Goal: Task Accomplishment & Management: Manage account settings

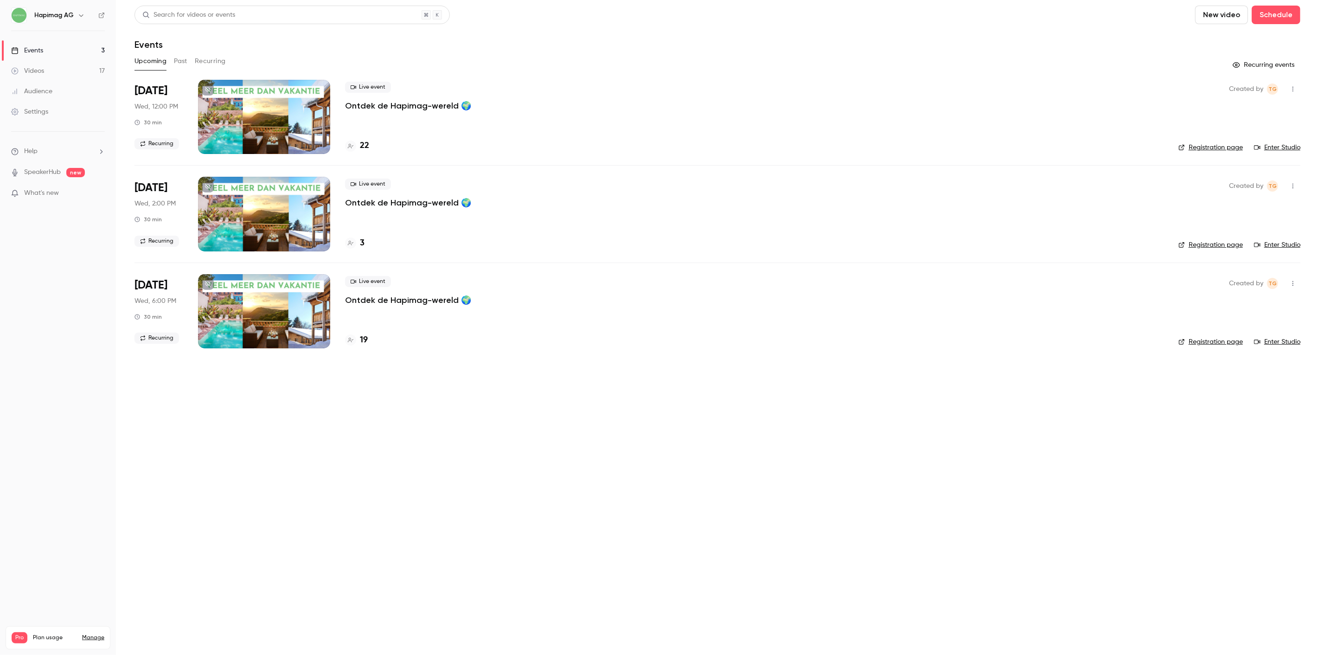
click at [220, 62] on button "Recurring" at bounding box center [210, 61] width 31 height 15
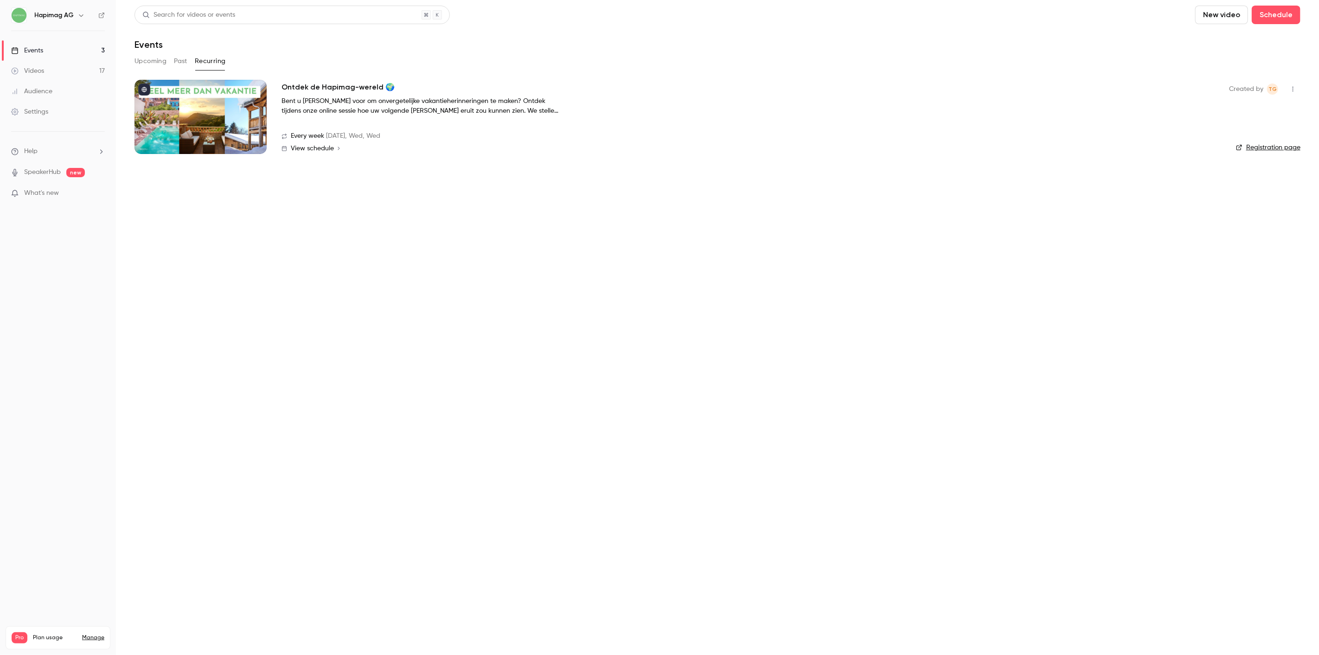
drag, startPoint x: 163, startPoint y: 60, endPoint x: 220, endPoint y: 64, distance: 57.1
click at [220, 64] on div "Upcoming Past Recurring" at bounding box center [717, 61] width 1166 height 15
click at [180, 61] on button "Past" at bounding box center [180, 61] width 13 height 15
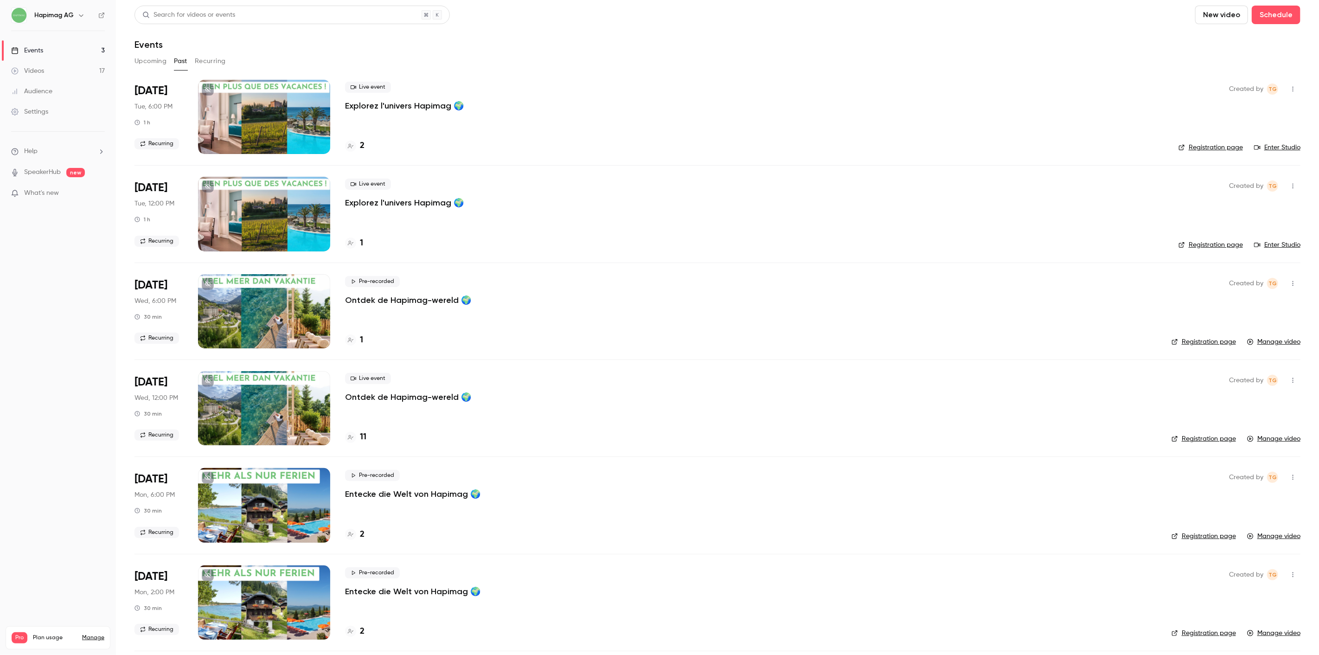
click at [361, 239] on h4 "1" at bounding box center [361, 243] width 3 height 13
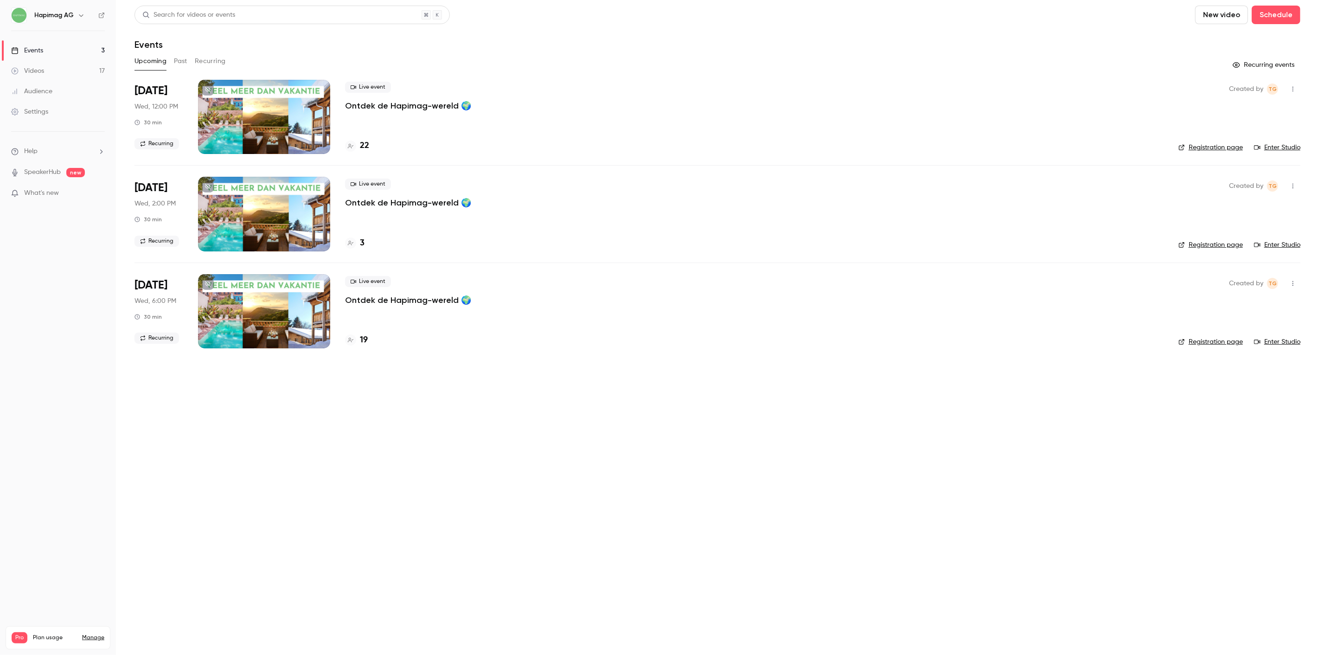
click at [179, 62] on button "Past" at bounding box center [180, 61] width 13 height 15
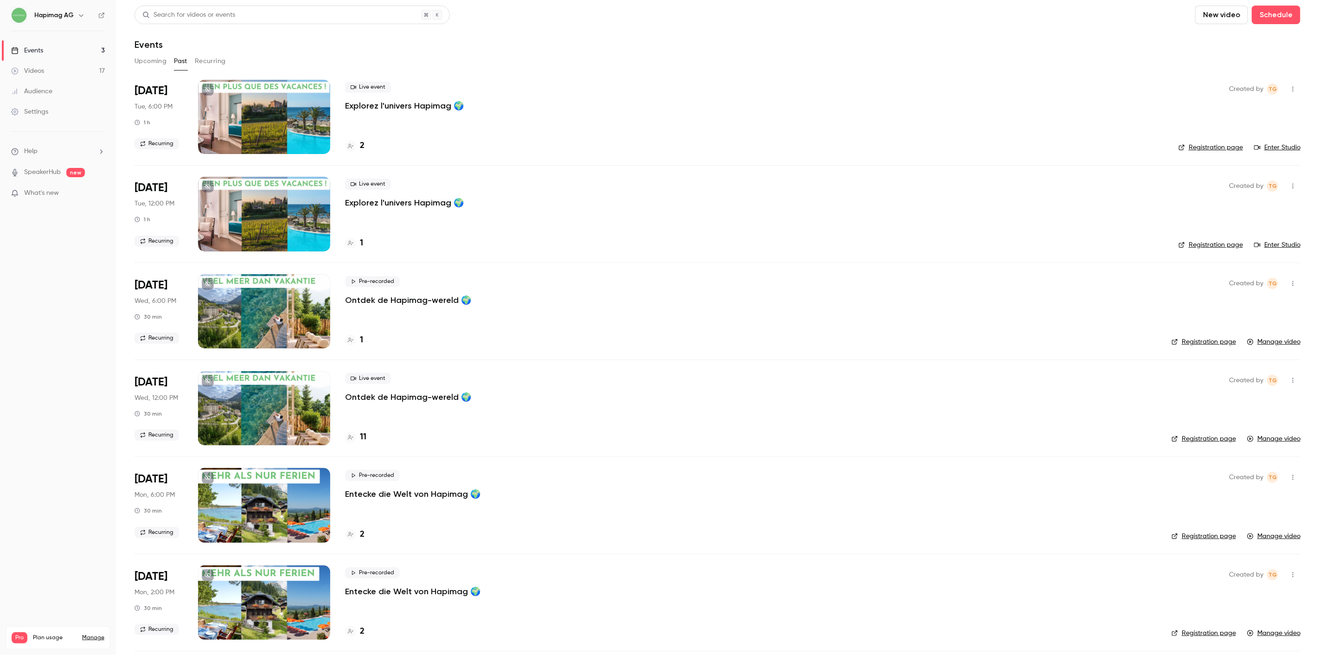
click at [57, 90] on link "Audience" at bounding box center [58, 91] width 116 height 20
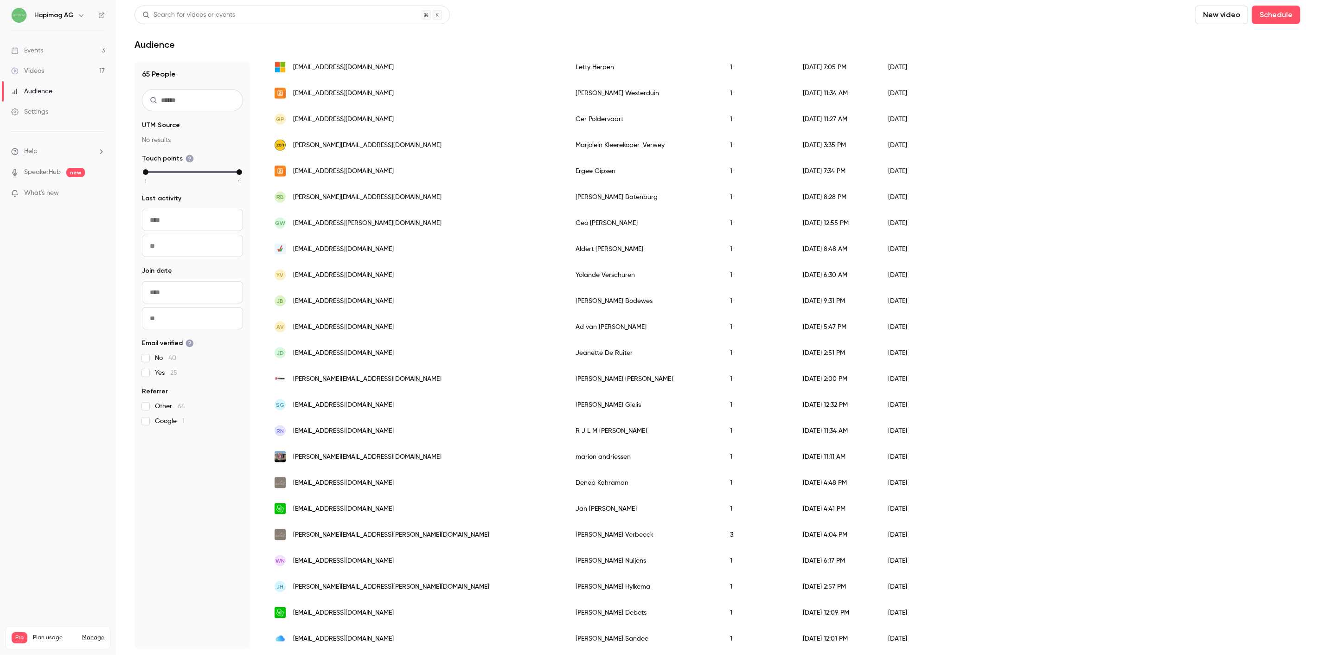
scroll to position [884, 0]
click at [399, 404] on div "SG gielis.sven@gmail.com" at bounding box center [415, 403] width 301 height 26
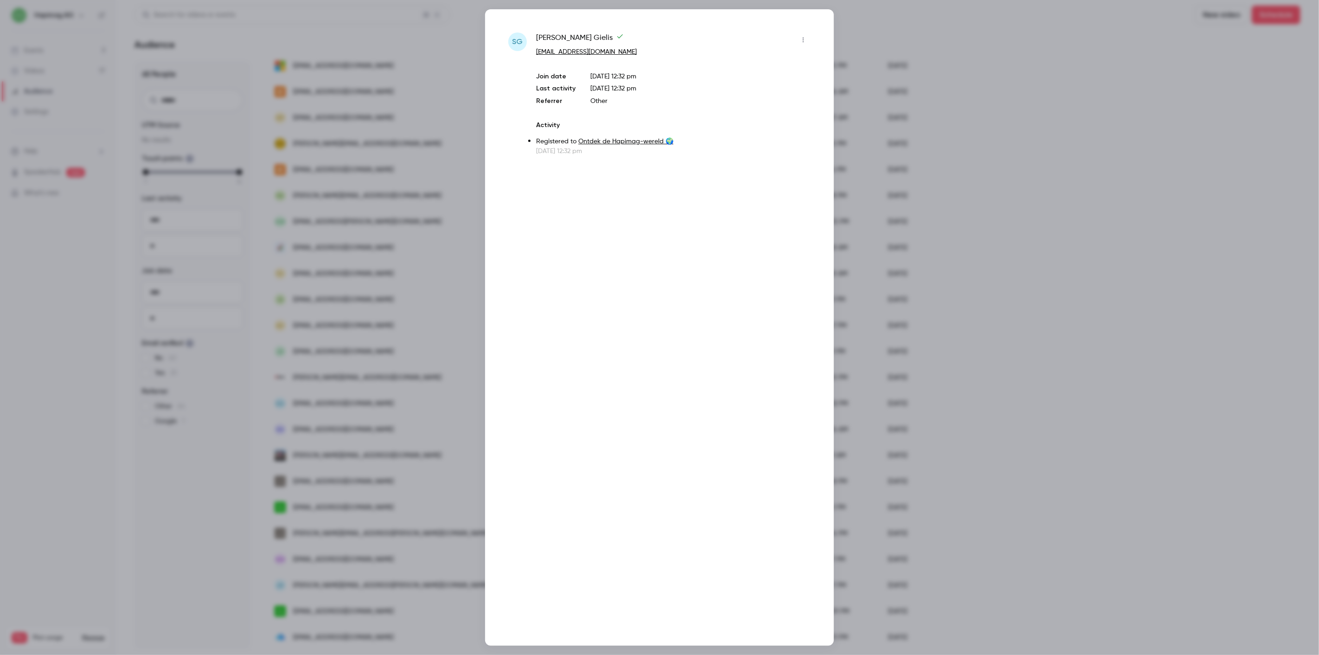
click at [346, 456] on div at bounding box center [659, 327] width 1319 height 655
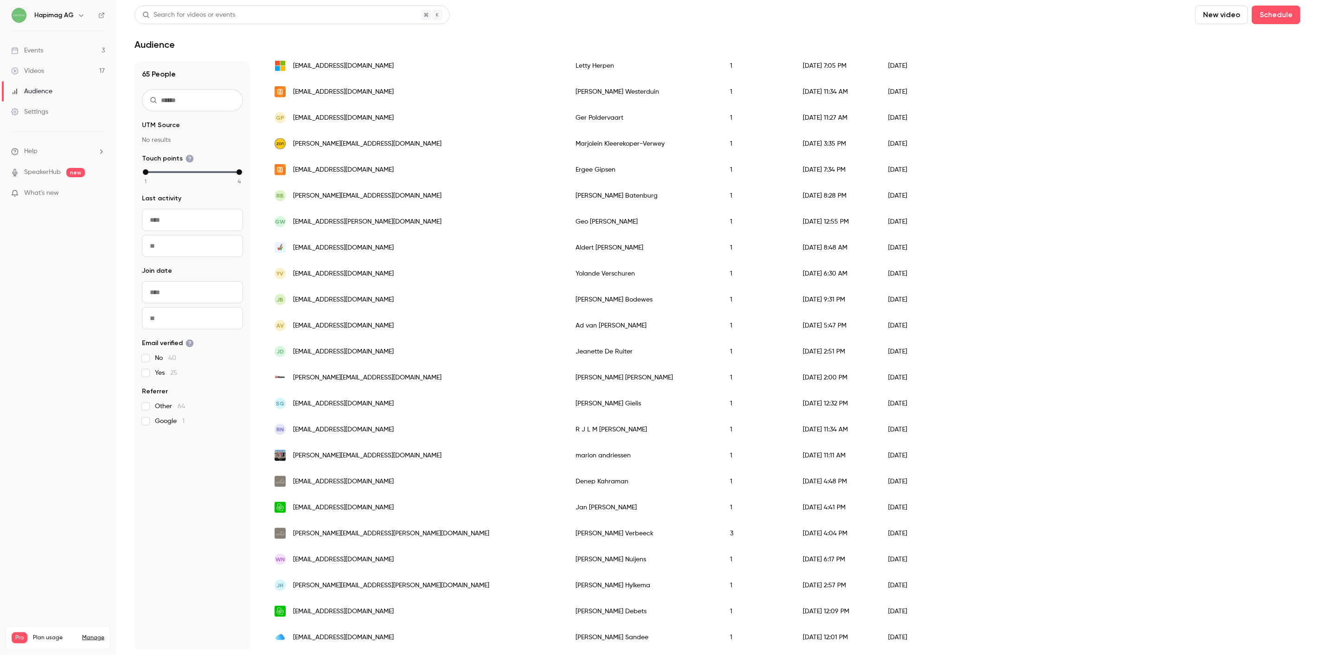
click at [368, 376] on div "[PERSON_NAME][EMAIL_ADDRESS][DOMAIN_NAME]" at bounding box center [415, 377] width 301 height 26
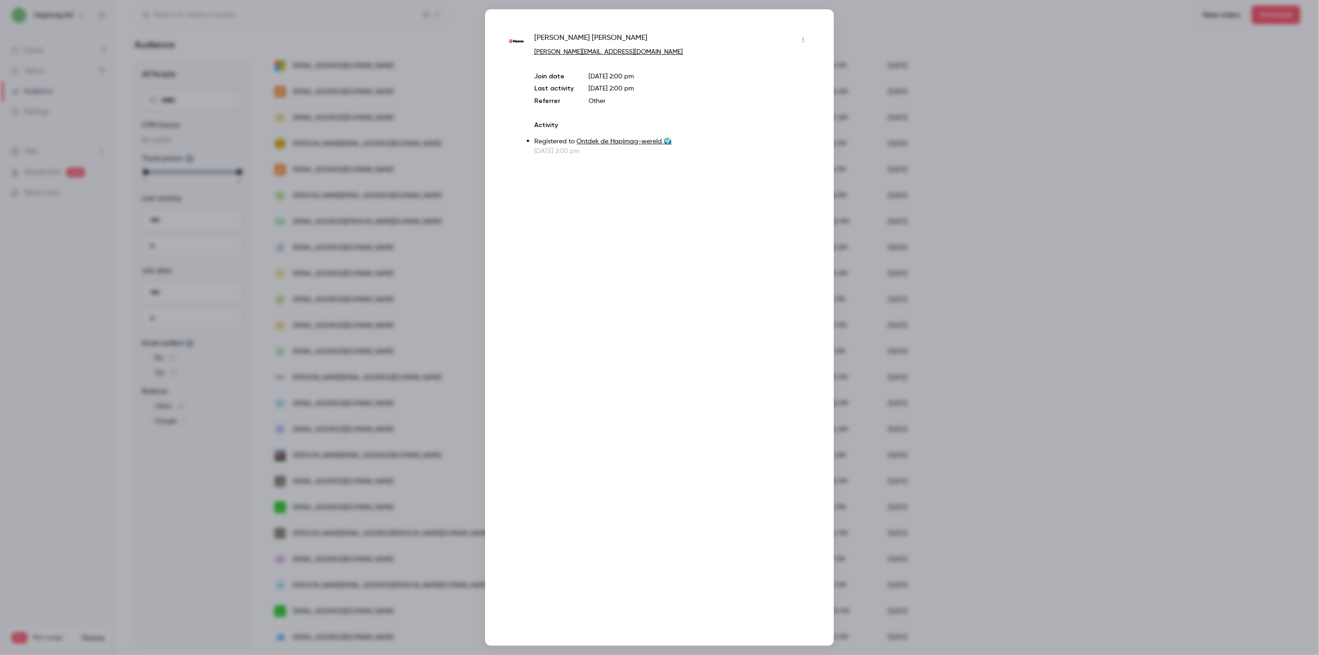
click at [368, 376] on div at bounding box center [659, 327] width 1319 height 655
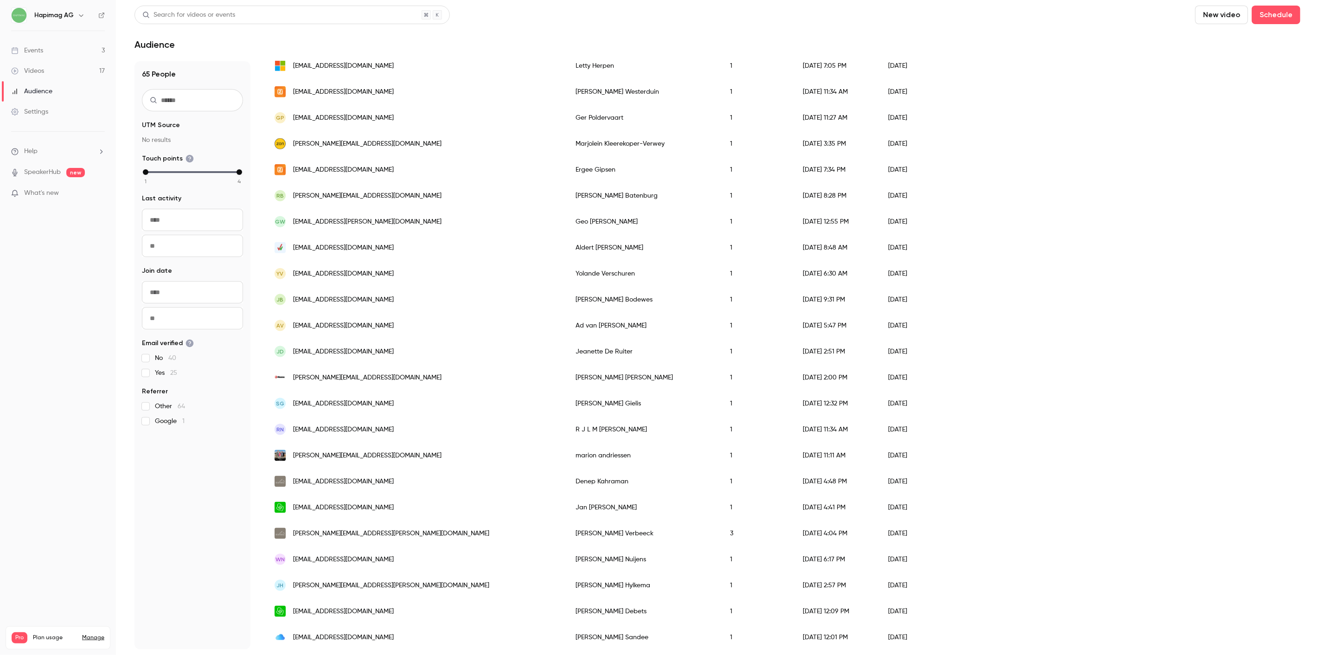
click at [369, 402] on div "SG gielis.sven@gmail.com" at bounding box center [415, 403] width 301 height 26
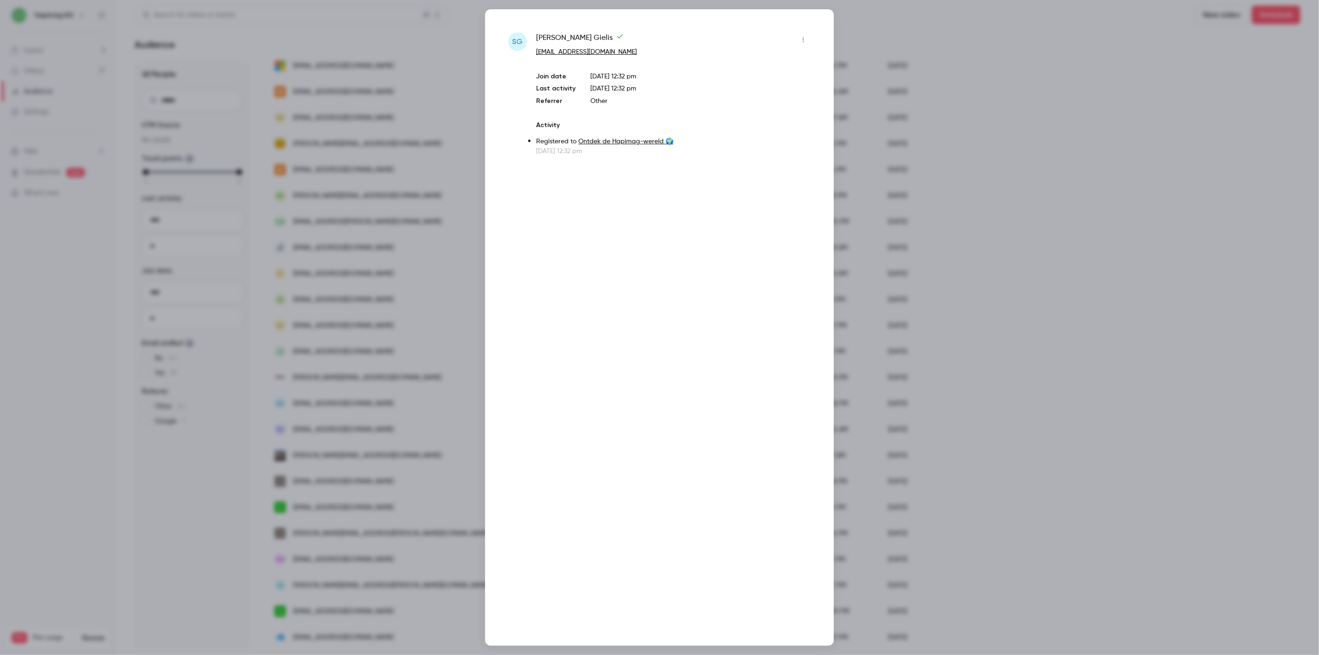
click at [369, 402] on div at bounding box center [659, 327] width 1319 height 655
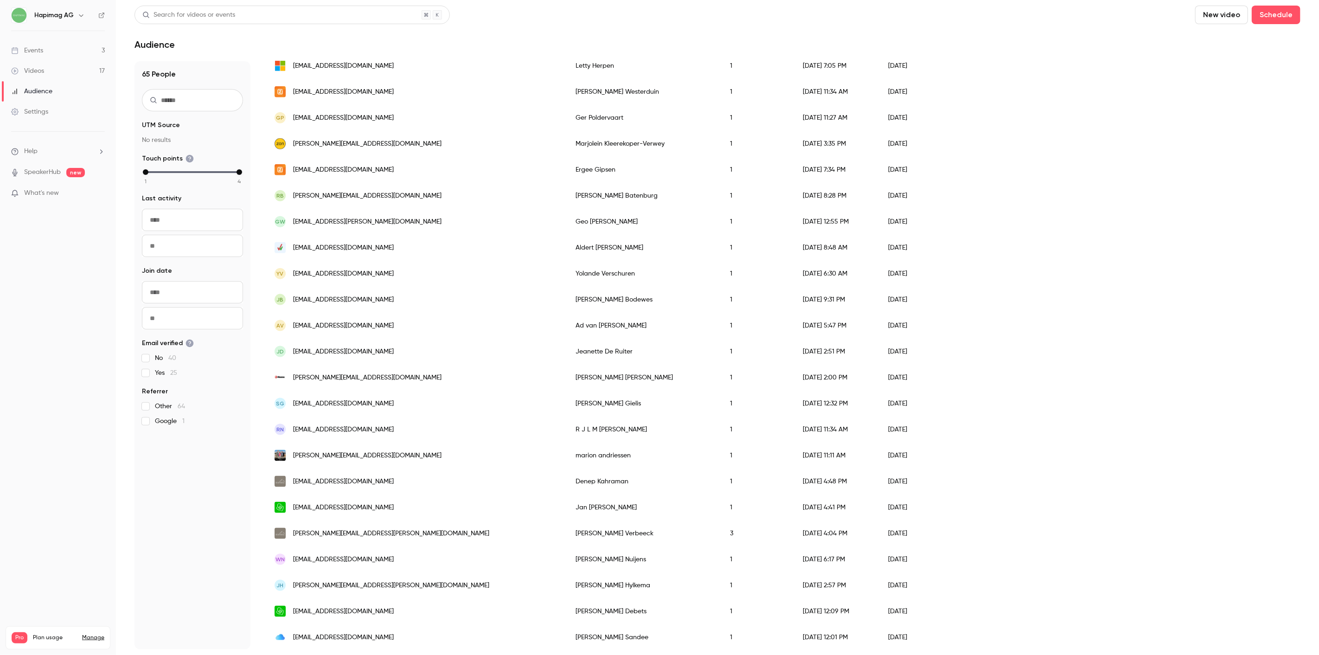
click at [378, 431] on div "RN rob.nicolaas@icloud.com" at bounding box center [415, 429] width 301 height 26
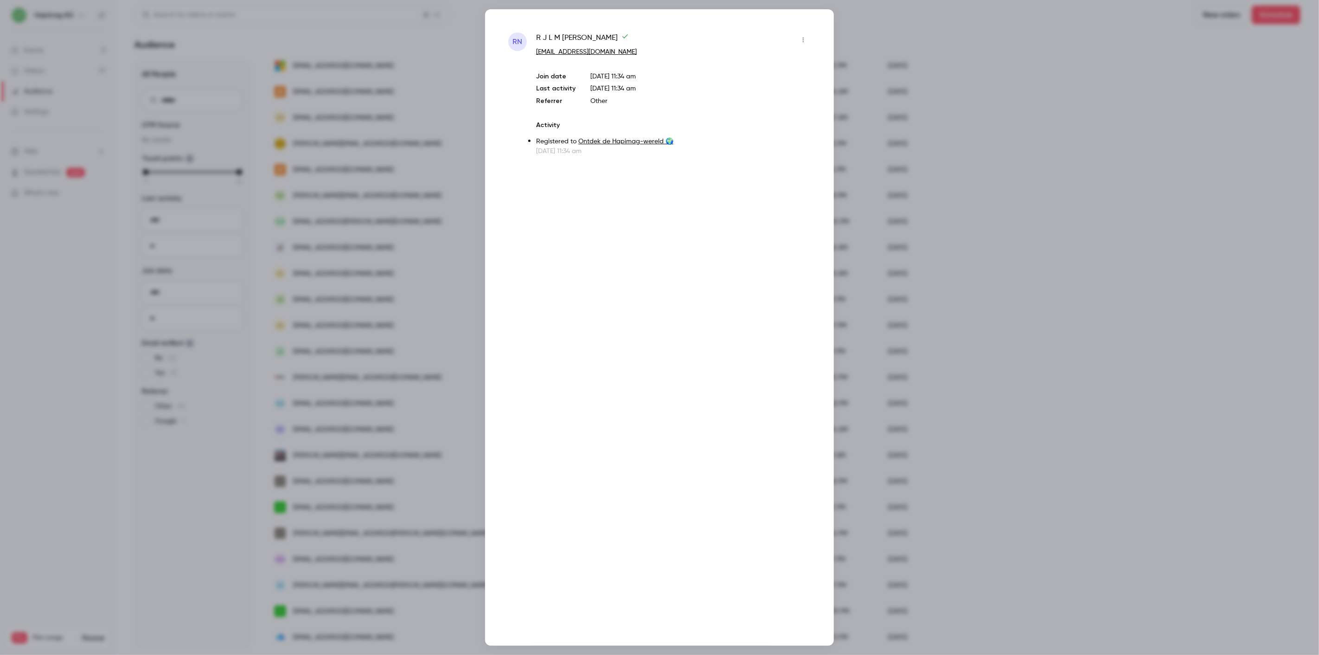
click at [378, 431] on div at bounding box center [659, 327] width 1319 height 655
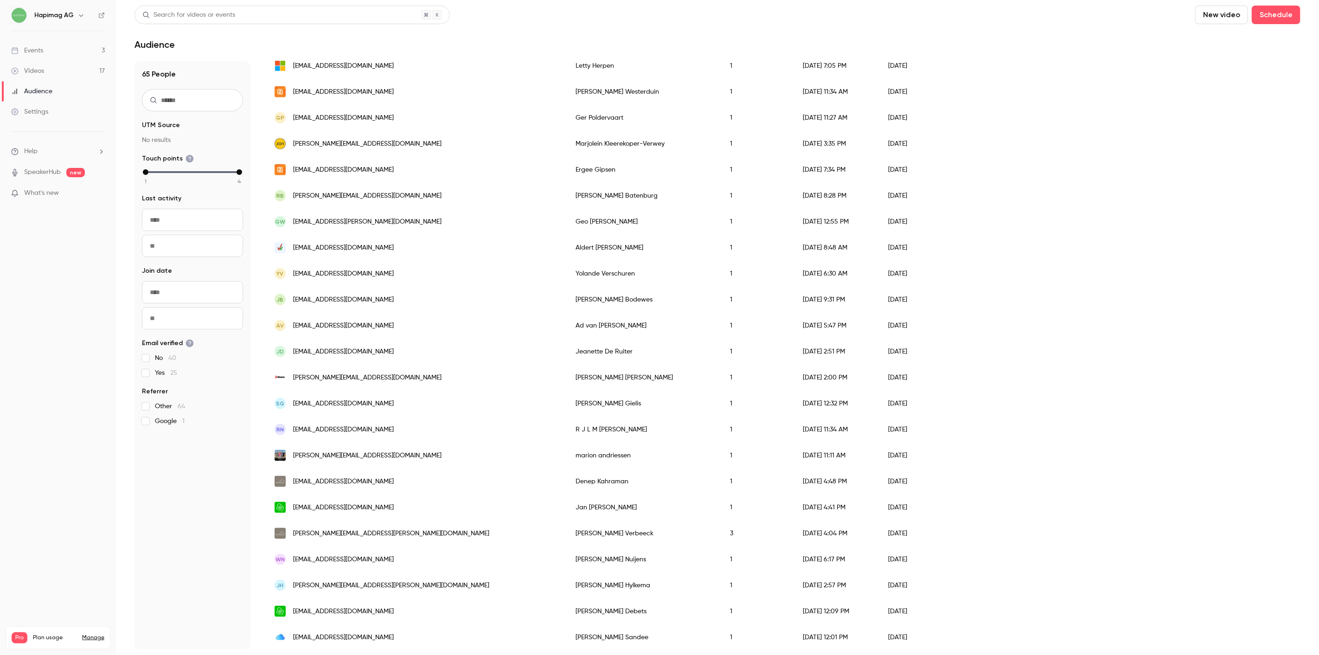
click at [382, 450] on div "[PERSON_NAME][EMAIL_ADDRESS][DOMAIN_NAME]" at bounding box center [415, 455] width 301 height 26
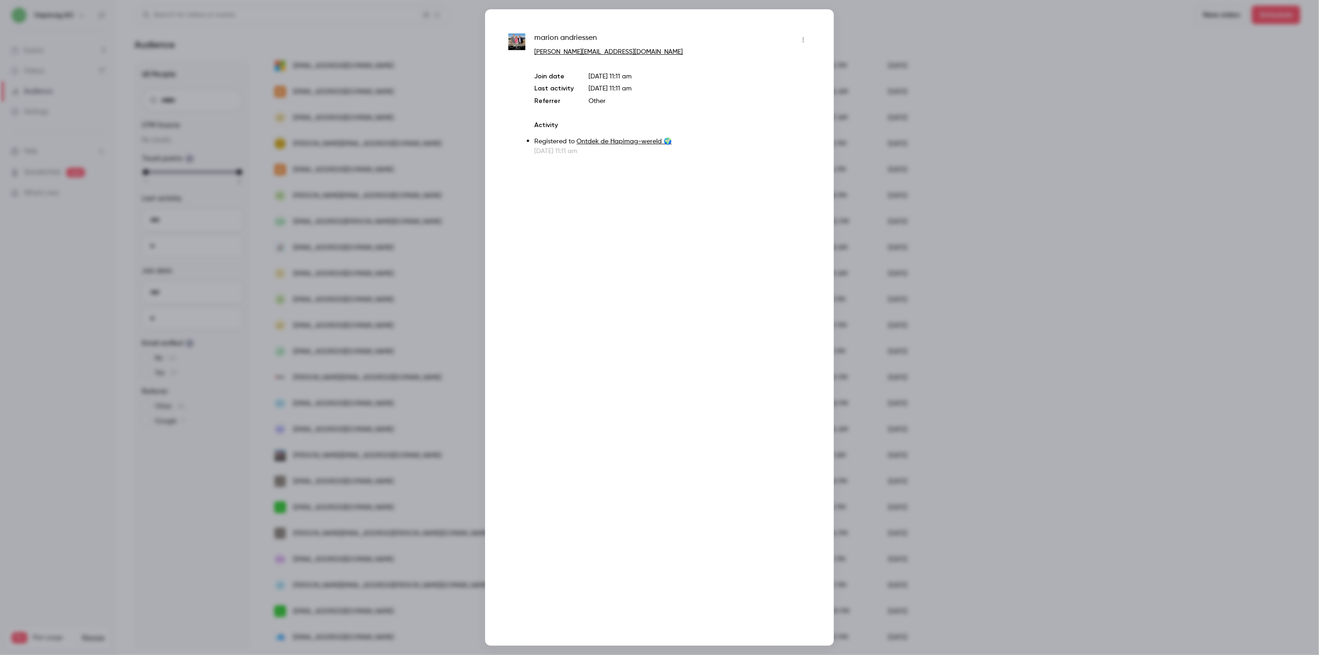
click at [382, 450] on div at bounding box center [659, 327] width 1319 height 655
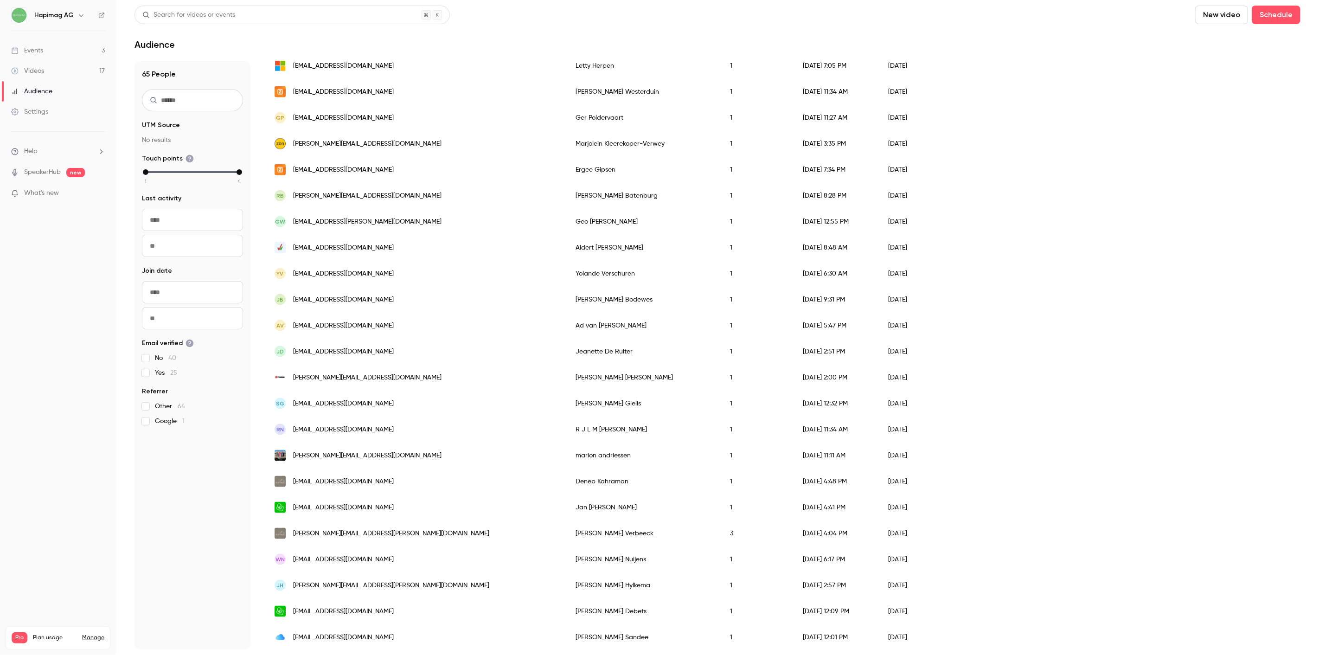
click at [400, 476] on div "denep.kahraman@hapimag.com" at bounding box center [415, 481] width 301 height 26
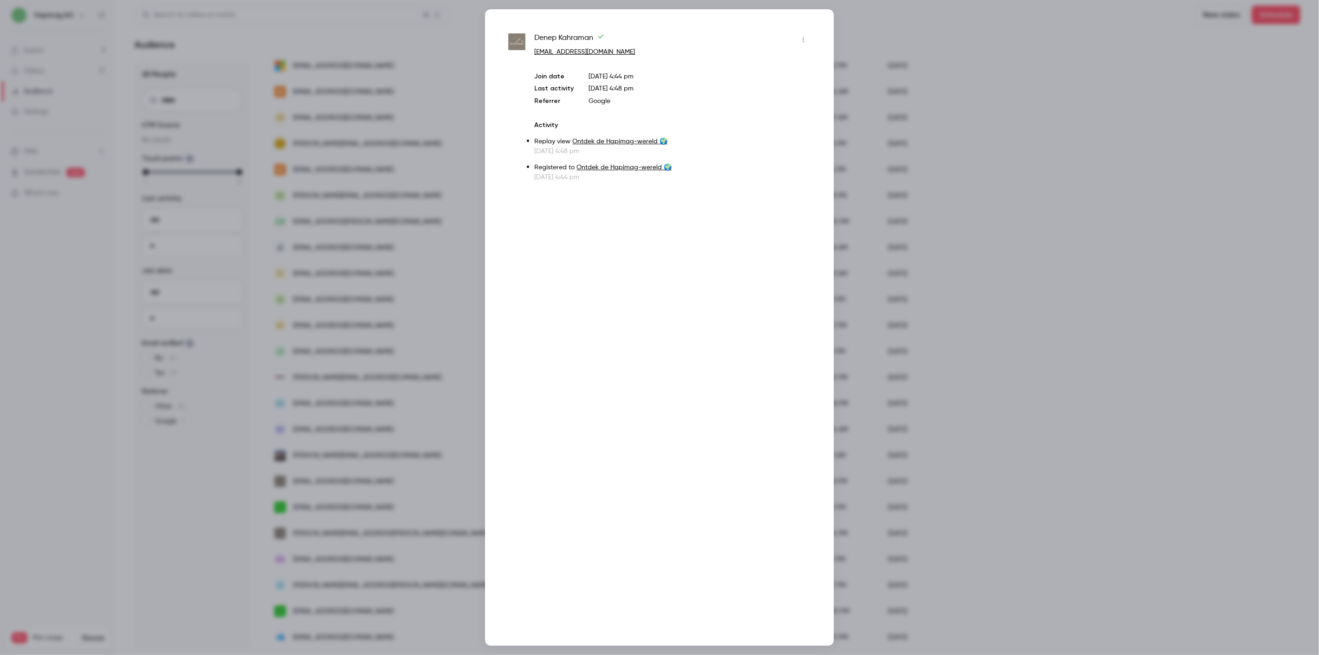
click at [400, 485] on div at bounding box center [659, 327] width 1319 height 655
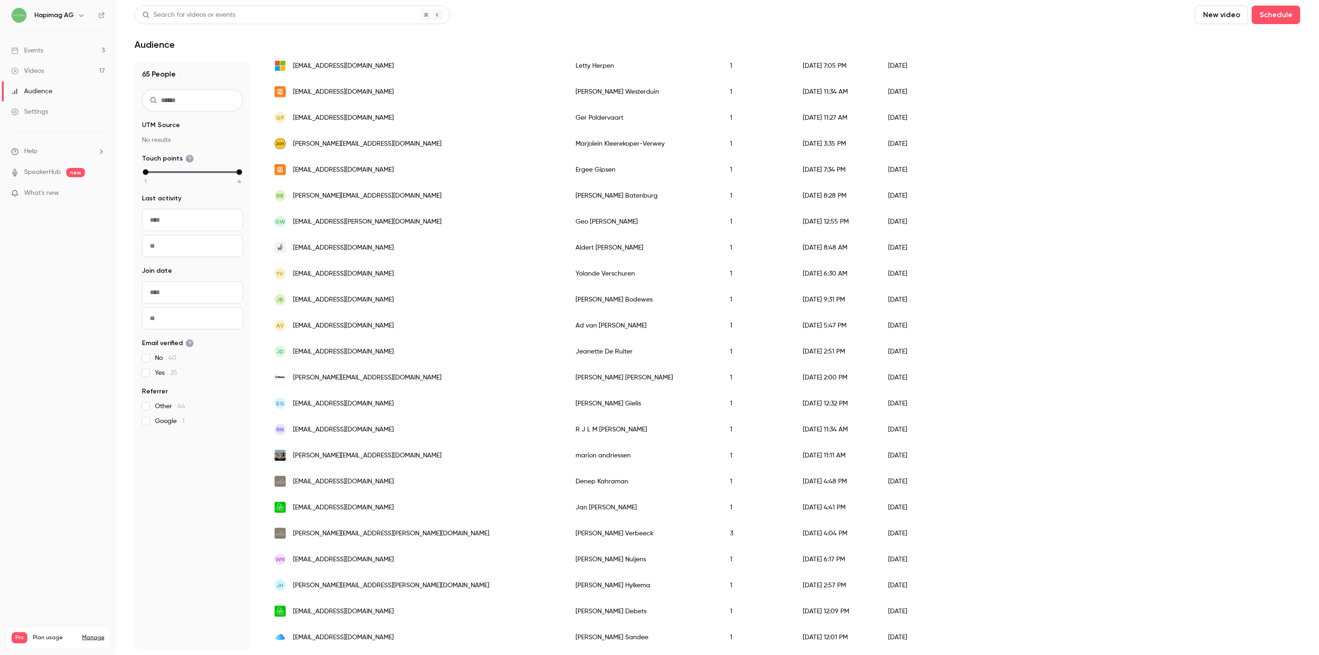
click at [399, 502] on div "janterhorst@hetnet.nl" at bounding box center [415, 507] width 301 height 26
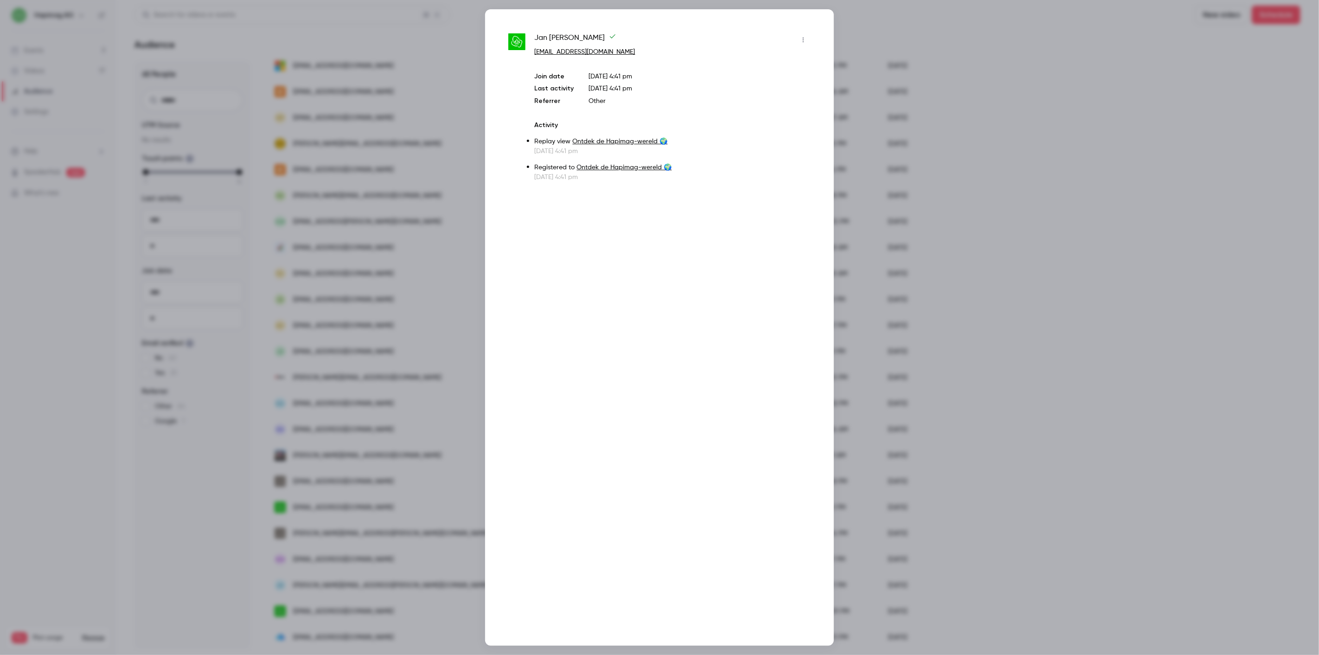
click at [399, 502] on div at bounding box center [659, 327] width 1319 height 655
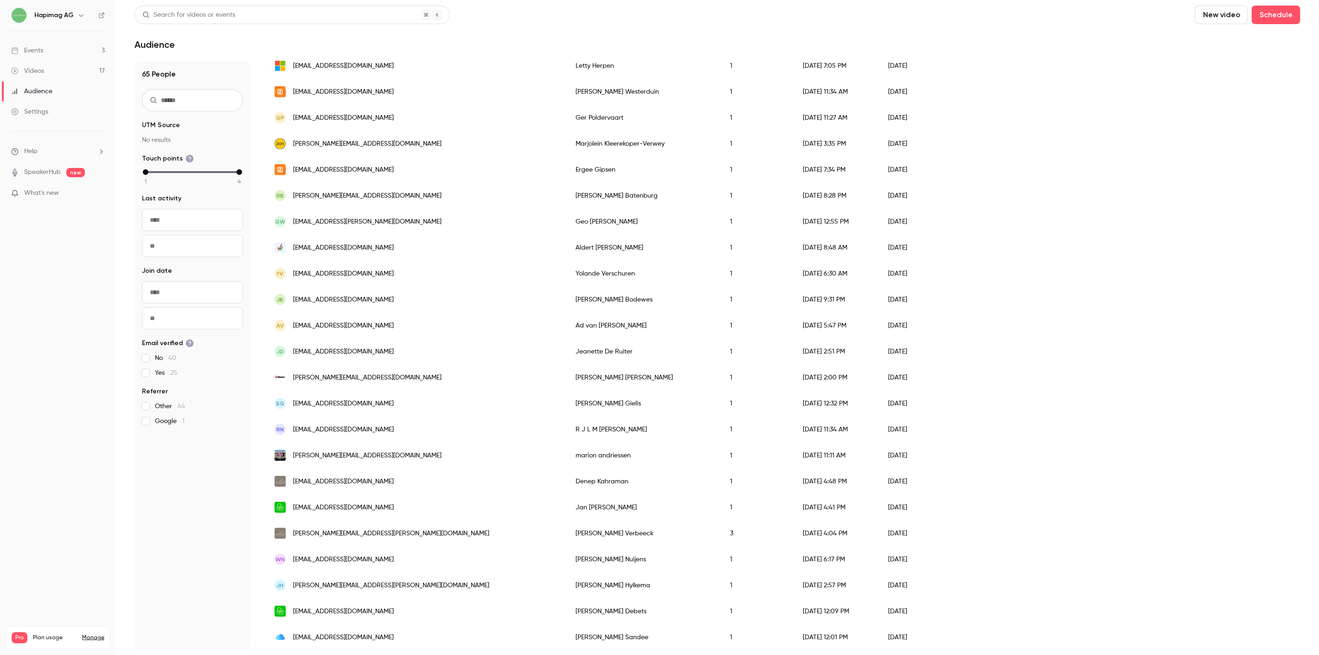
click at [402, 542] on div "karen.verbeeck@hapimag.com" at bounding box center [415, 533] width 301 height 26
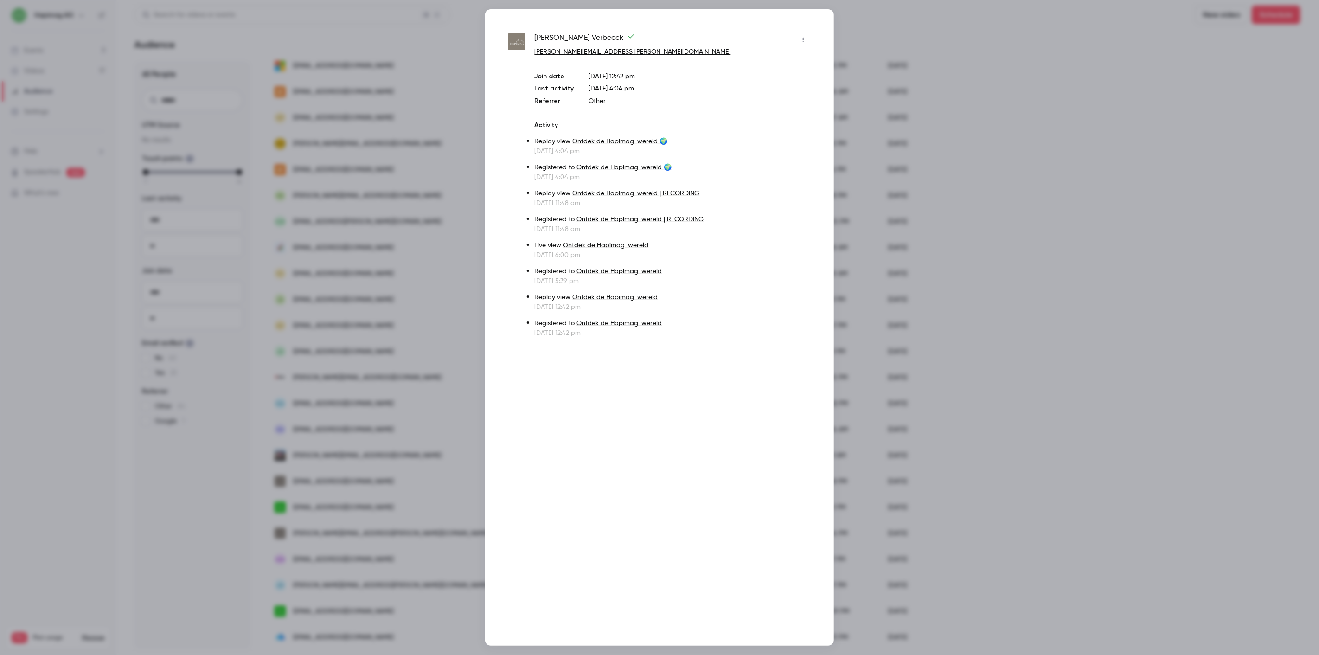
click at [403, 549] on div at bounding box center [659, 327] width 1319 height 655
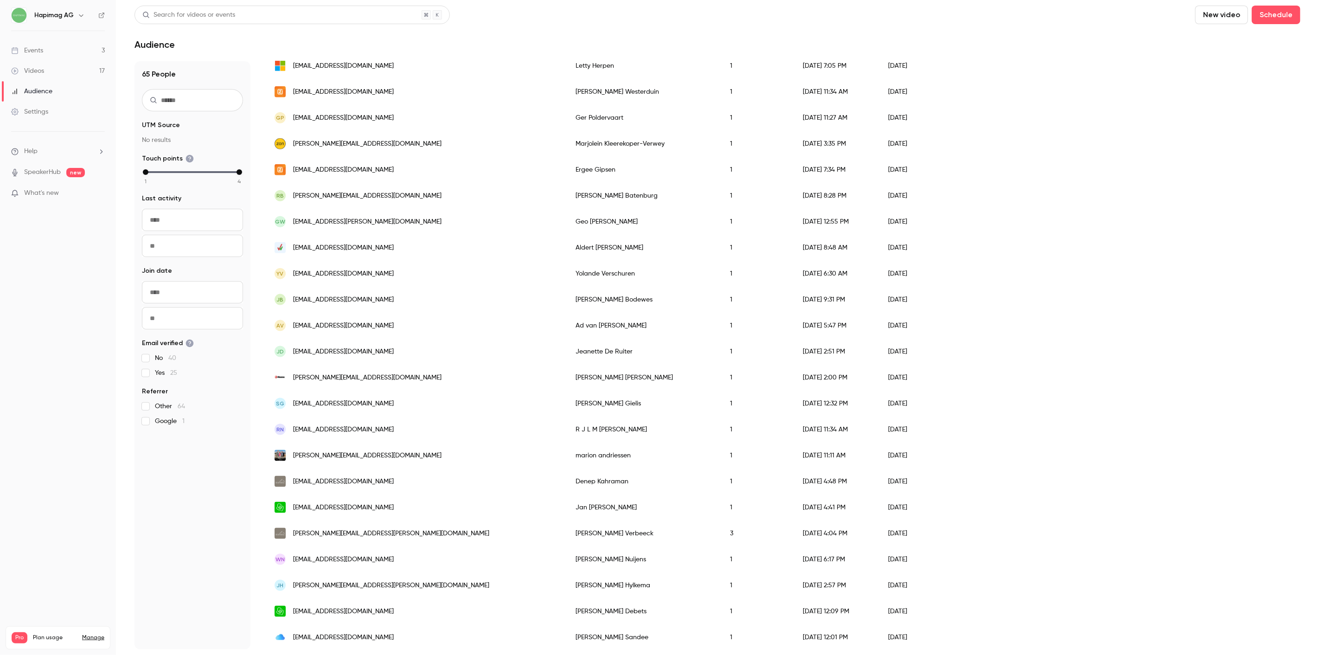
click at [404, 554] on div "WN wilmaalkmaar@hotmail.com" at bounding box center [415, 559] width 301 height 26
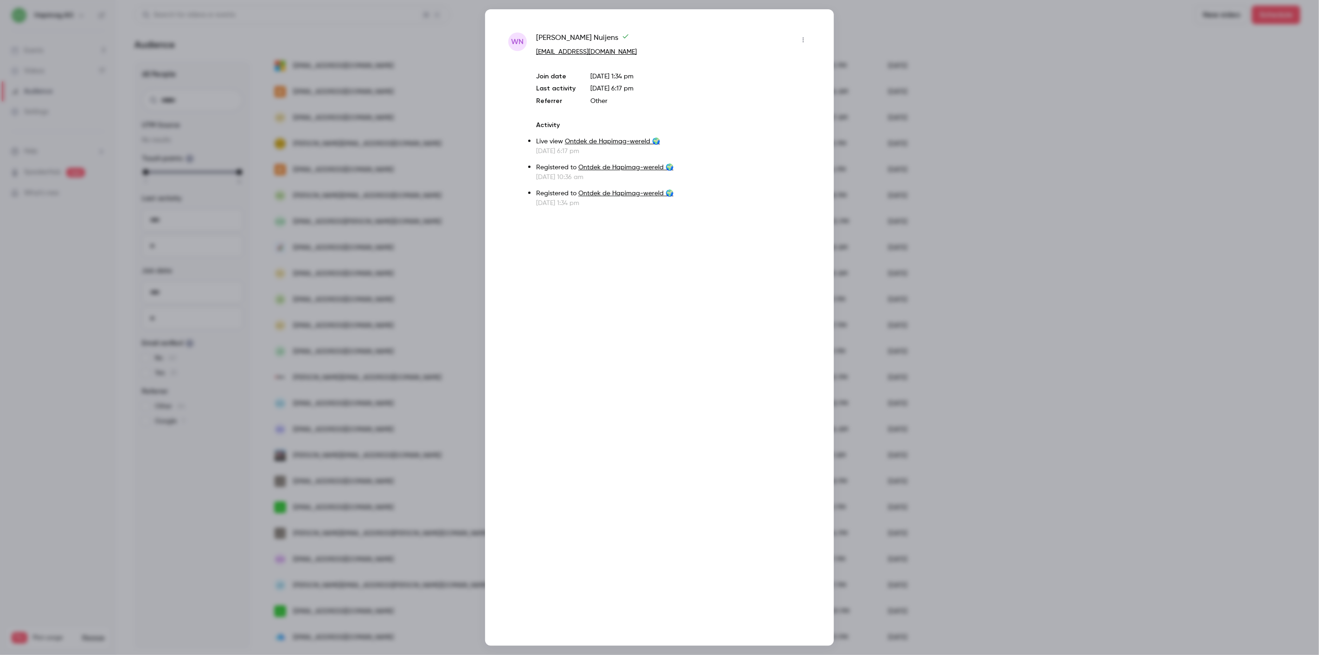
click at [404, 554] on div at bounding box center [659, 327] width 1319 height 655
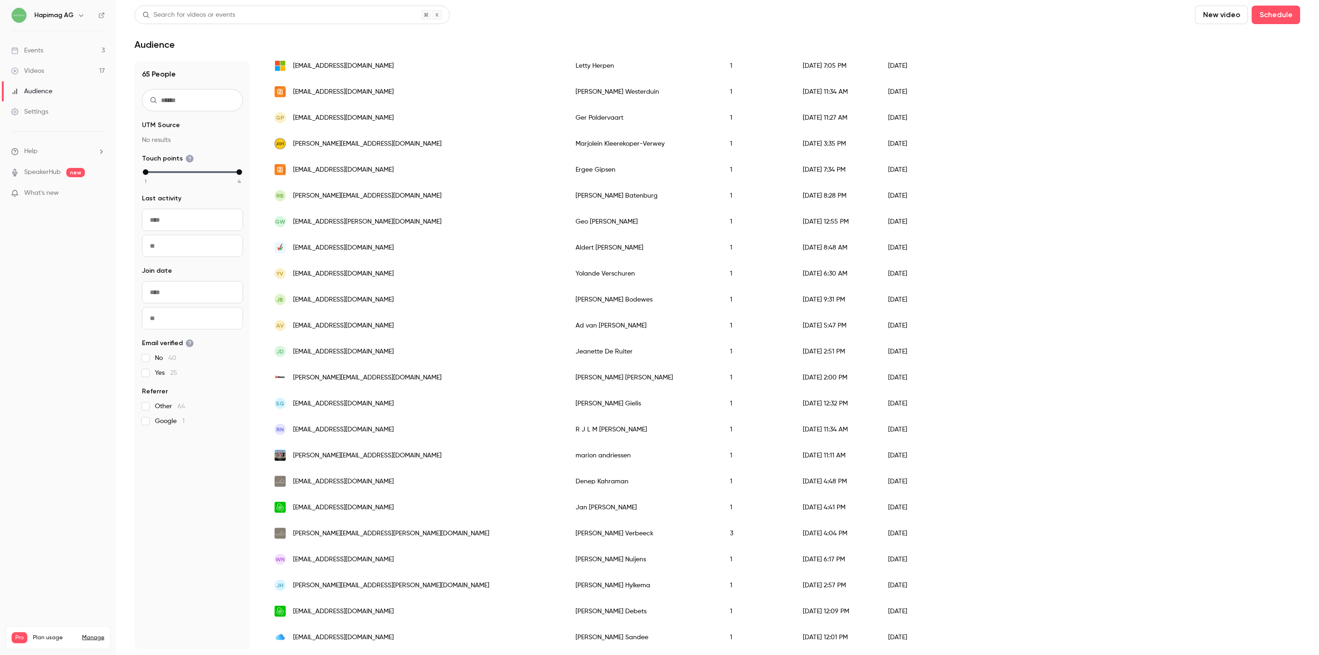
click at [406, 581] on div "JH joyce.hylkema@gmail.com" at bounding box center [415, 585] width 301 height 26
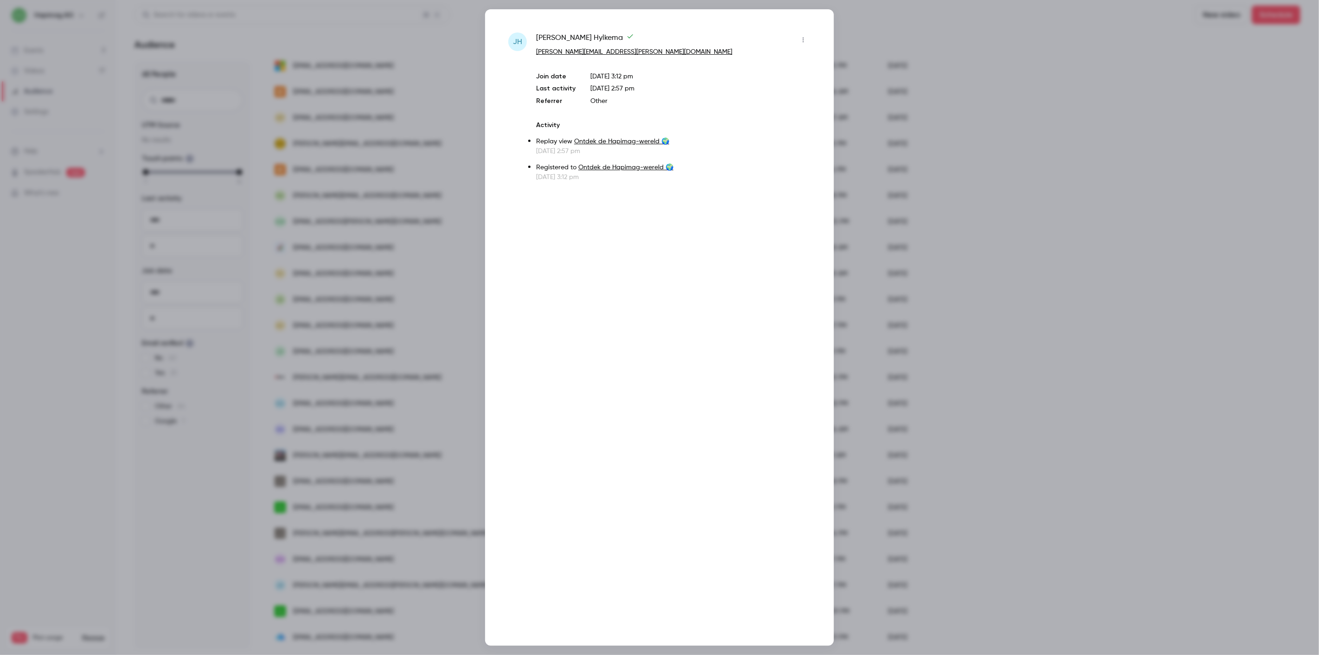
click at [403, 581] on div at bounding box center [659, 327] width 1319 height 655
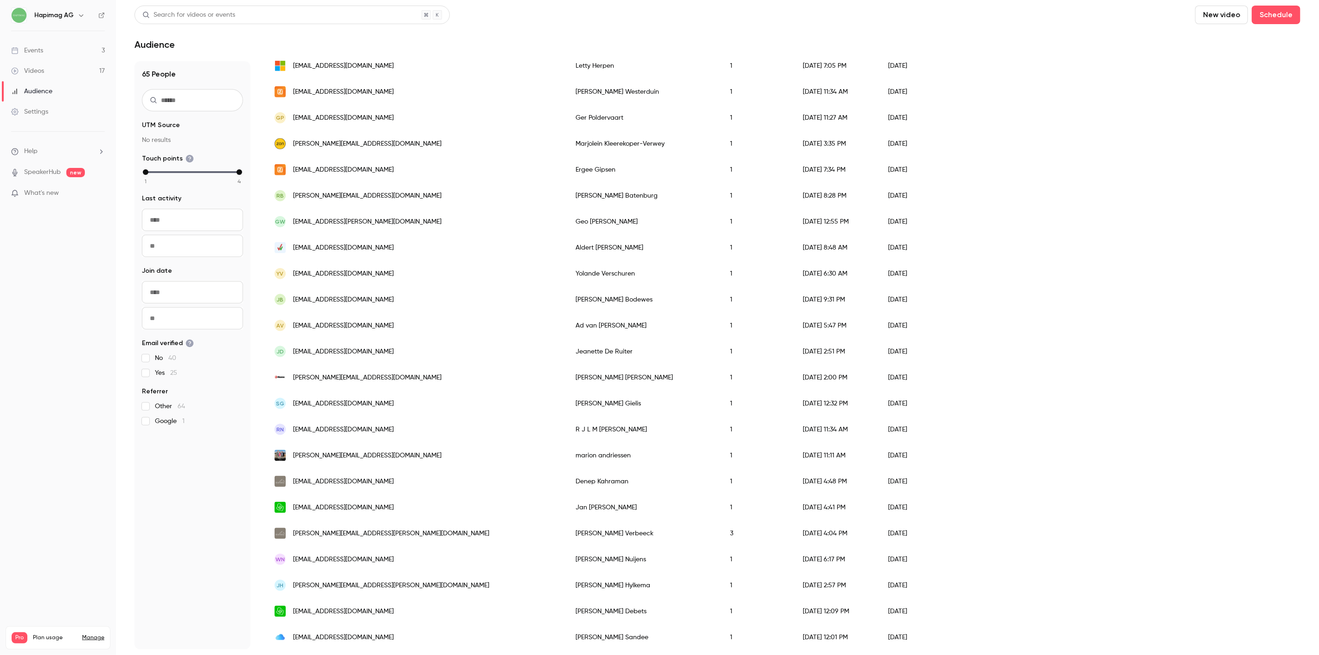
click at [400, 606] on div "jpdebets@hetnet.nl" at bounding box center [415, 611] width 301 height 26
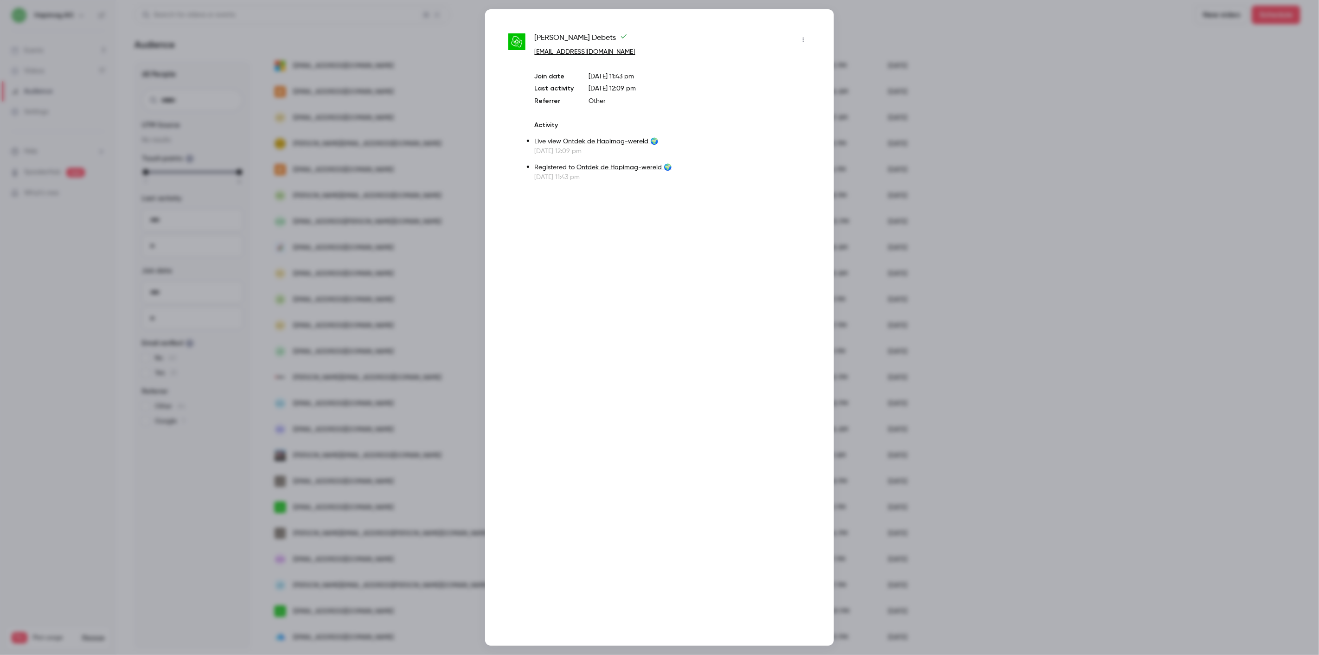
click at [400, 606] on div at bounding box center [659, 327] width 1319 height 655
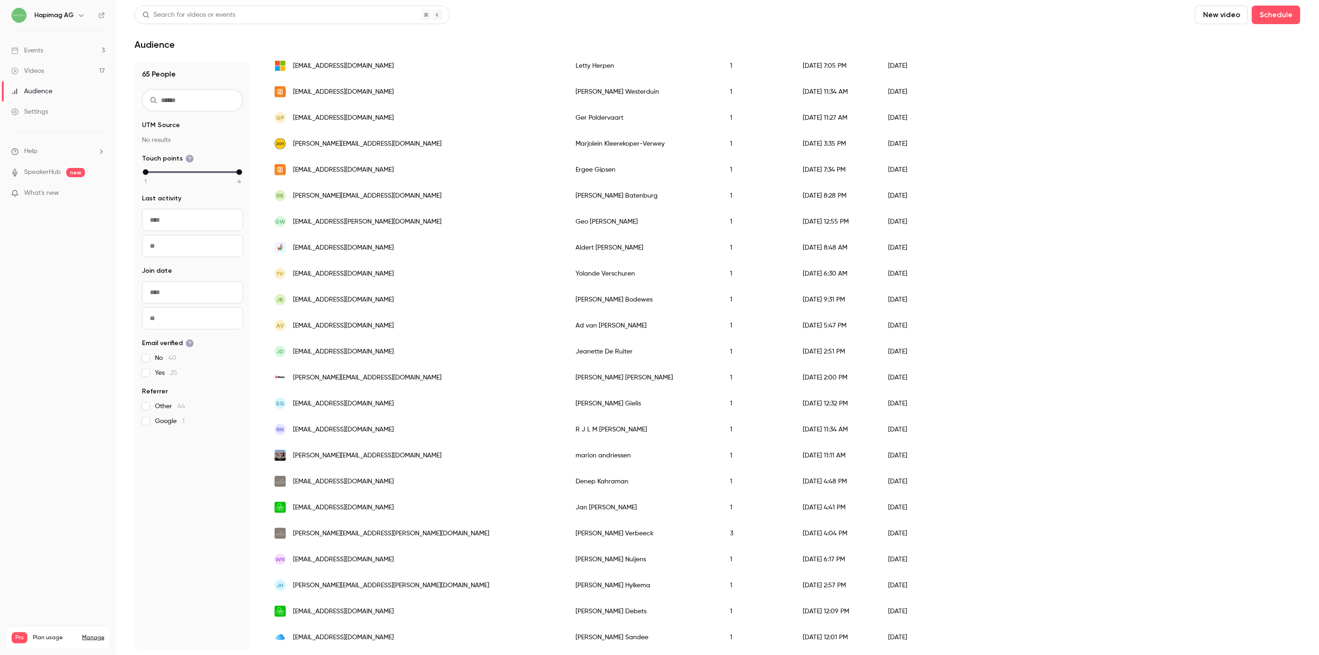
click at [371, 637] on div "annettesandee@me.com" at bounding box center [415, 637] width 301 height 26
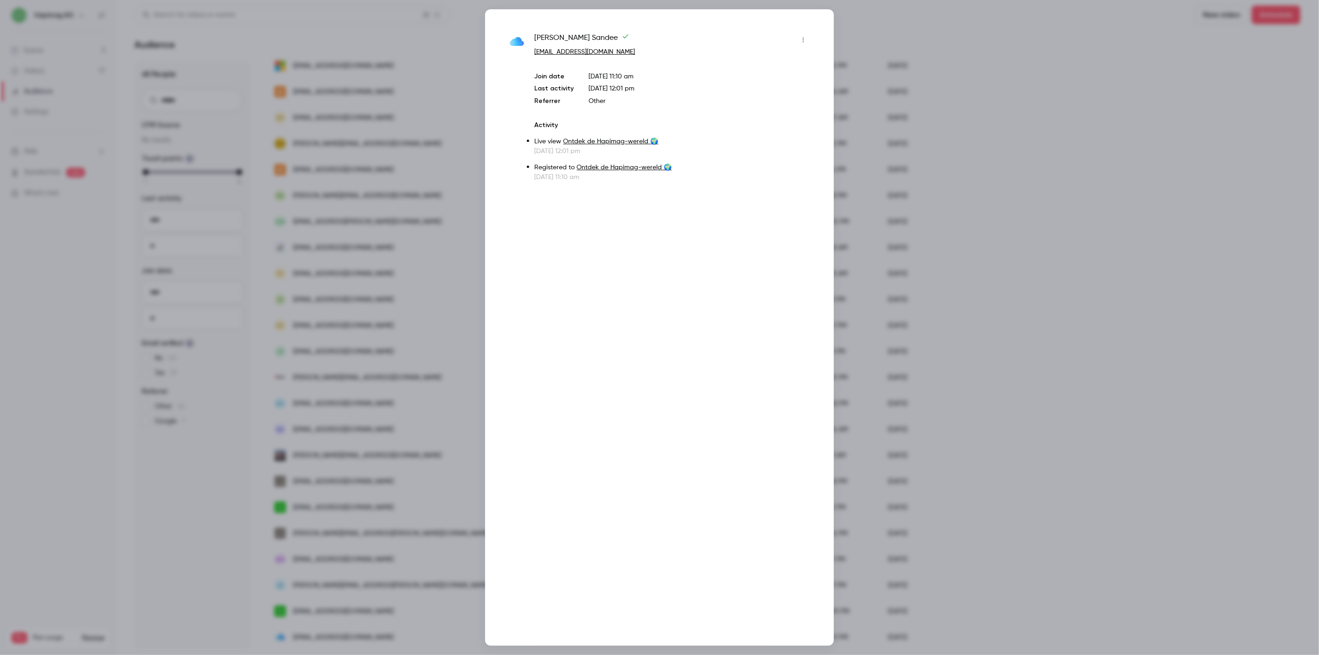
click at [373, 637] on div at bounding box center [659, 327] width 1319 height 655
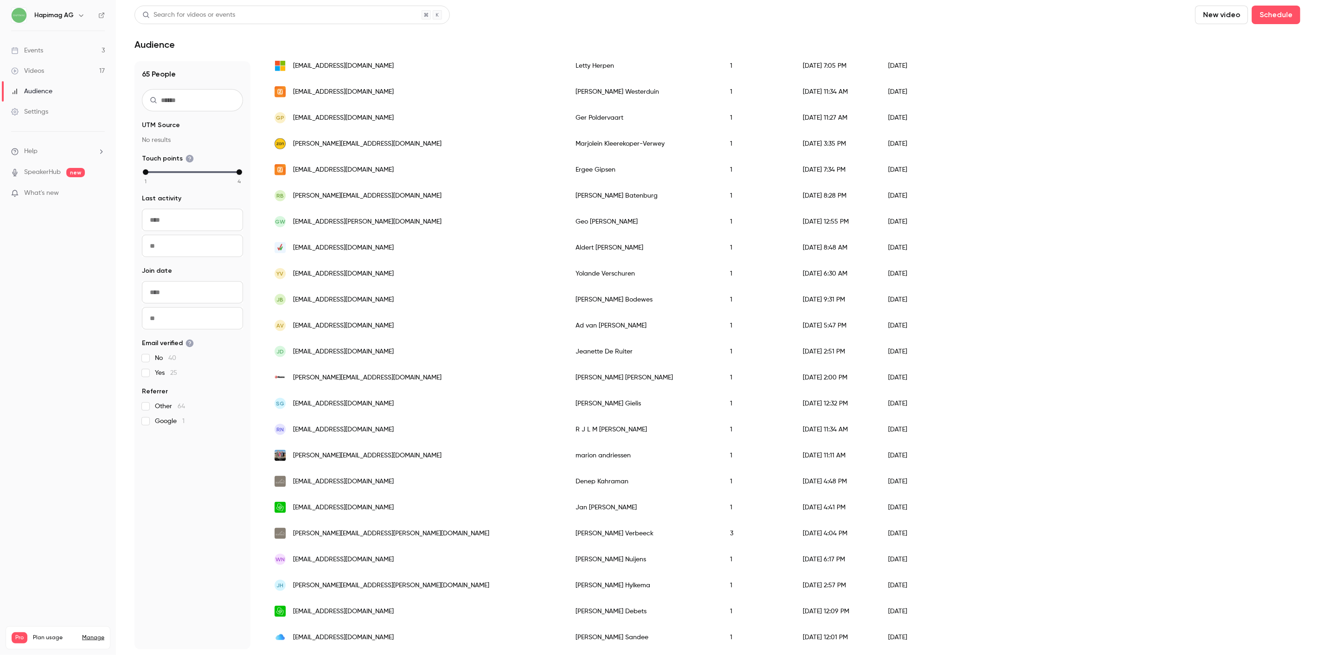
click at [410, 294] on div "JB jjbodewes@gmail.com" at bounding box center [415, 300] width 301 height 26
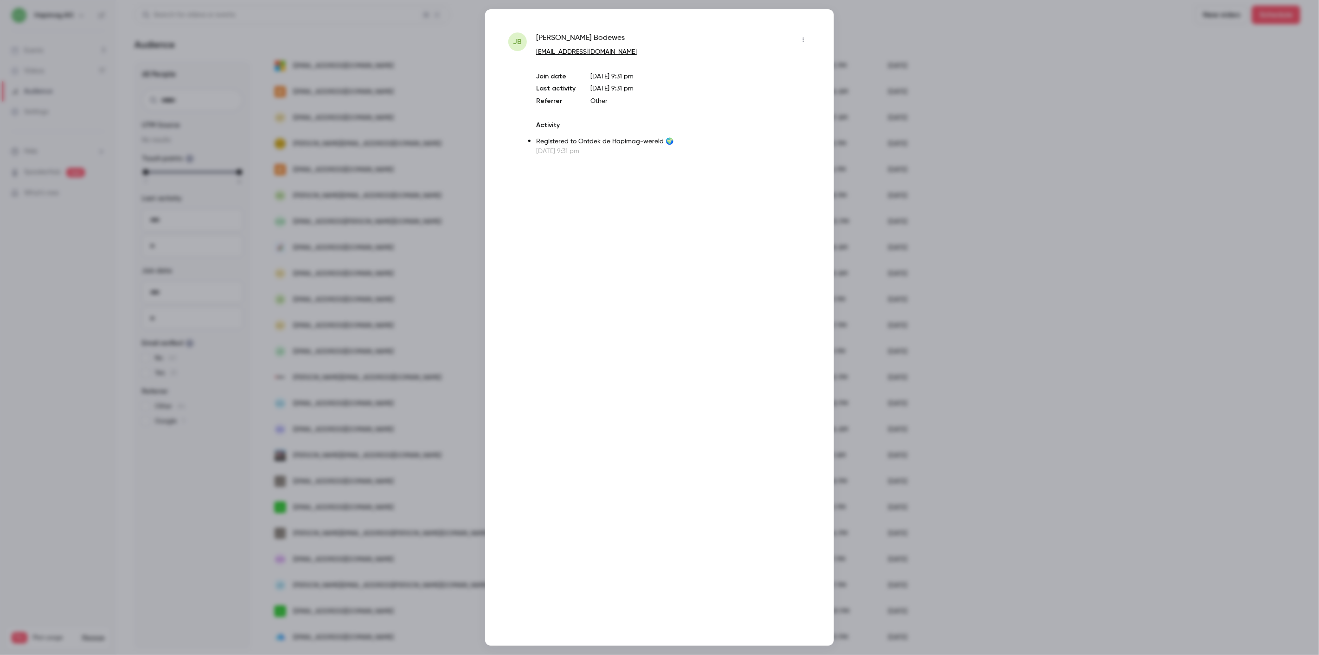
click at [407, 294] on div at bounding box center [659, 327] width 1319 height 655
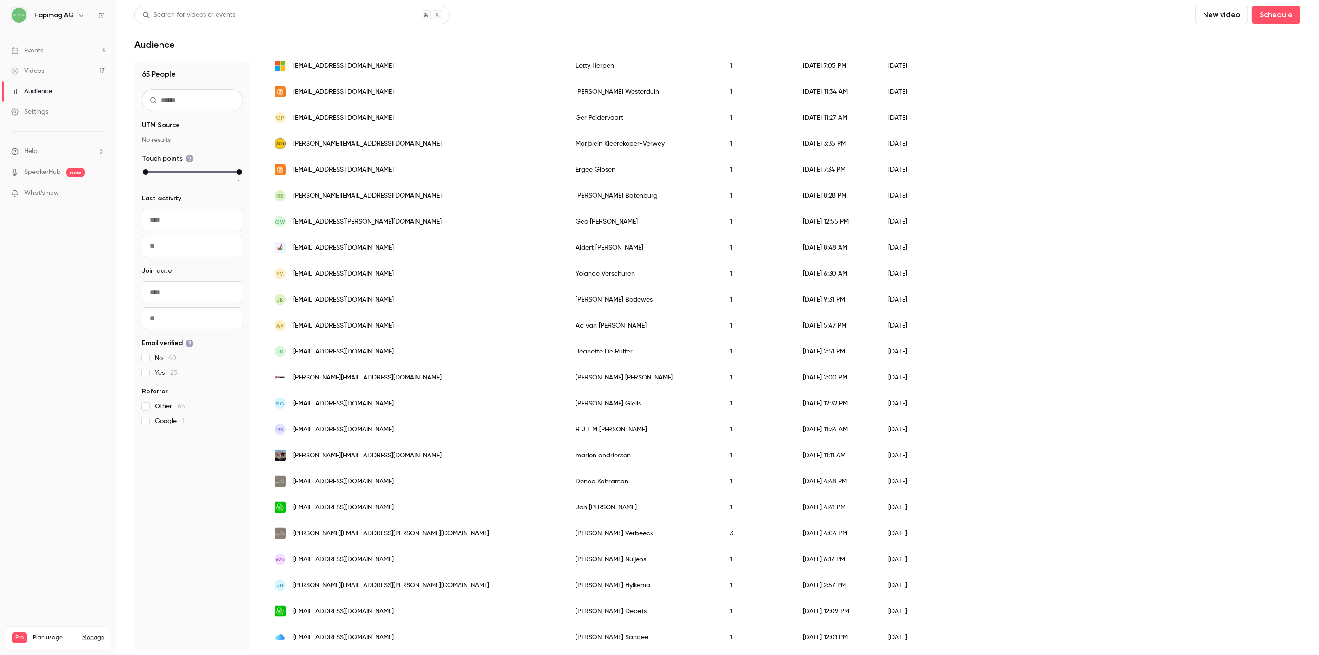
click at [402, 315] on div "Av ad@famvanklaveren.nl" at bounding box center [415, 326] width 301 height 26
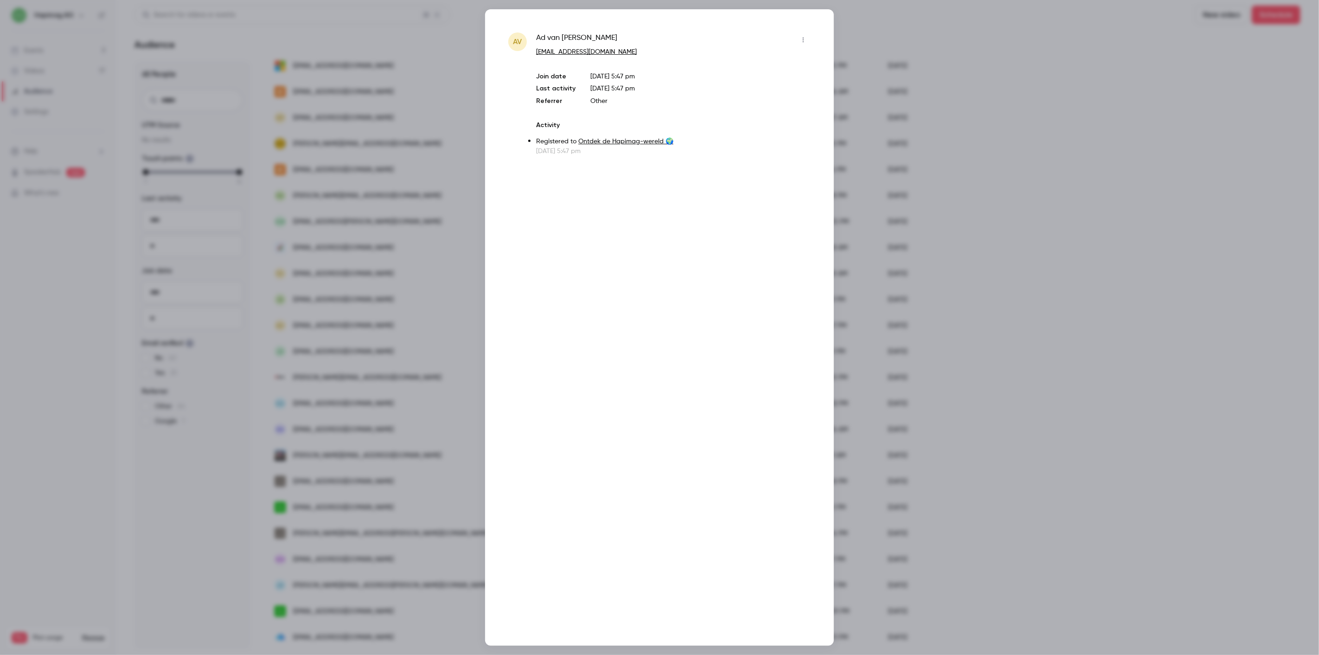
click at [403, 320] on div at bounding box center [659, 327] width 1319 height 655
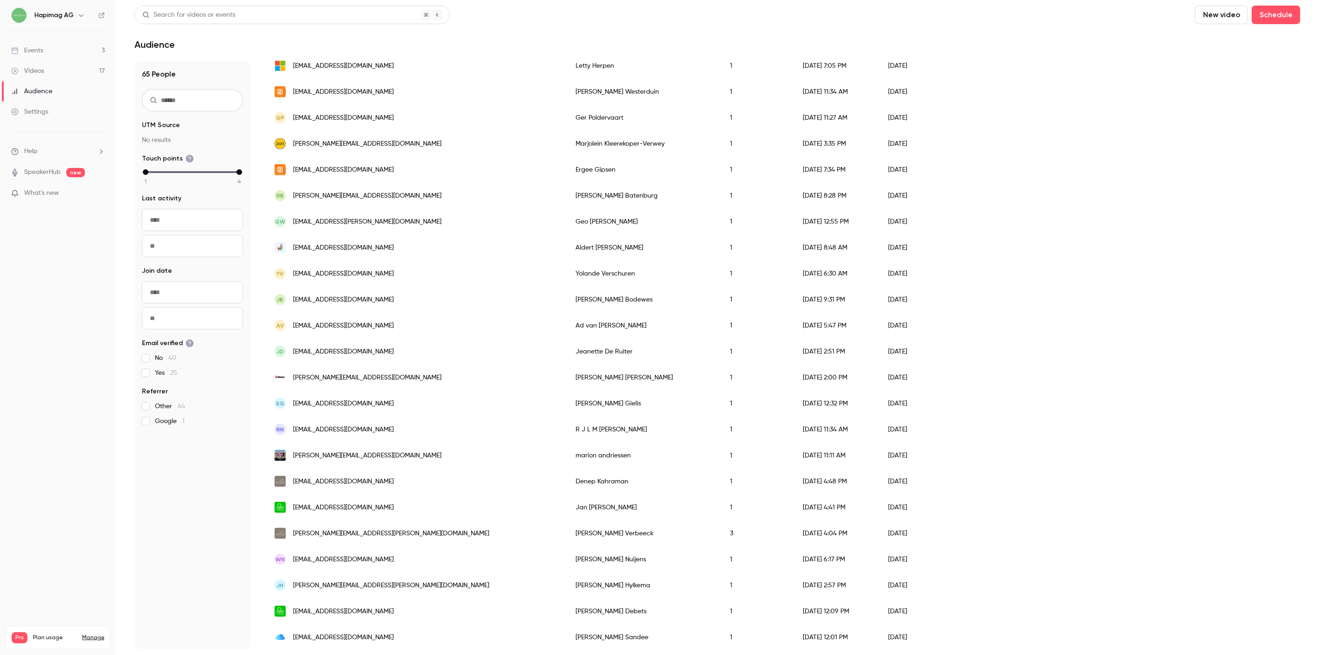
click at [396, 356] on div "JD jeanettederuiter@gmail.com" at bounding box center [415, 351] width 301 height 26
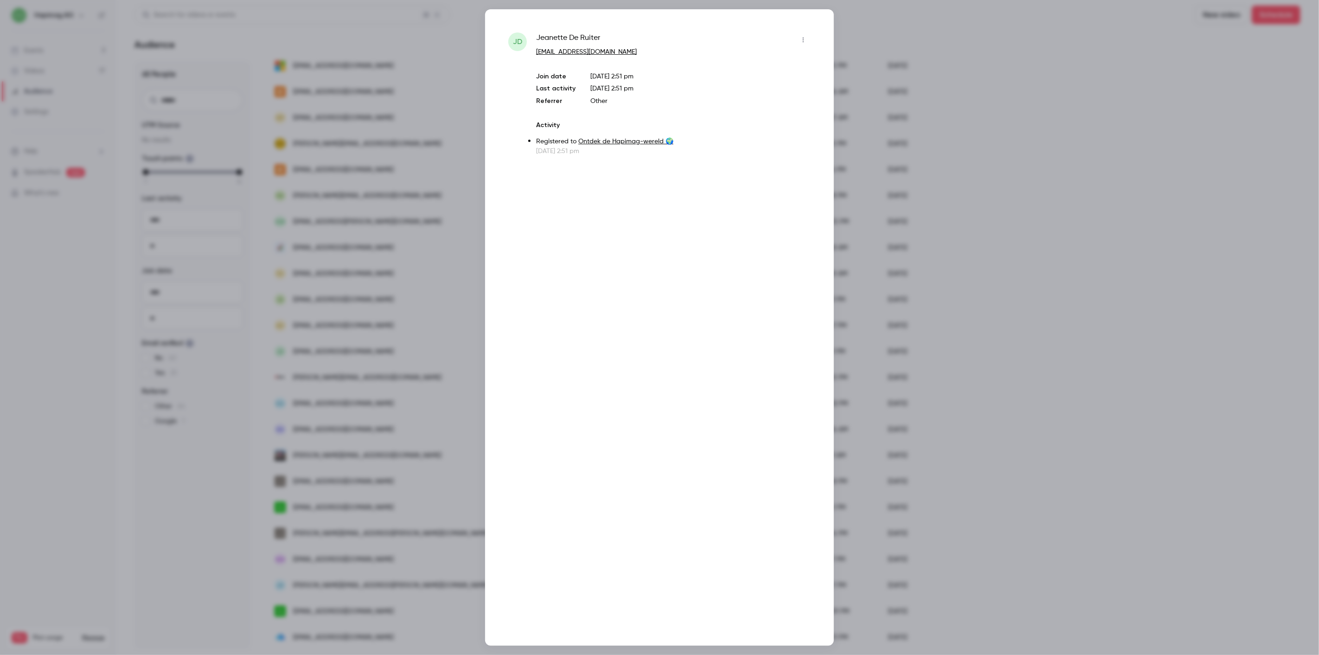
click at [396, 356] on div at bounding box center [659, 327] width 1319 height 655
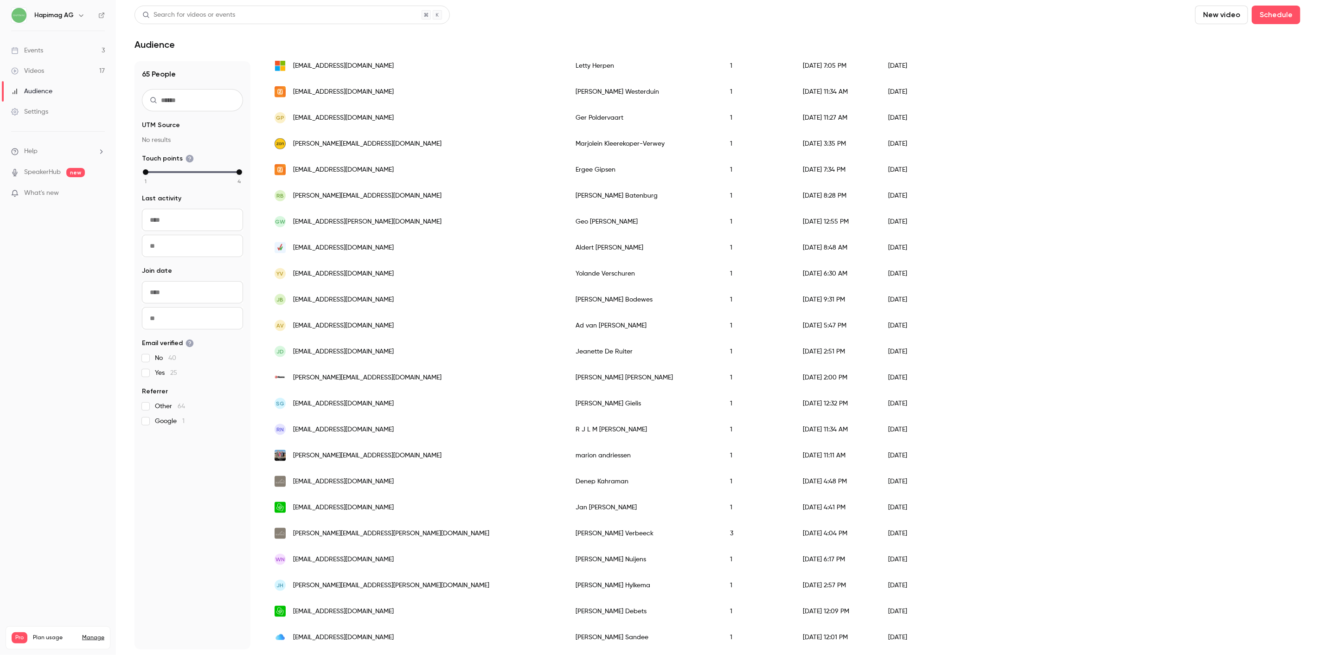
click at [387, 295] on div "JB jjbodewes@gmail.com" at bounding box center [415, 300] width 301 height 26
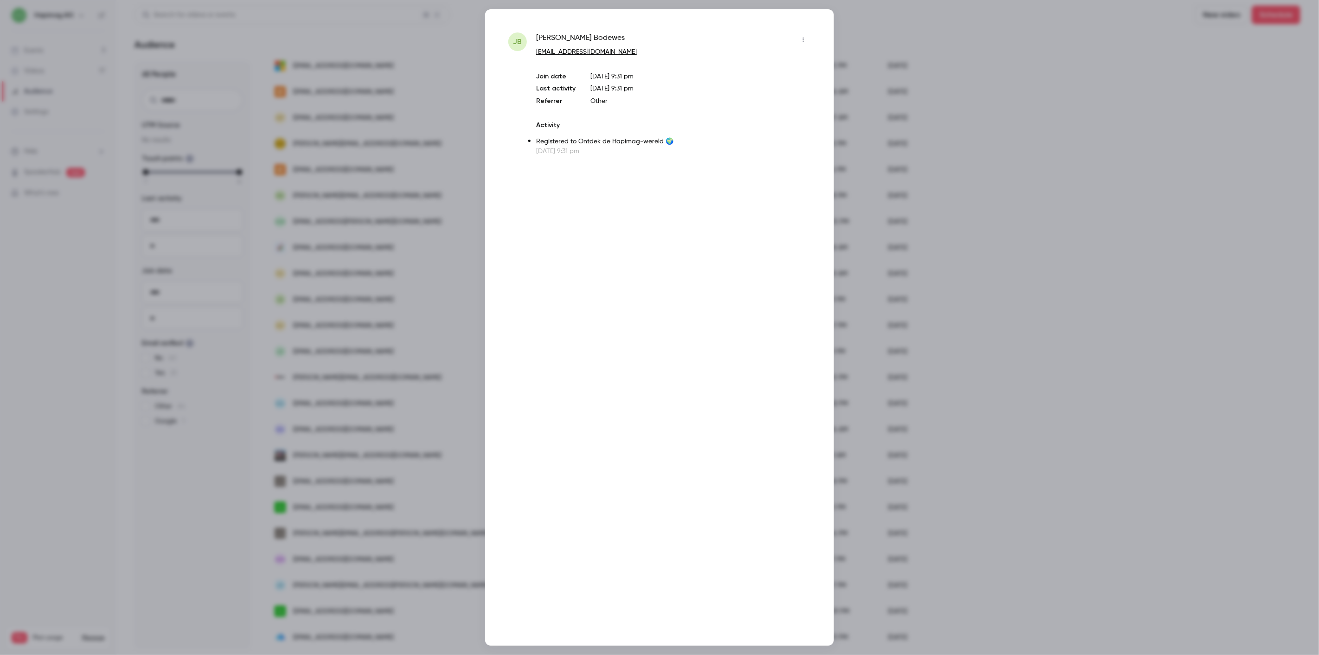
click at [387, 295] on div at bounding box center [659, 327] width 1319 height 655
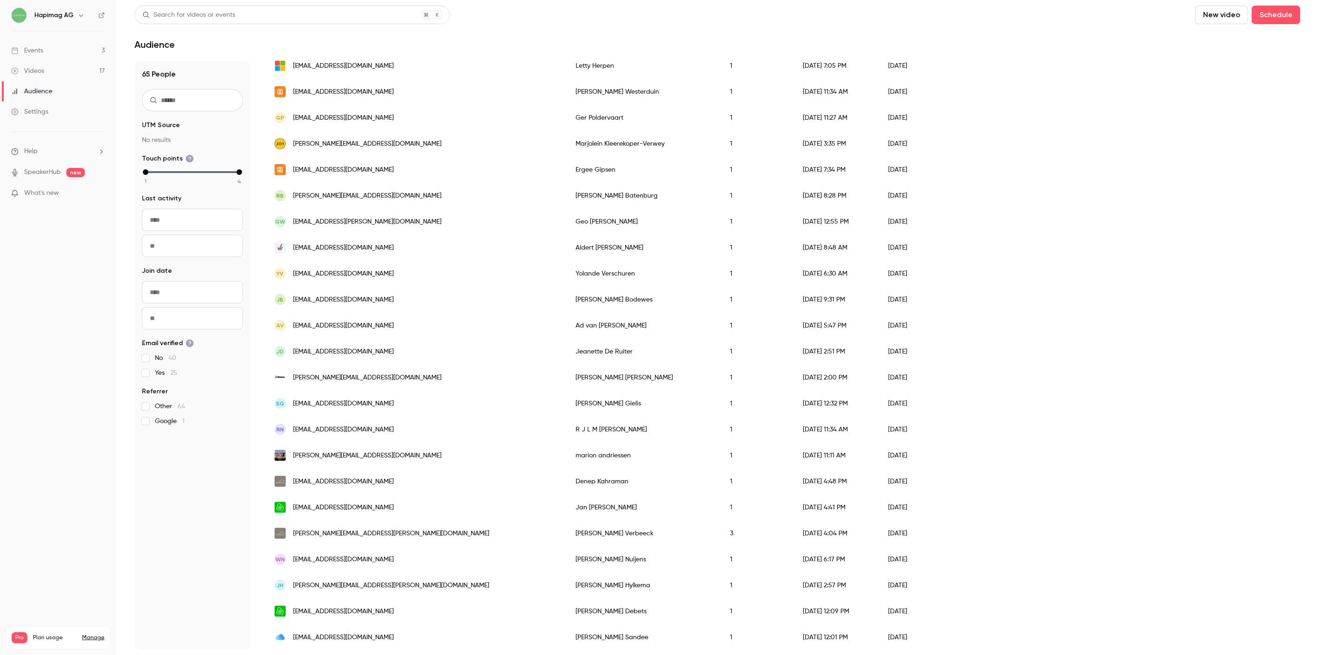
click at [389, 276] on div "YV y.verschuren32@gmail.com" at bounding box center [415, 274] width 301 height 26
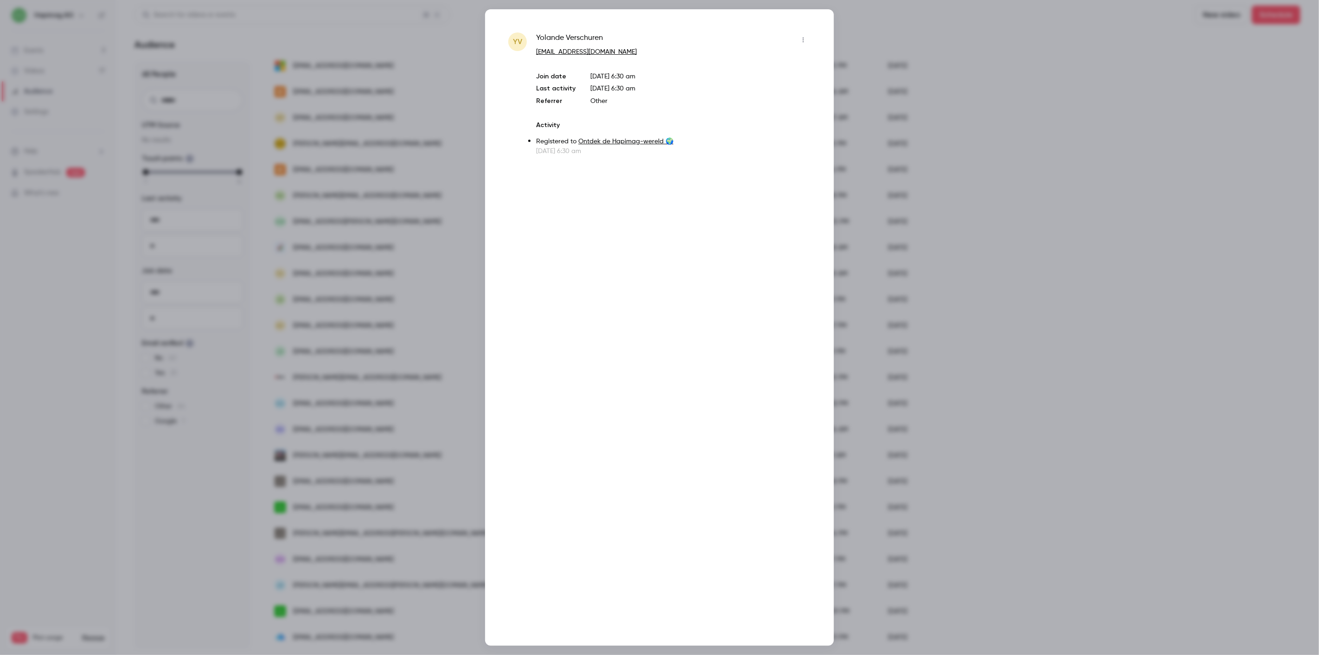
click at [389, 276] on div at bounding box center [659, 327] width 1319 height 655
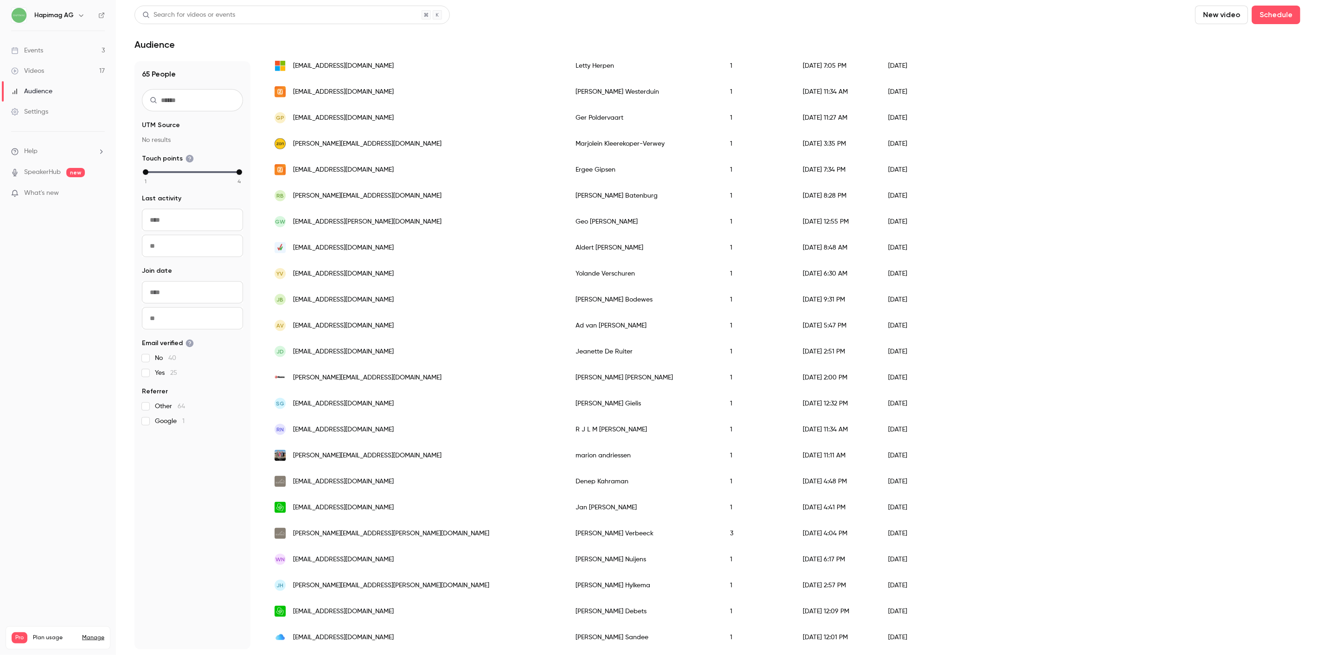
click at [394, 250] on div "[EMAIL_ADDRESS][DOMAIN_NAME]" at bounding box center [415, 248] width 301 height 26
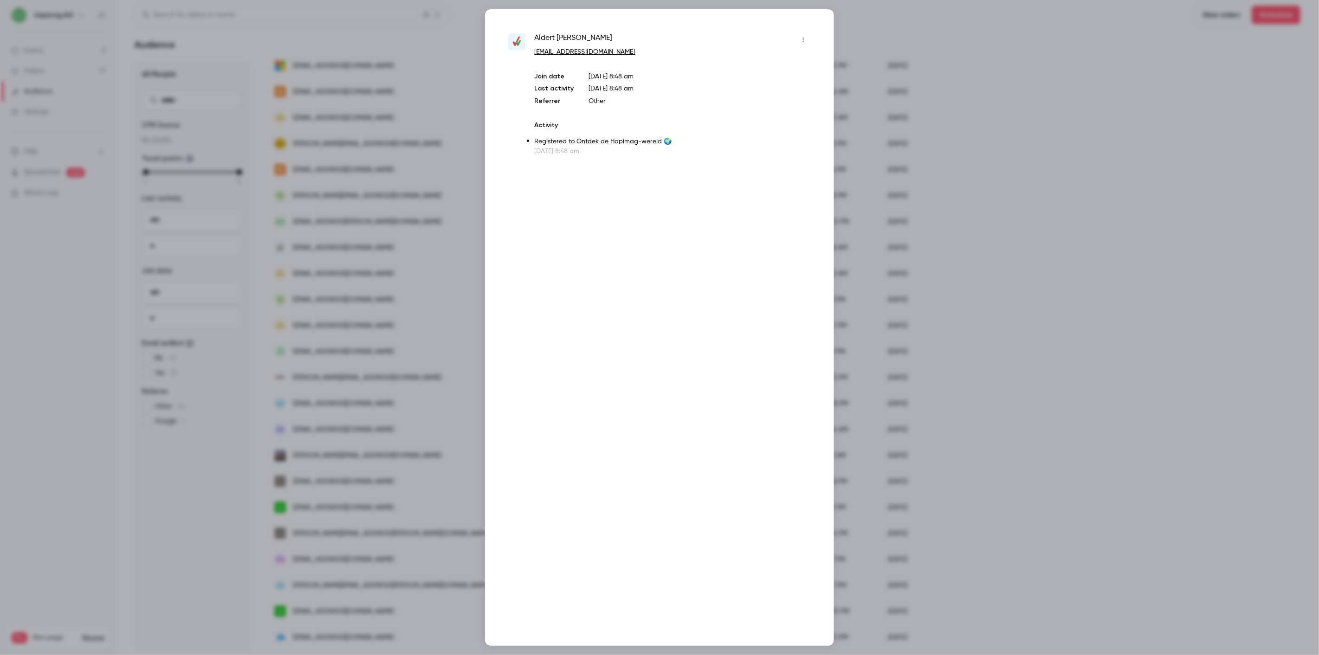
click at [394, 250] on div at bounding box center [659, 327] width 1319 height 655
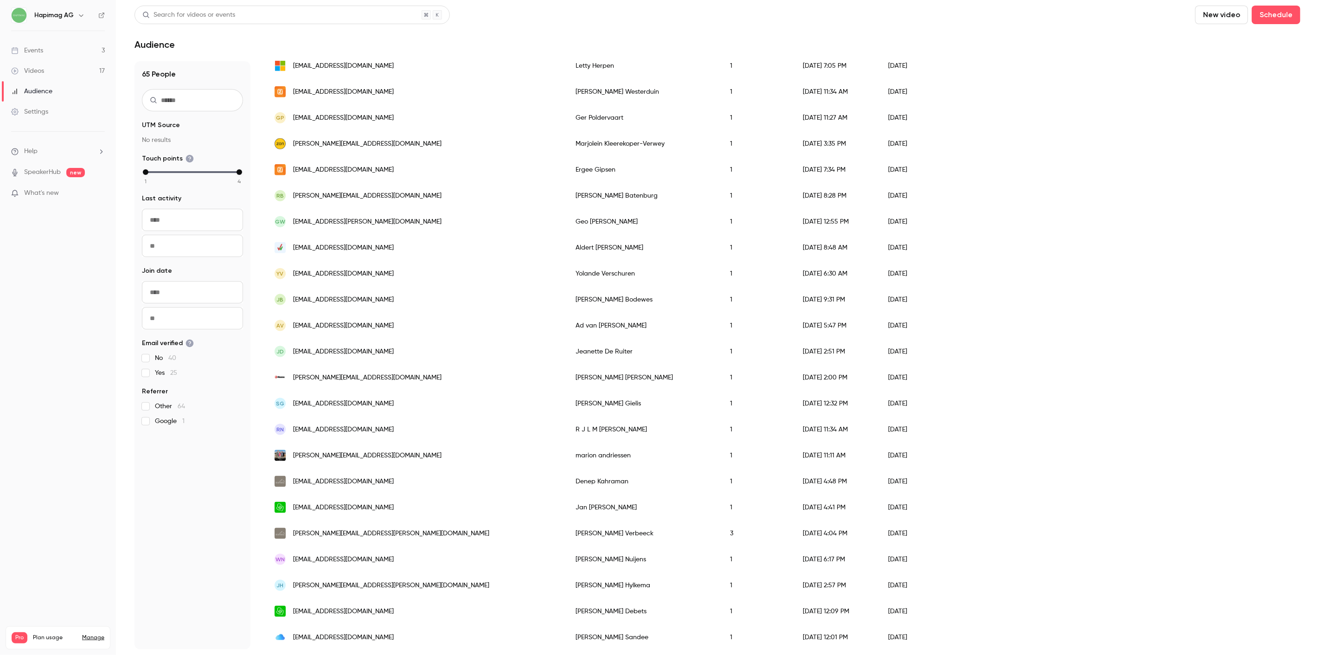
click at [392, 215] on div "GW geo.wehry@gmail.com" at bounding box center [415, 222] width 301 height 26
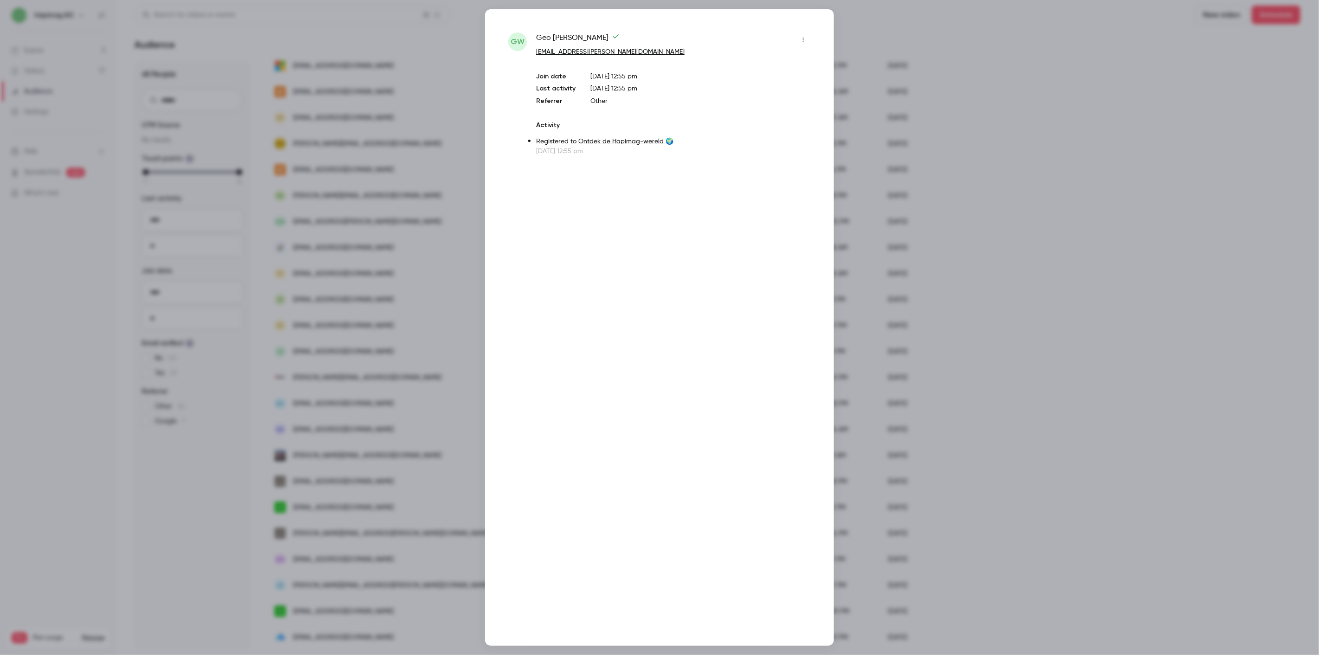
click at [392, 215] on div at bounding box center [659, 327] width 1319 height 655
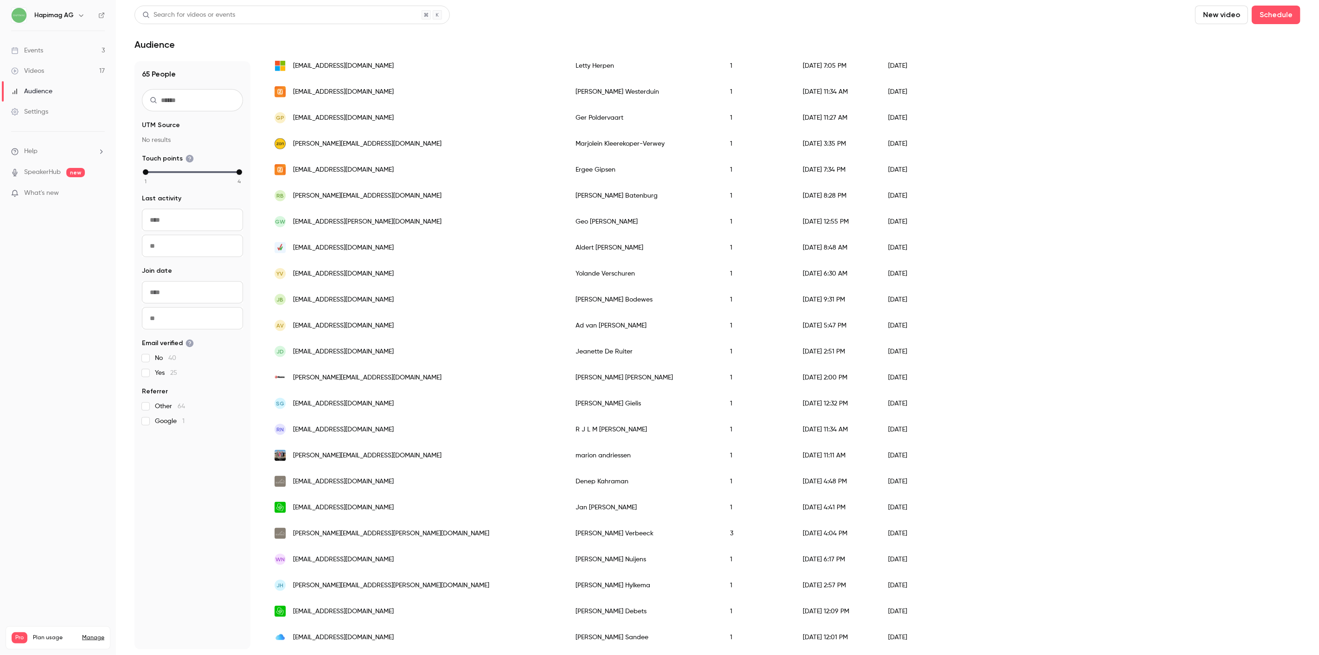
click at [402, 192] on div "RB ronald.batenburg56@gmail.com" at bounding box center [415, 196] width 301 height 26
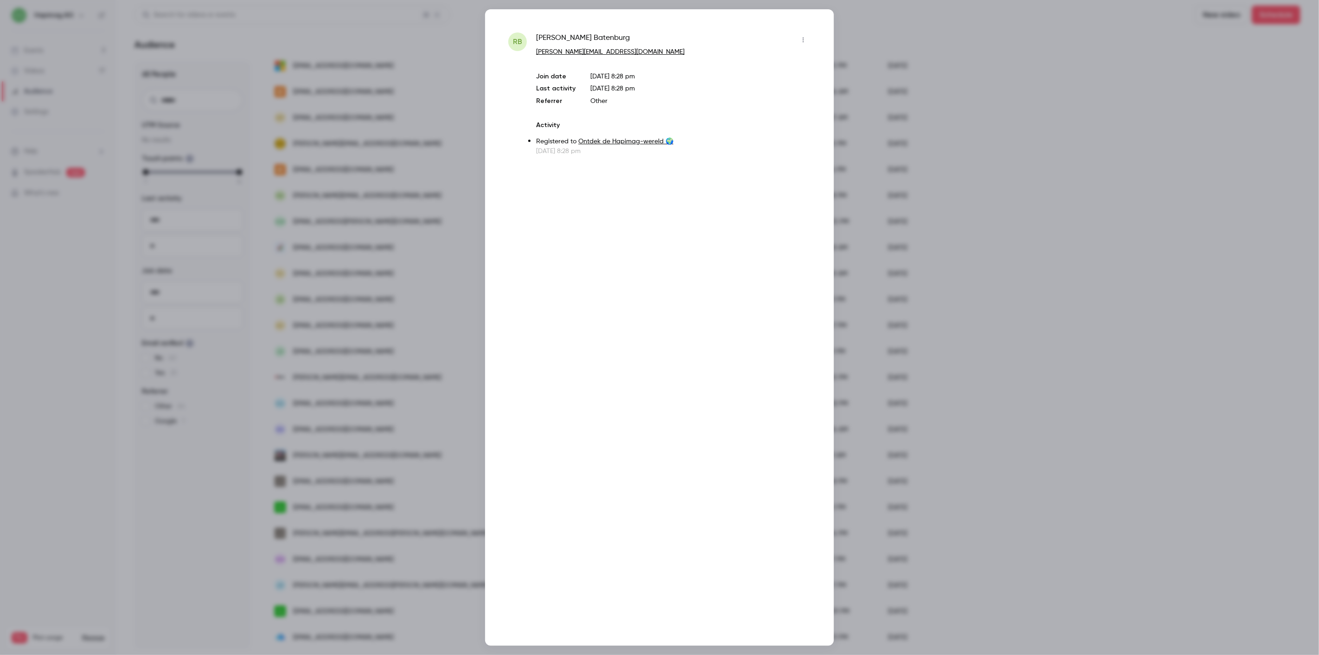
click at [402, 192] on div at bounding box center [659, 327] width 1319 height 655
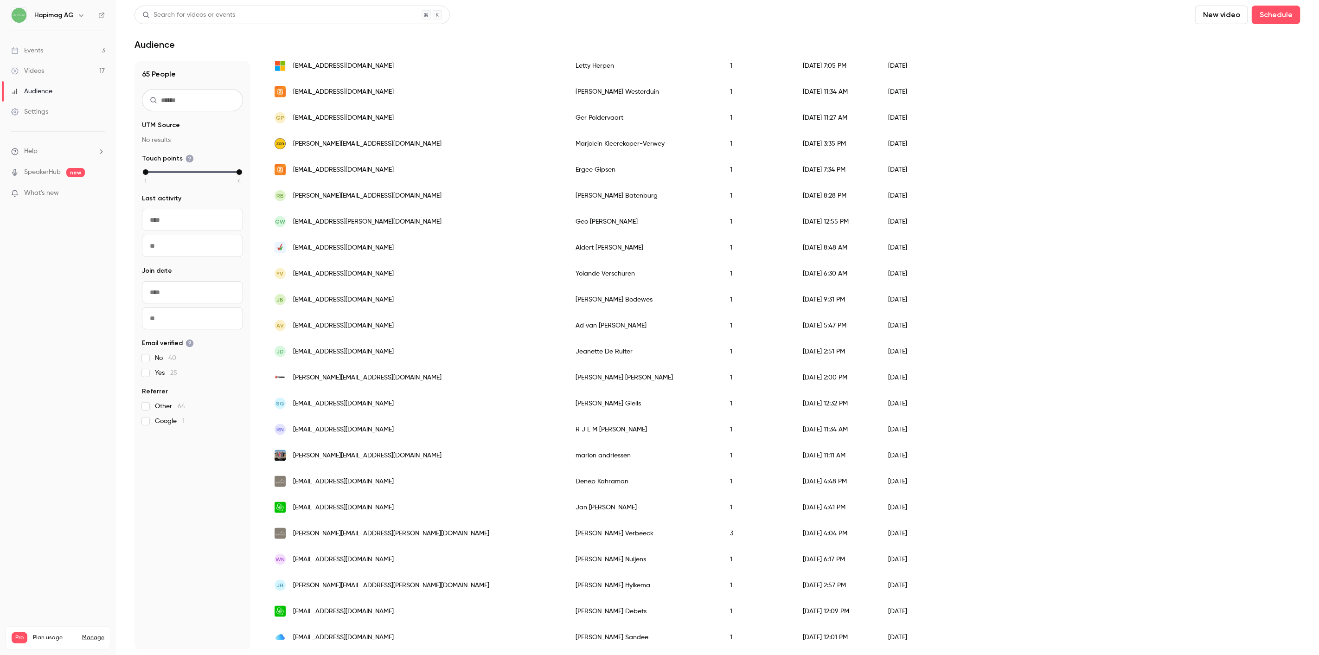
click at [391, 169] on div "[EMAIL_ADDRESS][DOMAIN_NAME]" at bounding box center [415, 170] width 301 height 26
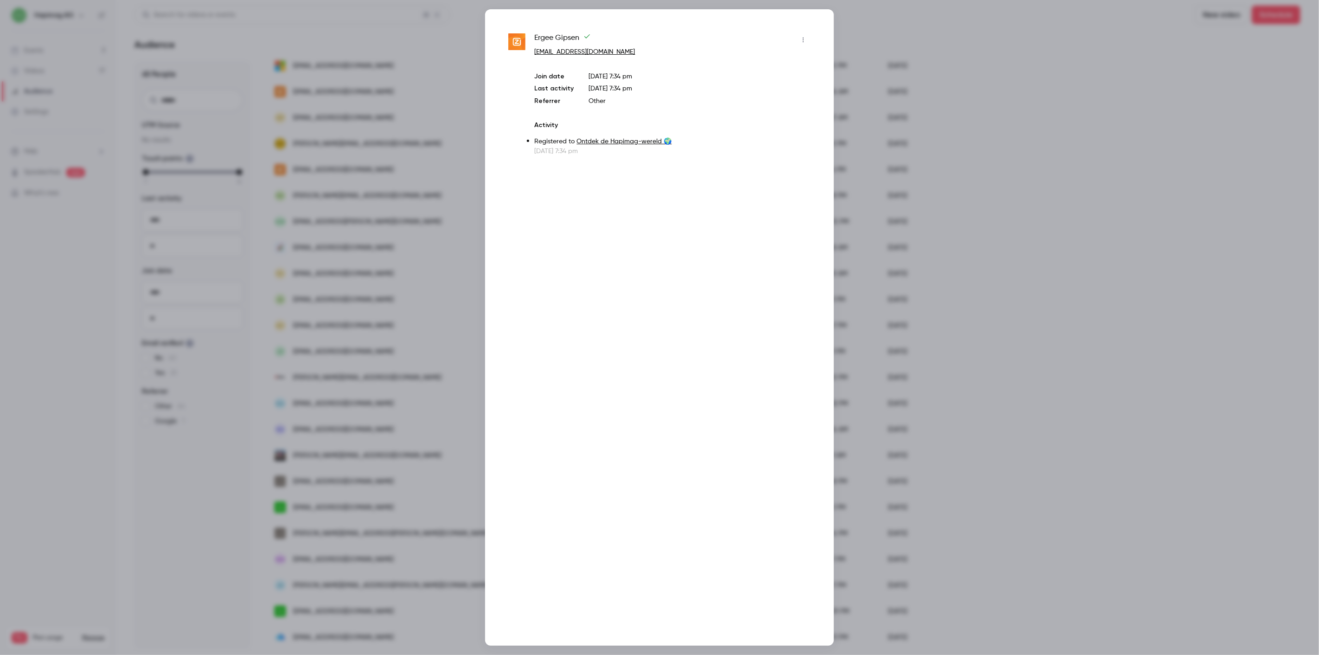
click at [391, 169] on div at bounding box center [659, 327] width 1319 height 655
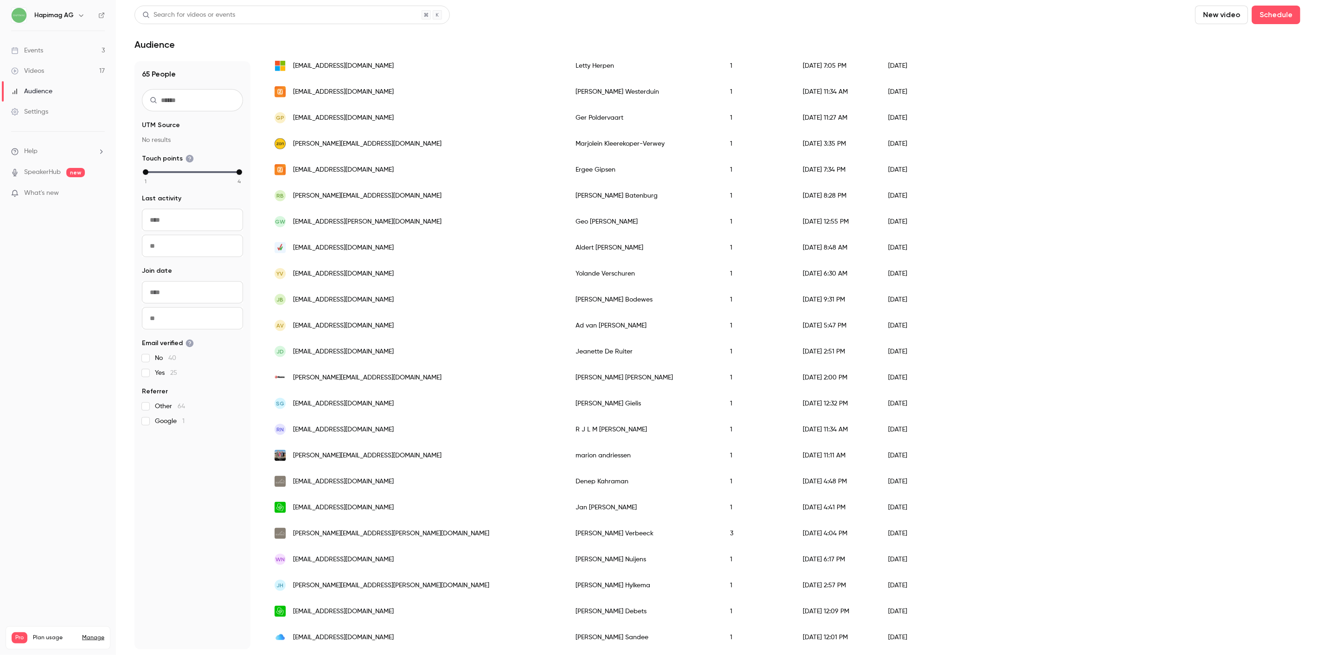
click at [396, 145] on div "[PERSON_NAME][EMAIL_ADDRESS][DOMAIN_NAME]" at bounding box center [415, 144] width 301 height 26
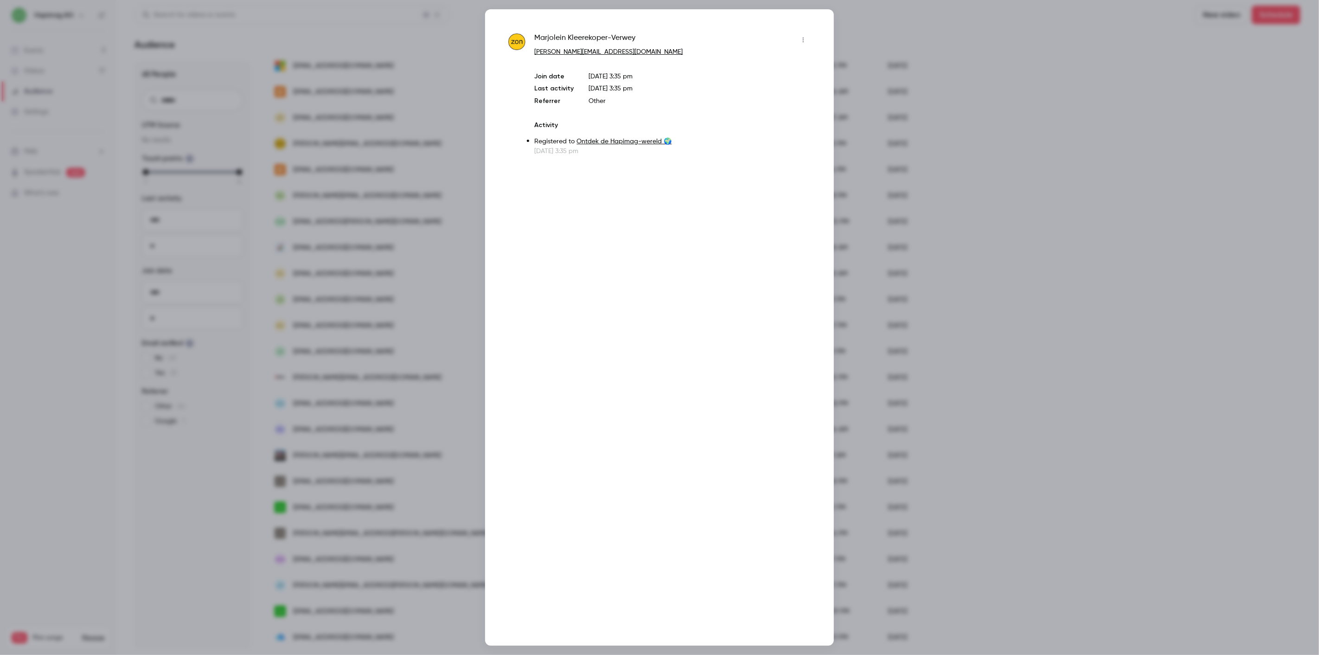
click at [396, 145] on div at bounding box center [659, 327] width 1319 height 655
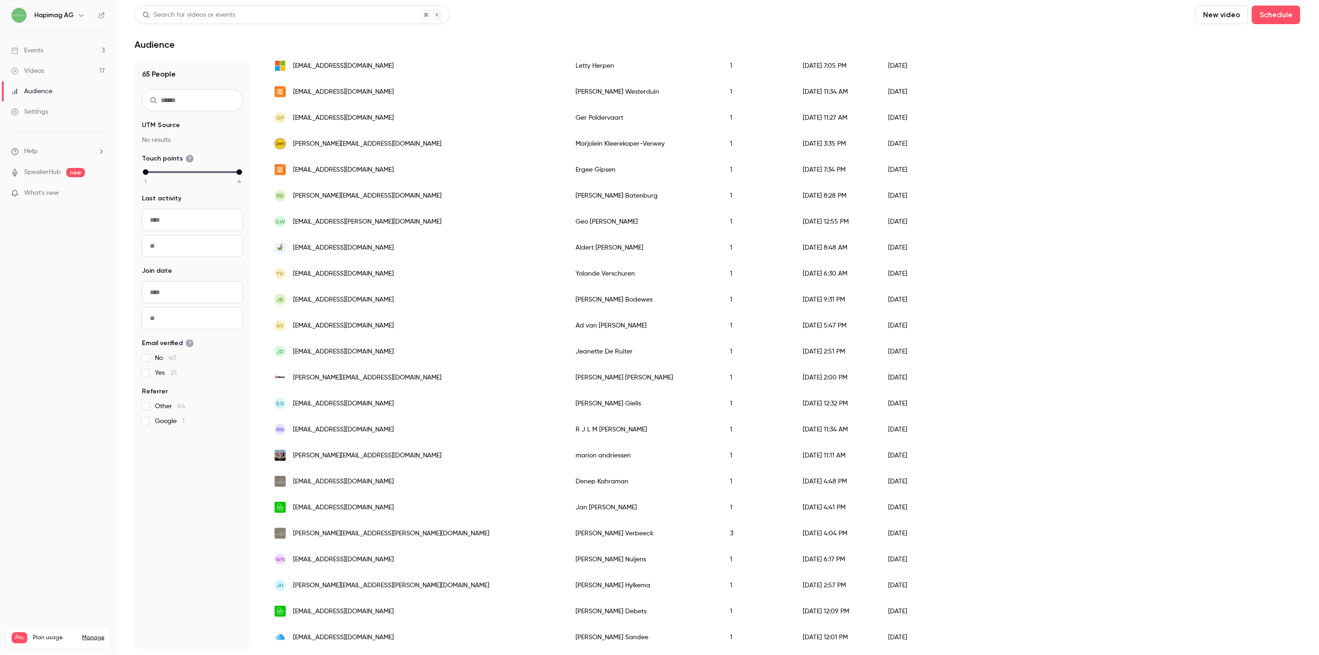
click at [400, 121] on div "GP gpo.4p@hotmail.com" at bounding box center [415, 118] width 301 height 26
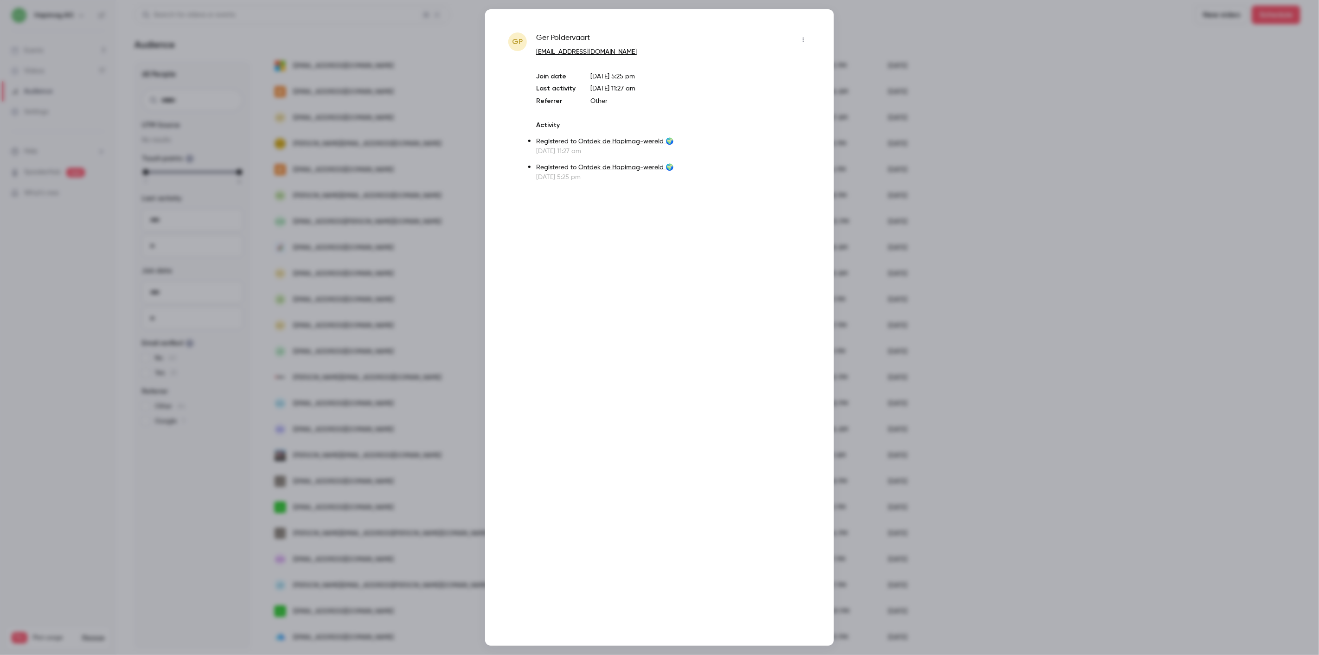
click at [390, 108] on div at bounding box center [659, 327] width 1319 height 655
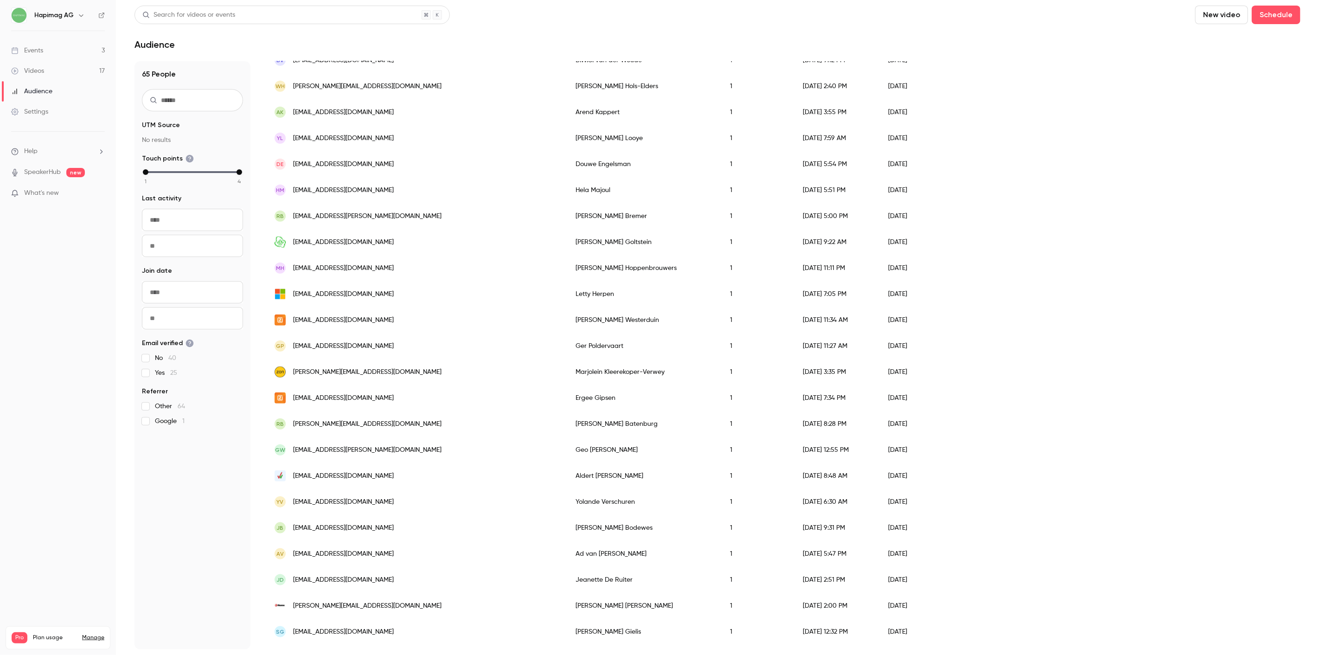
scroll to position [626, 0]
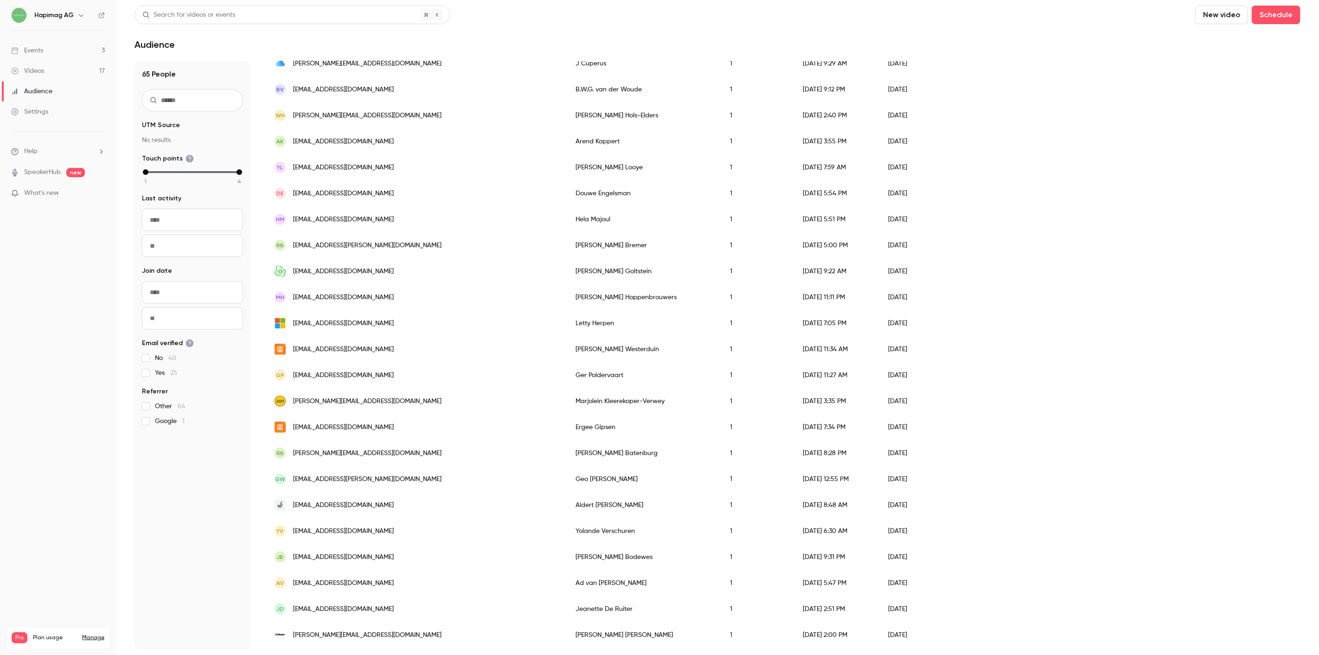
click at [371, 342] on div "[EMAIL_ADDRESS][DOMAIN_NAME]" at bounding box center [415, 349] width 301 height 26
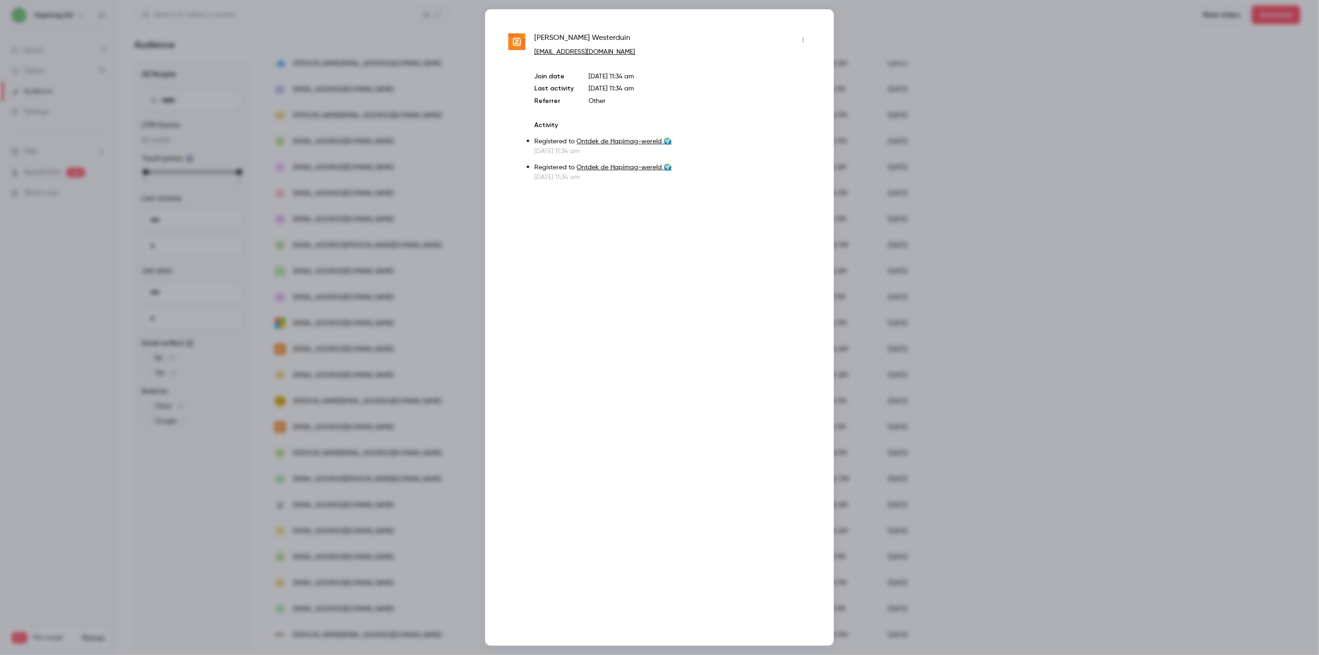
click at [377, 345] on div at bounding box center [659, 327] width 1319 height 655
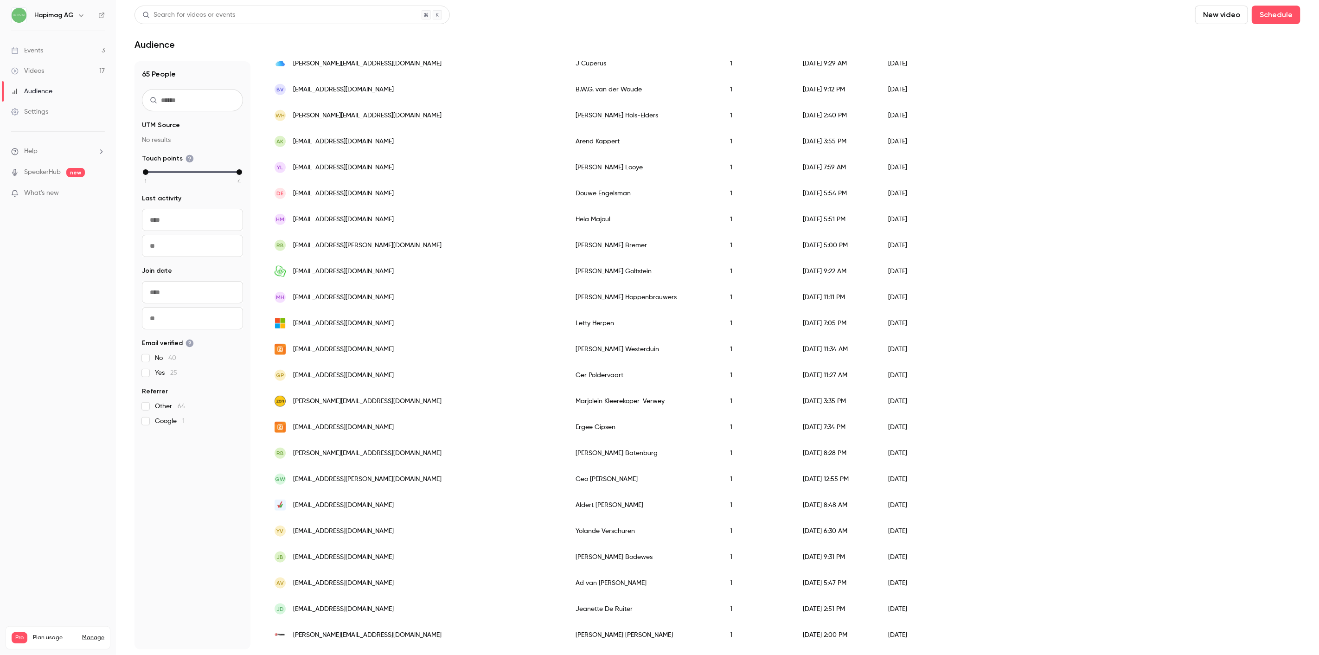
click at [377, 323] on div "[EMAIL_ADDRESS][DOMAIN_NAME]" at bounding box center [415, 323] width 301 height 26
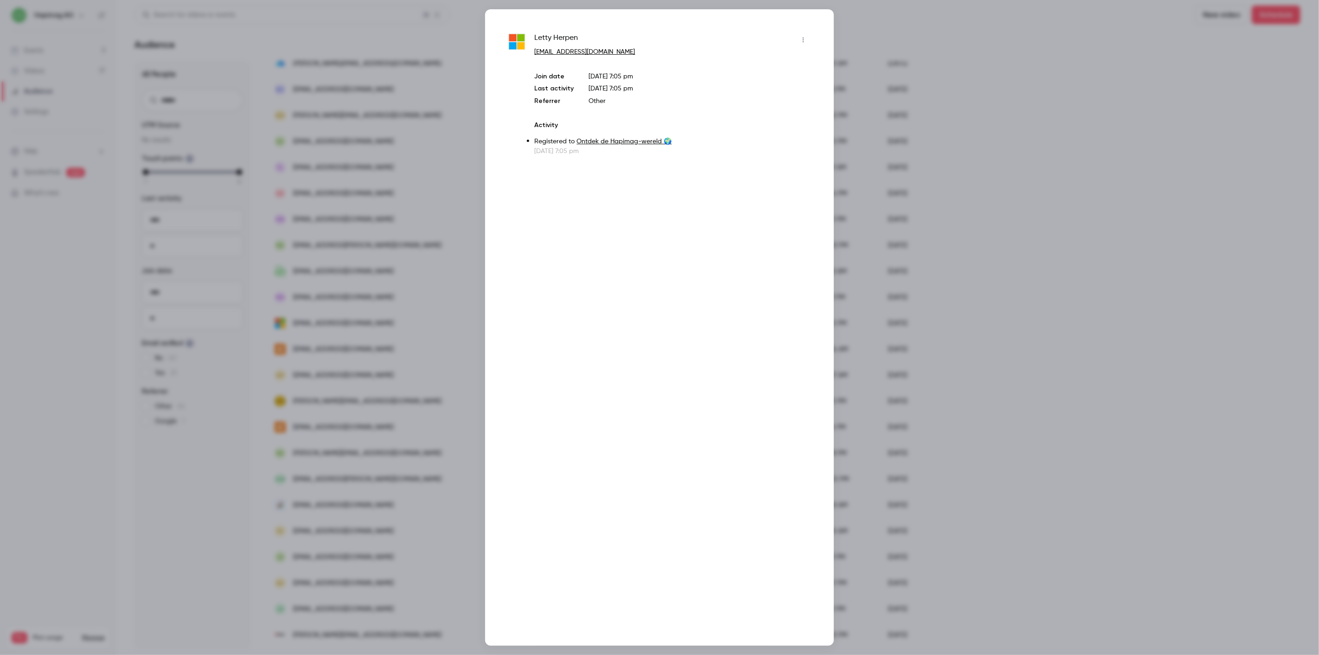
click at [377, 323] on div at bounding box center [659, 327] width 1319 height 655
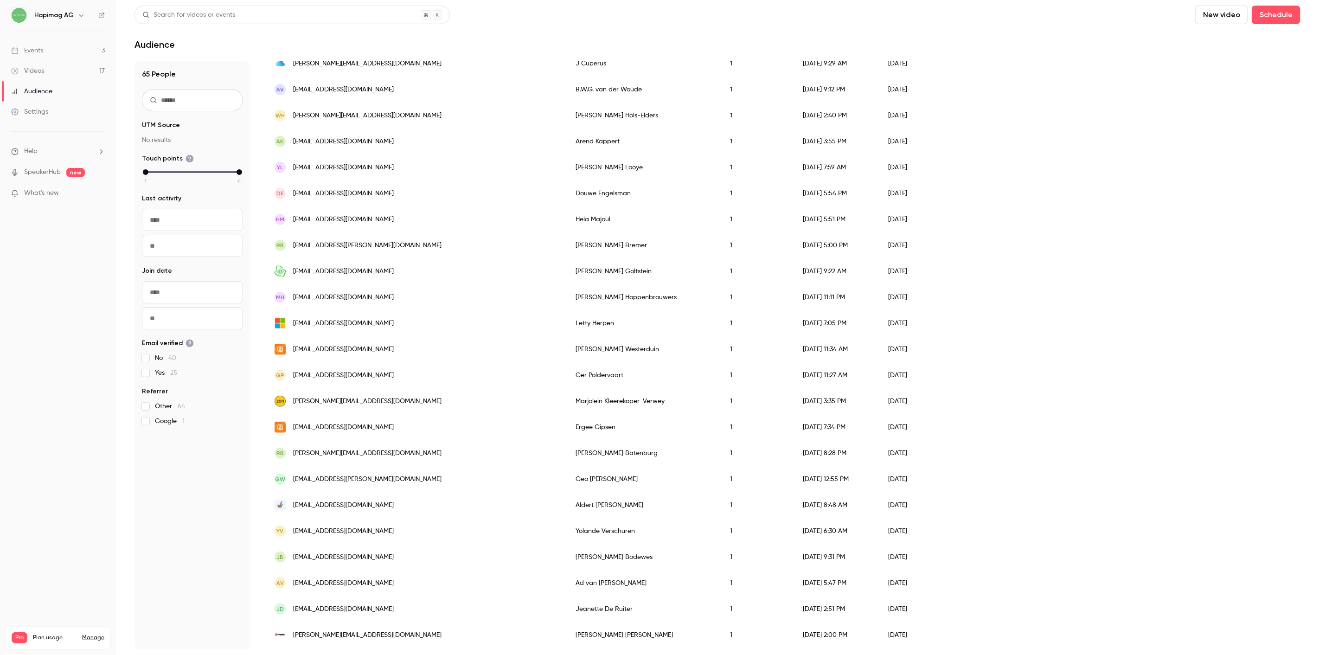
click at [377, 307] on div "MH famlooye@gmail.com" at bounding box center [415, 297] width 301 height 26
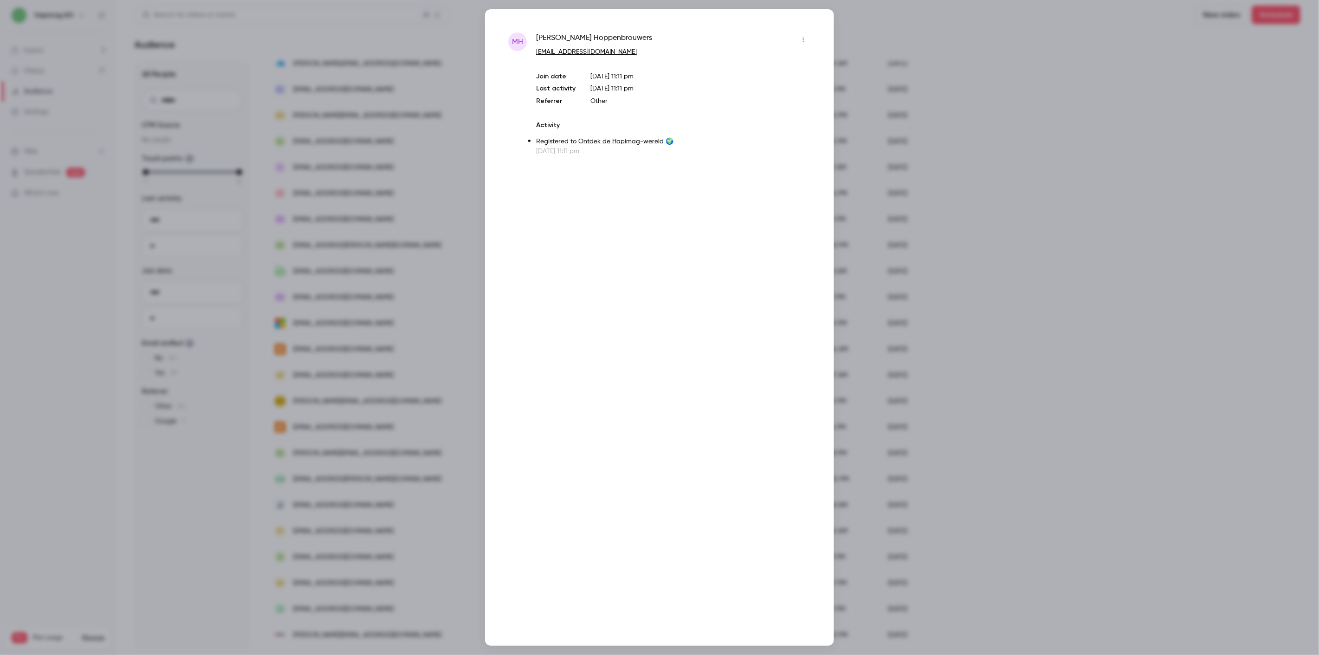
click at [386, 298] on div at bounding box center [659, 327] width 1319 height 655
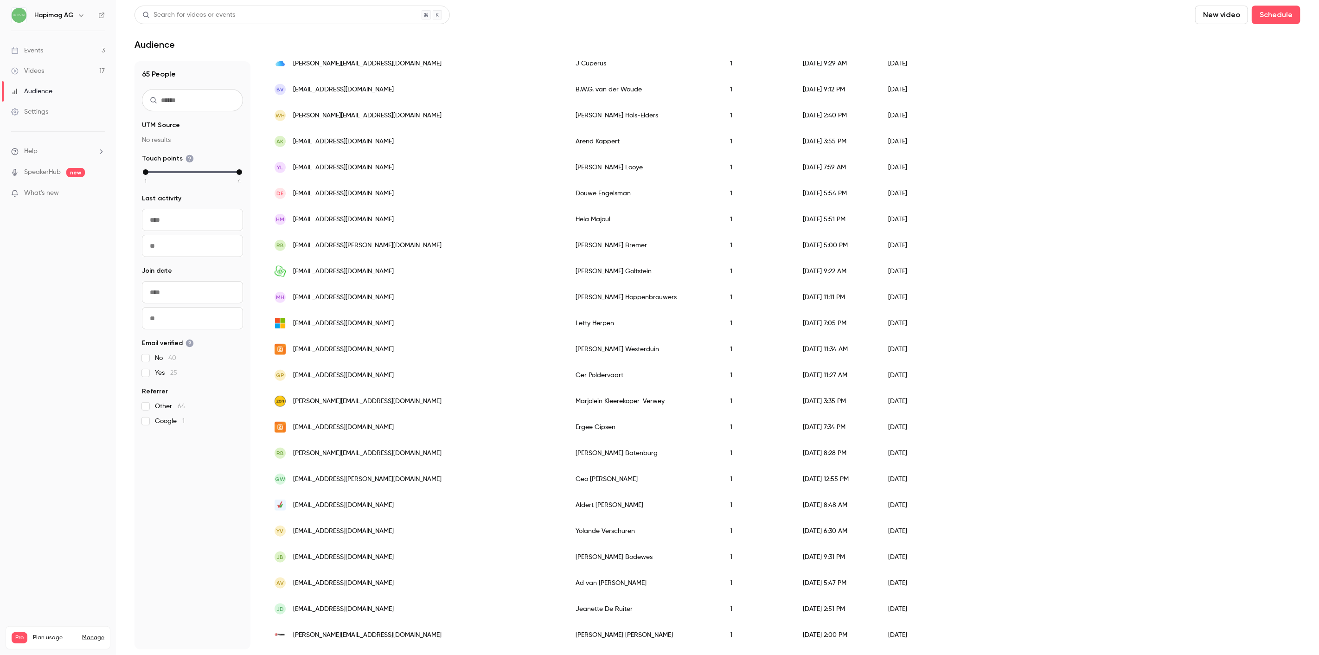
click at [379, 266] on div "[EMAIL_ADDRESS][DOMAIN_NAME]" at bounding box center [415, 271] width 301 height 26
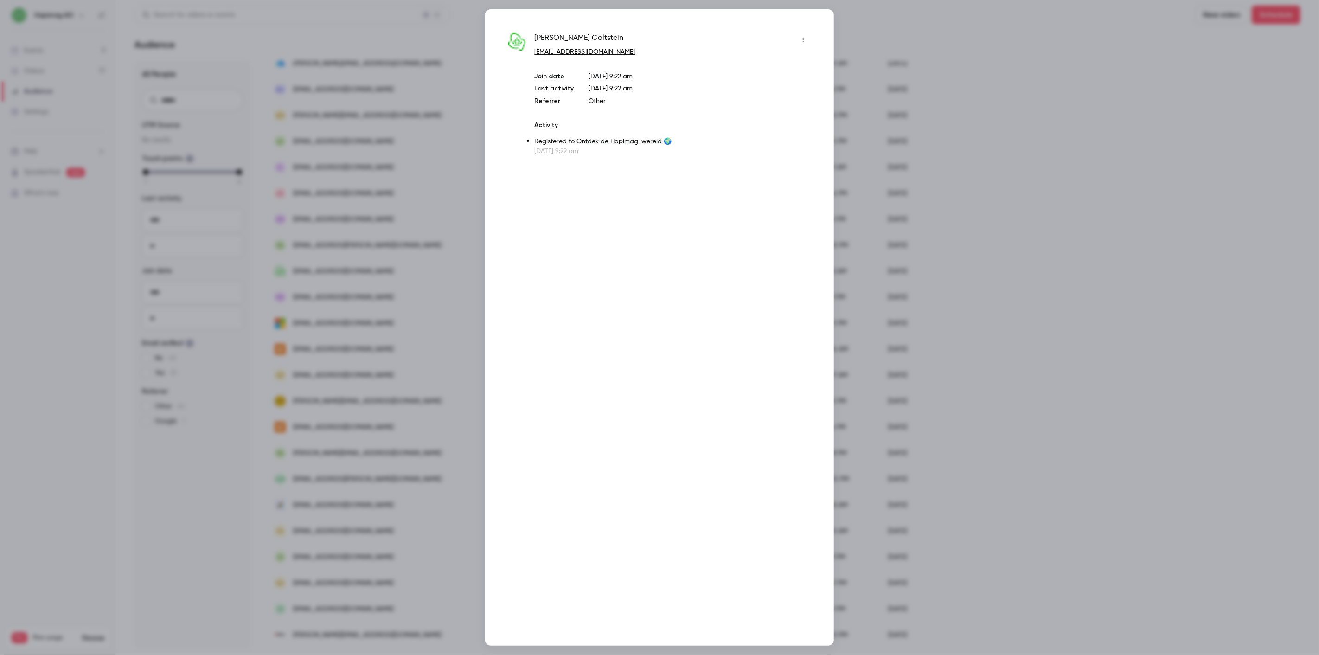
click at [381, 268] on div at bounding box center [659, 327] width 1319 height 655
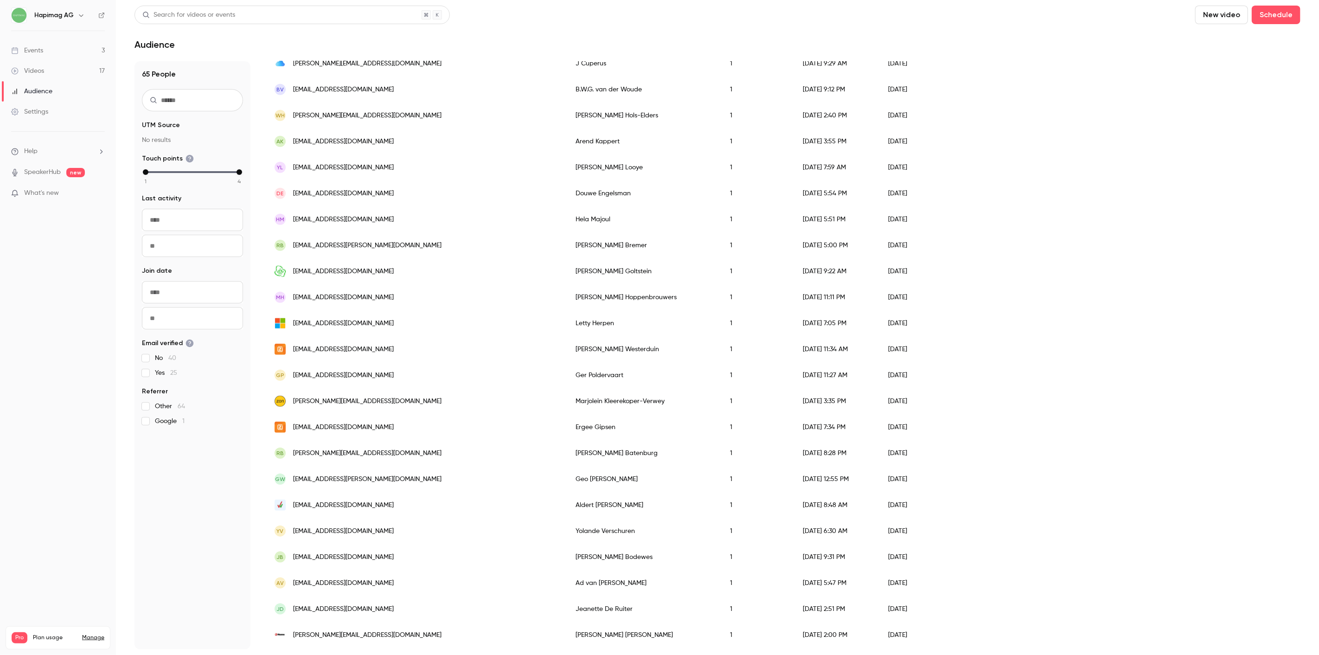
click at [382, 243] on div "RB nelleke.richard@gmail.com" at bounding box center [415, 245] width 301 height 26
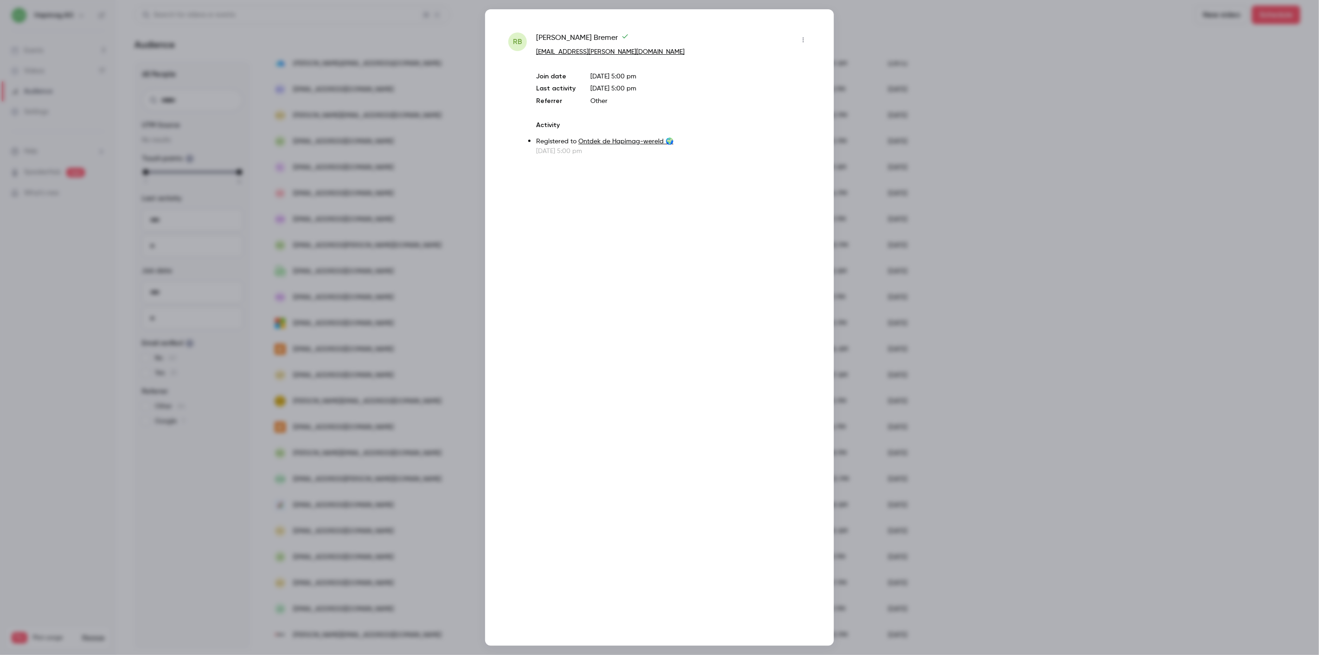
click at [381, 242] on div at bounding box center [659, 327] width 1319 height 655
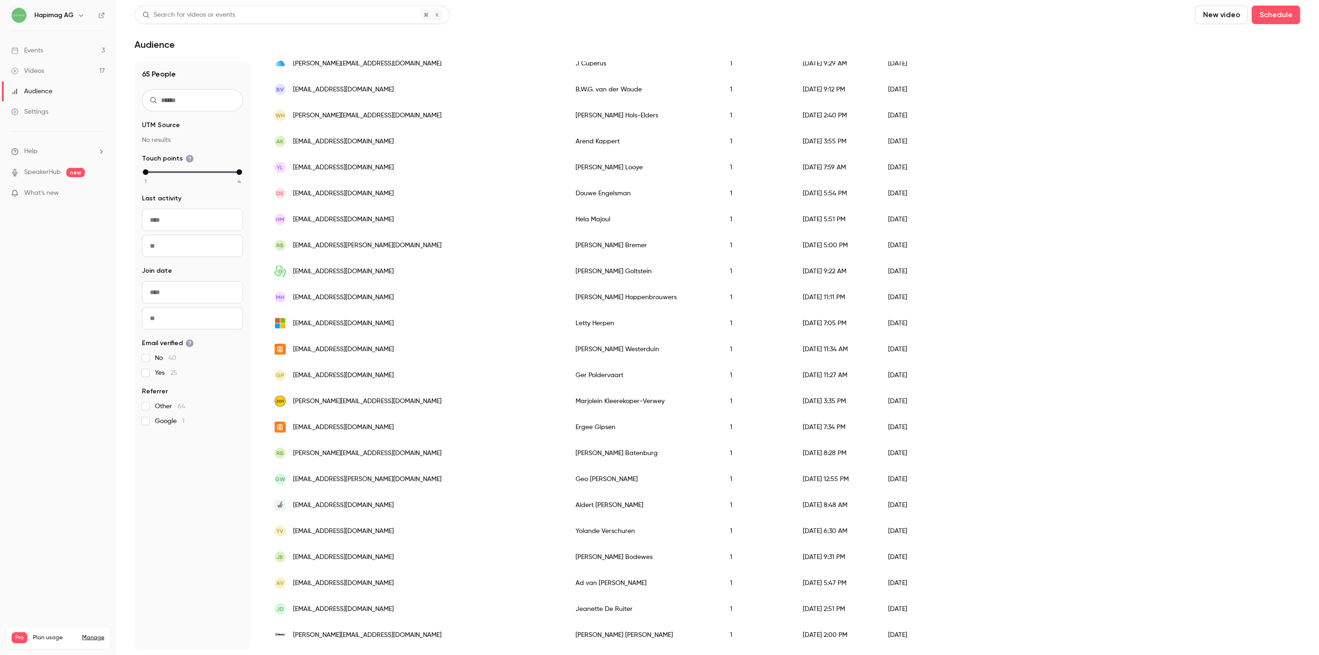
click at [381, 215] on div "HM helamajoul@gmail.com" at bounding box center [415, 219] width 301 height 26
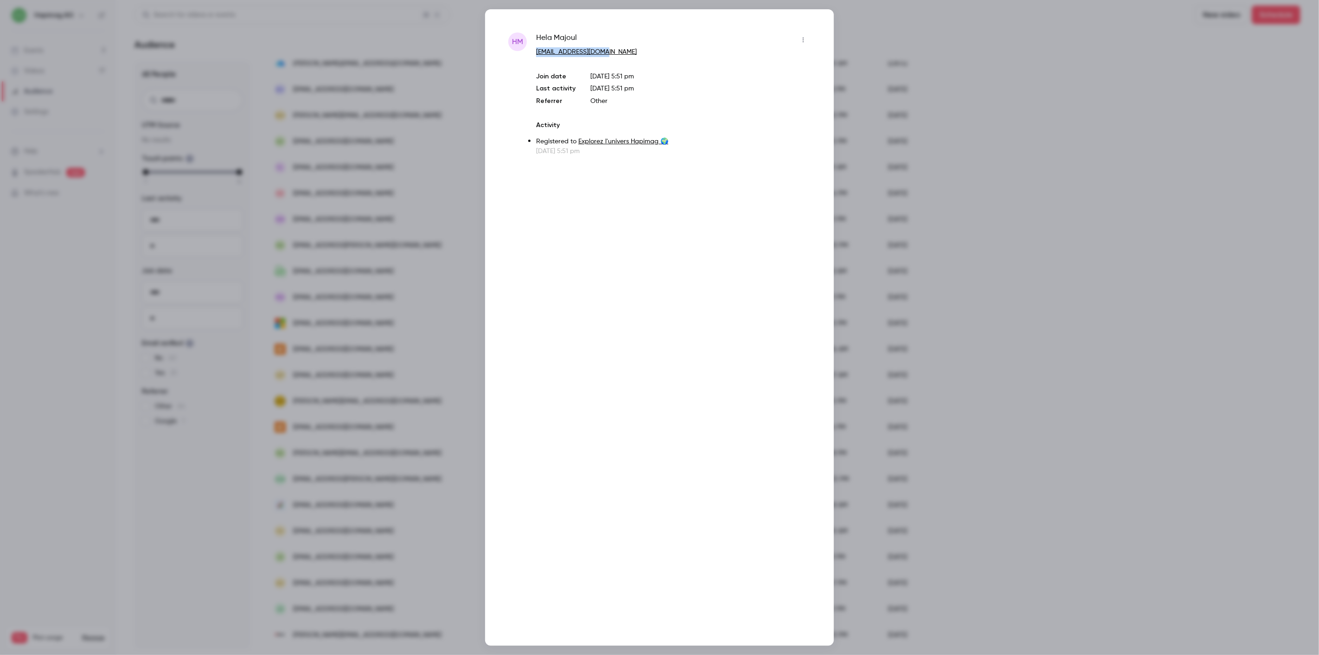
copy link "helamajoul@gmail.com"
drag, startPoint x: 570, startPoint y: 50, endPoint x: 686, endPoint y: 59, distance: 116.3
click at [686, 59] on div "Hela Majoul helamajoul@gmail.com Join date Aug 21, 2025 5:51 pm Last activity A…" at bounding box center [673, 93] width 274 height 123
click at [716, 124] on p "Activity" at bounding box center [673, 125] width 274 height 9
drag, startPoint x: 537, startPoint y: 35, endPoint x: 552, endPoint y: 35, distance: 15.3
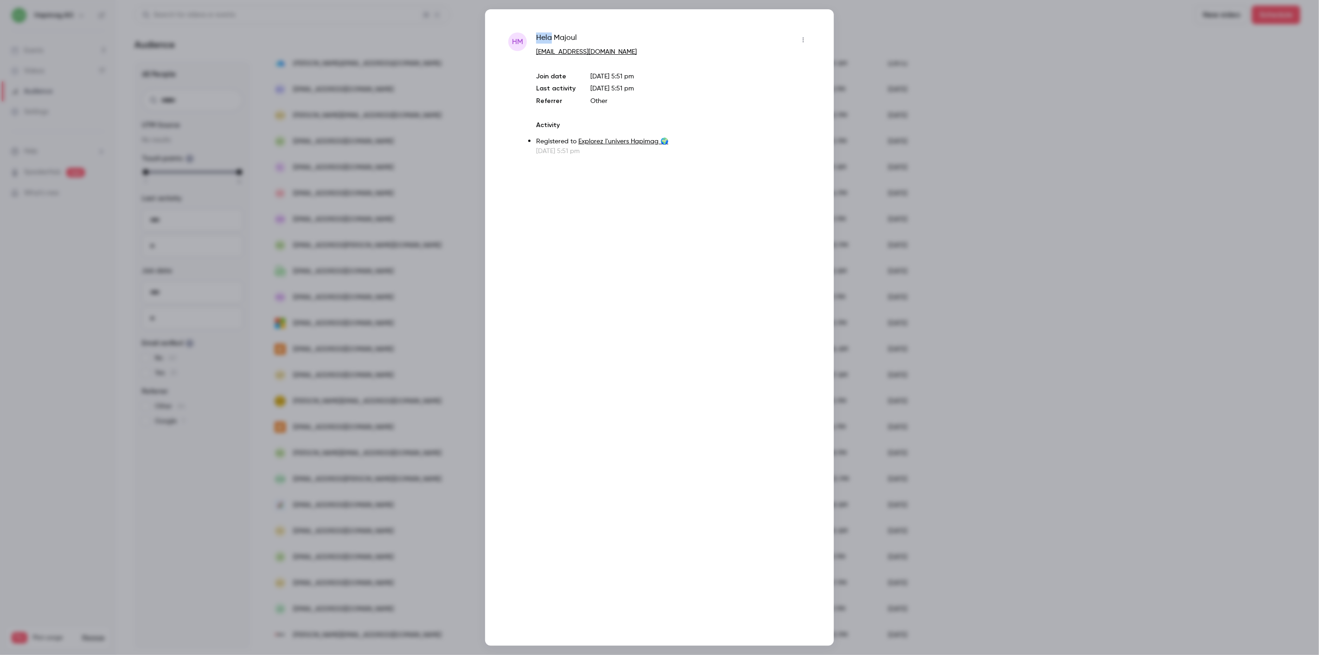
click at [552, 35] on span "Hela Majoul" at bounding box center [556, 39] width 41 height 15
copy span "Hela"
drag, startPoint x: 587, startPoint y: 31, endPoint x: 554, endPoint y: 35, distance: 33.6
click at [554, 35] on div "HM Hela Majoul helamajoul@gmail.com Join date Aug 21, 2025 5:51 pm Last activit…" at bounding box center [659, 327] width 349 height 636
copy span "Majoul"
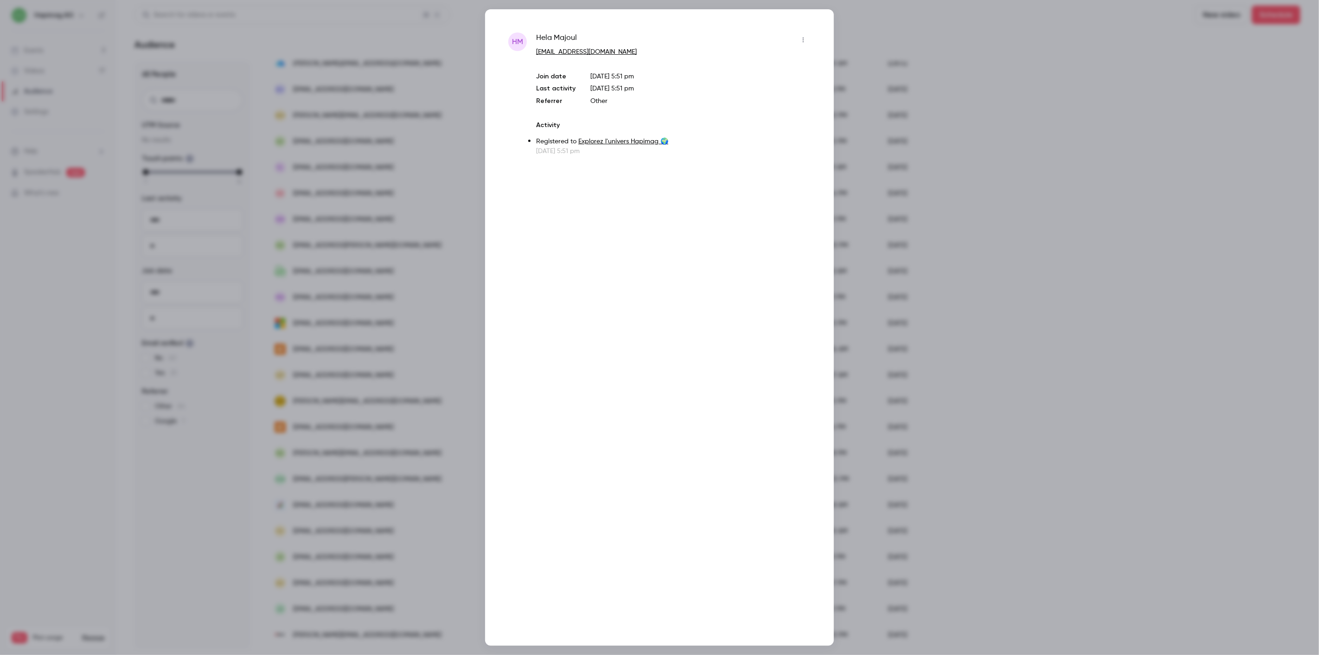
click at [637, 145] on p "Registered to Explorez l'univers Hapimag 🌍" at bounding box center [673, 142] width 274 height 10
click at [637, 140] on link "Explorez l'univers Hapimag 🌍" at bounding box center [623, 141] width 90 height 6
click at [375, 351] on div at bounding box center [659, 327] width 1319 height 655
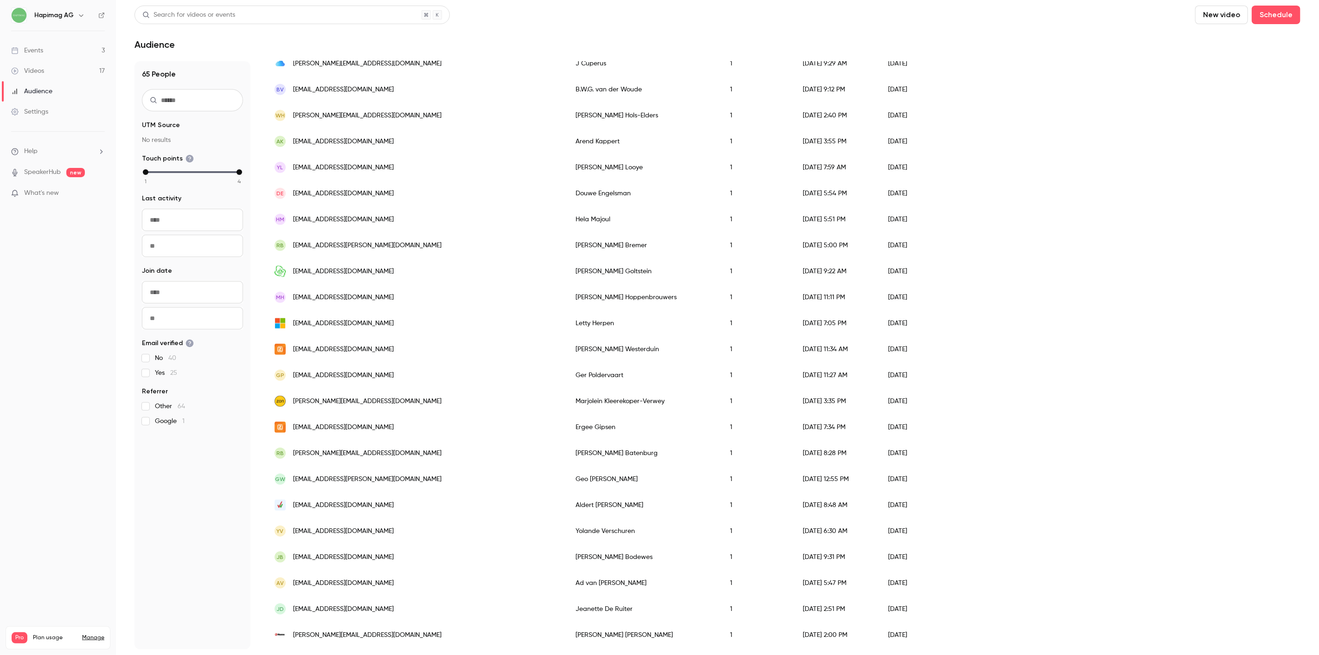
click at [365, 186] on div "DE dengelsman@hotmail.com" at bounding box center [415, 193] width 301 height 26
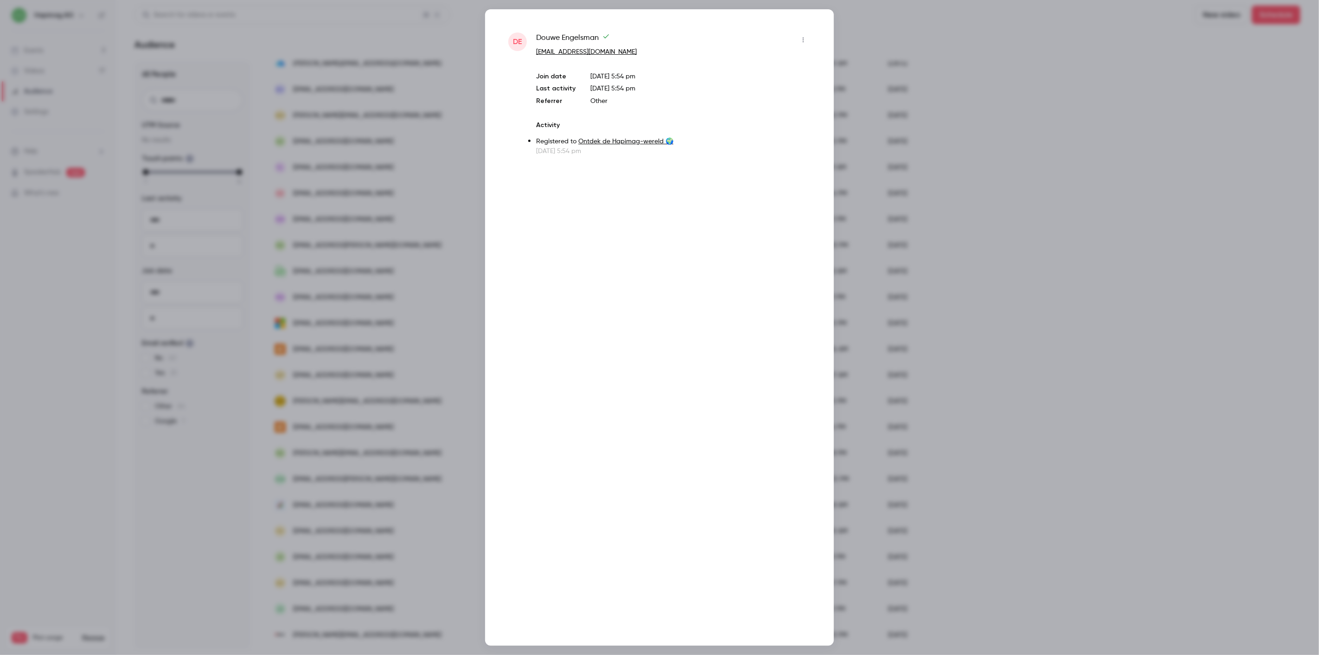
click at [368, 192] on div at bounding box center [659, 327] width 1319 height 655
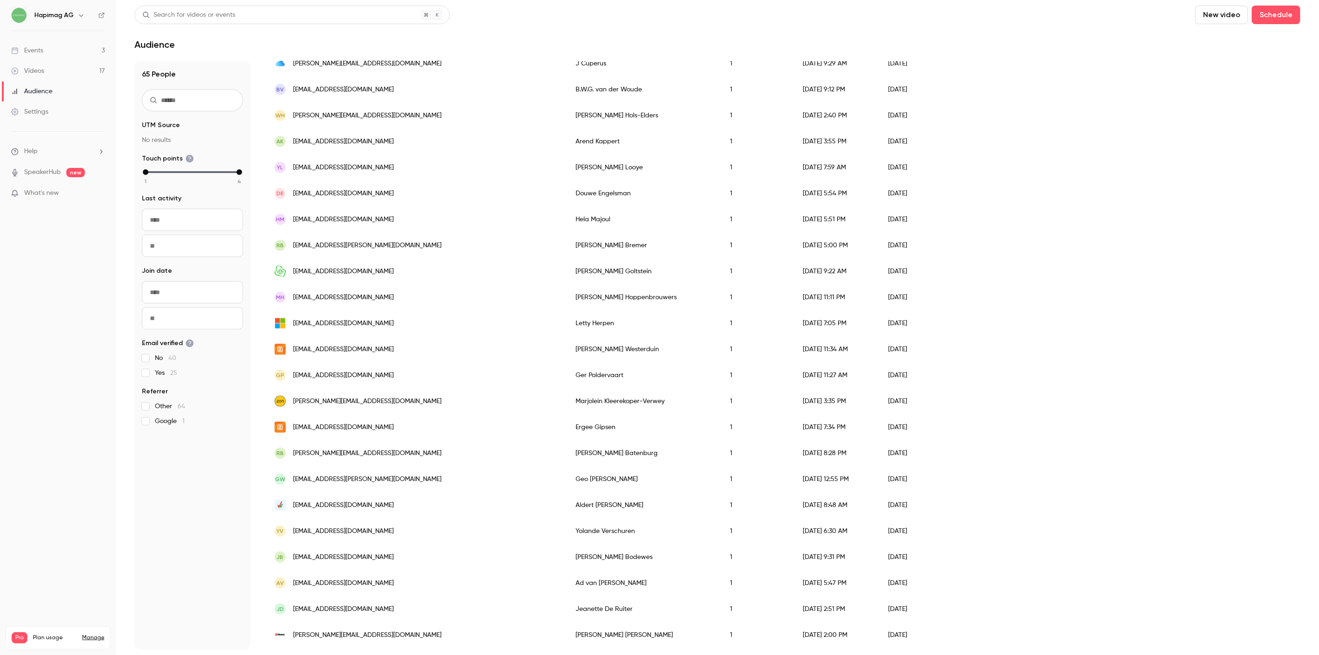
click at [366, 175] on div "YL haaklooye@gmail.com" at bounding box center [415, 167] width 301 height 26
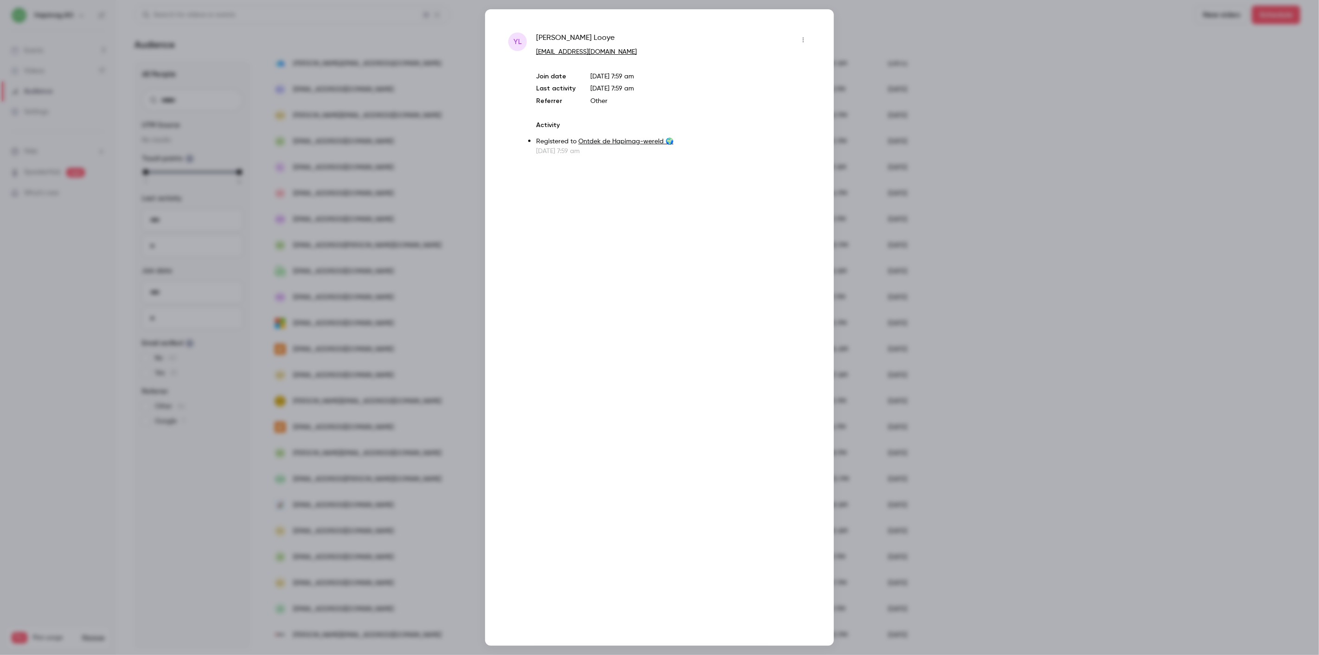
click at [367, 164] on div at bounding box center [659, 327] width 1319 height 655
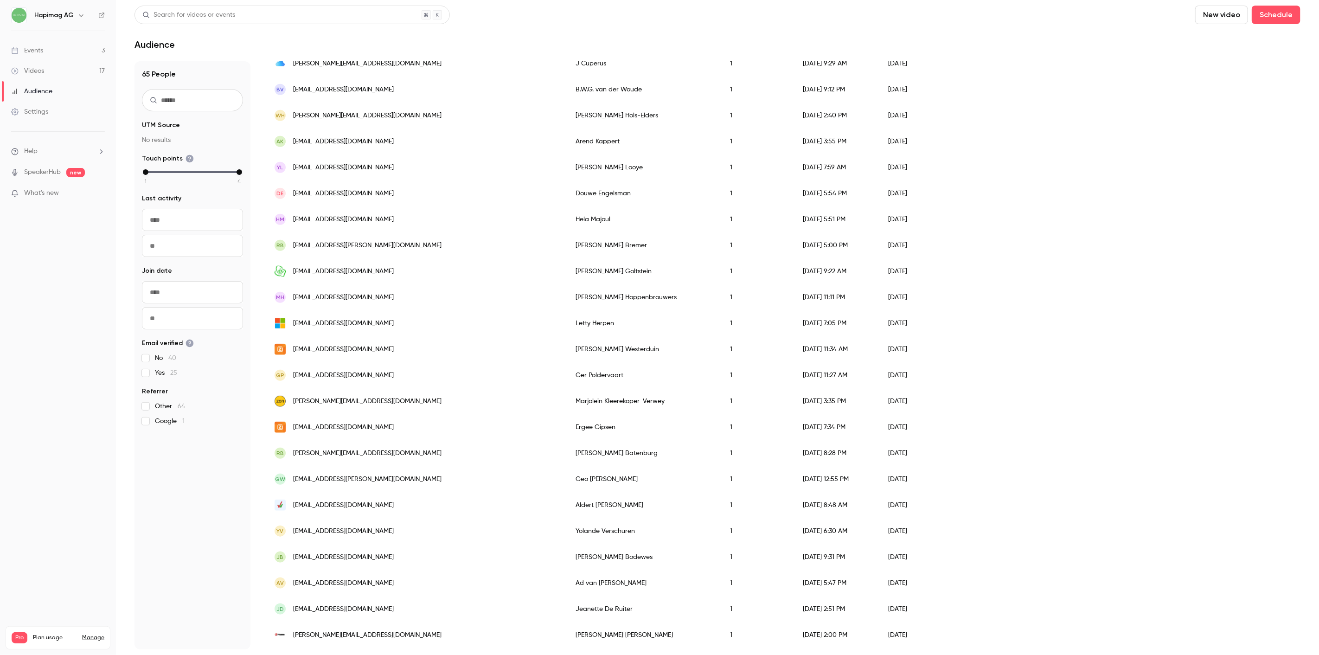
click at [368, 147] on div "AK info@kappertfietsen.nl" at bounding box center [415, 141] width 301 height 26
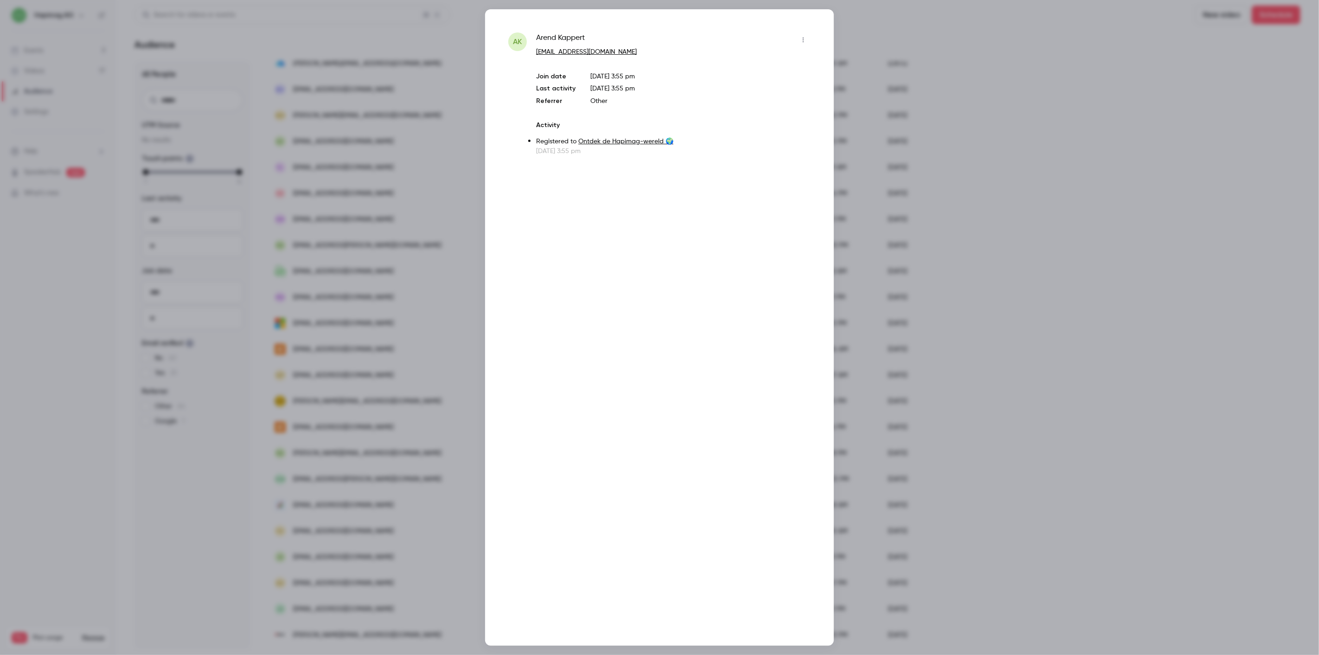
drag, startPoint x: 368, startPoint y: 147, endPoint x: 367, endPoint y: 122, distance: 24.6
click at [367, 147] on div at bounding box center [659, 327] width 1319 height 655
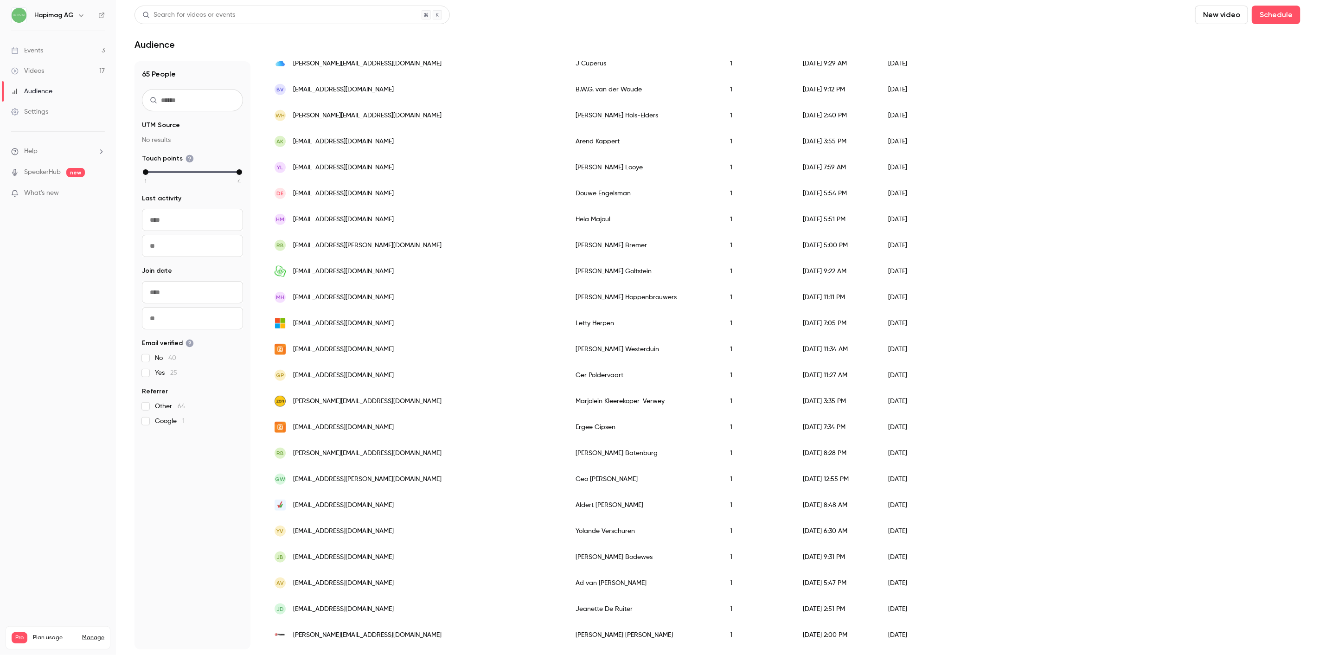
click at [365, 115] on div "WH w.p.m.hols@gmail.com" at bounding box center [415, 115] width 301 height 26
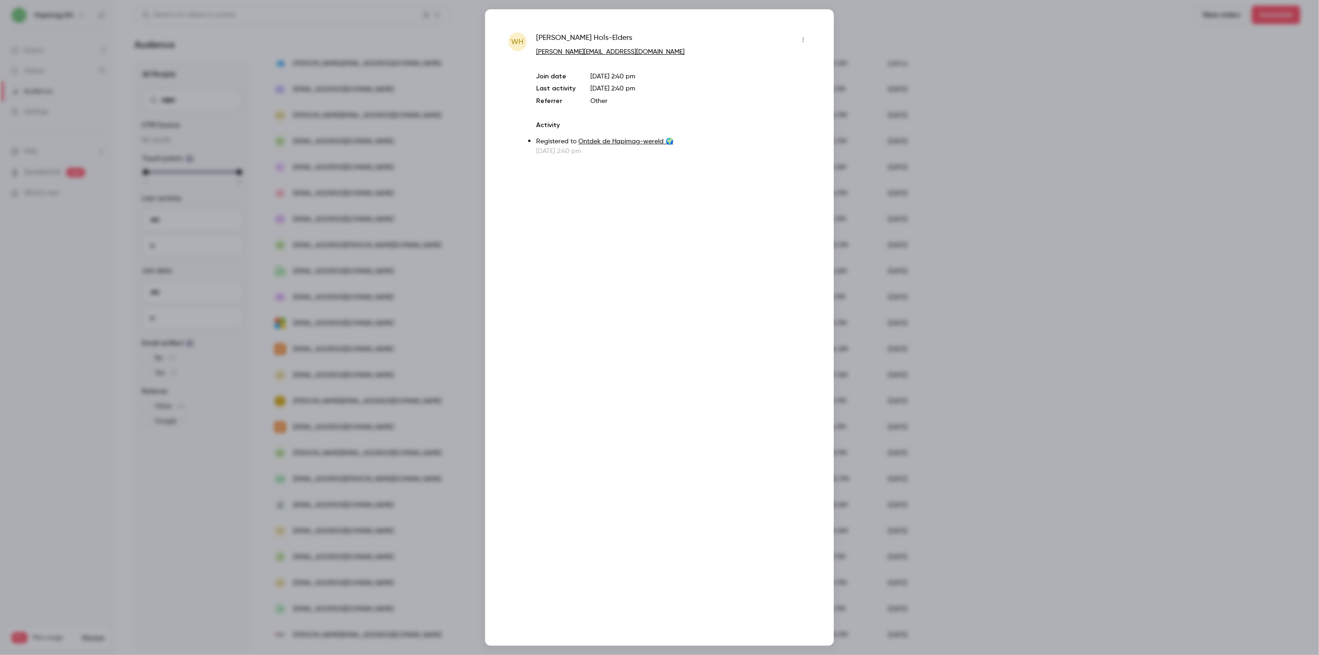
click at [365, 115] on div at bounding box center [659, 327] width 1319 height 655
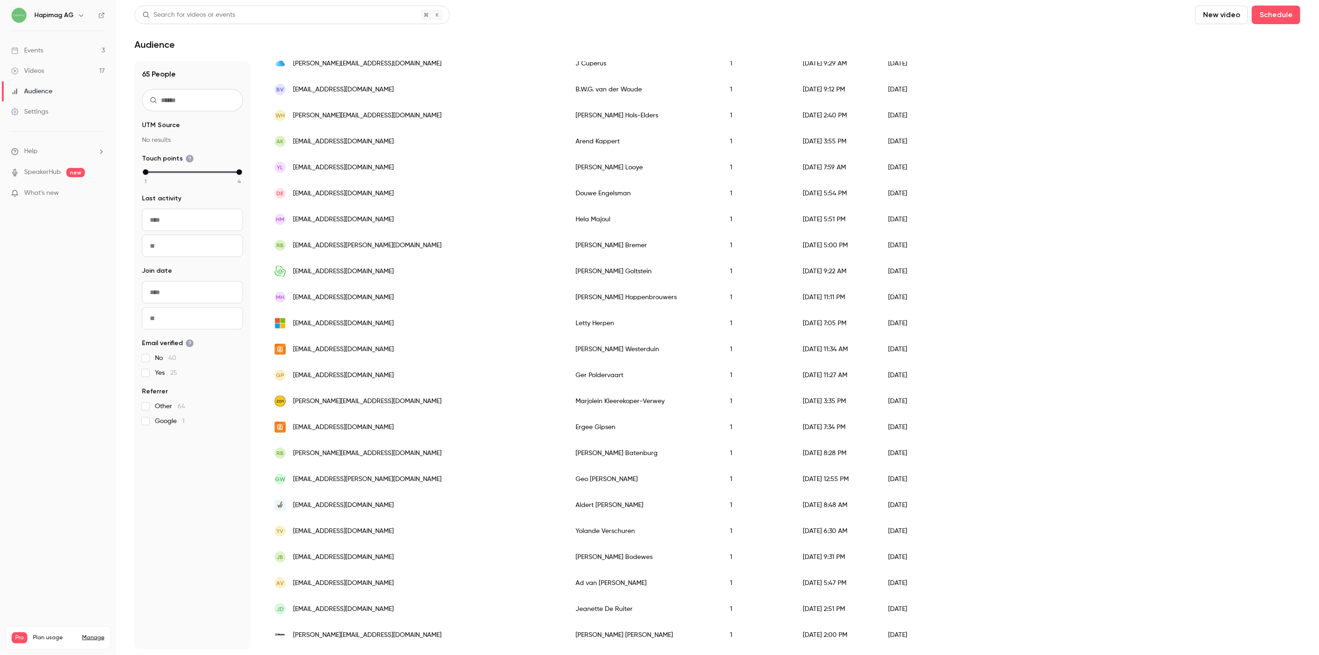
click at [360, 87] on div "Bv bwgforex@gmail.com" at bounding box center [415, 90] width 301 height 26
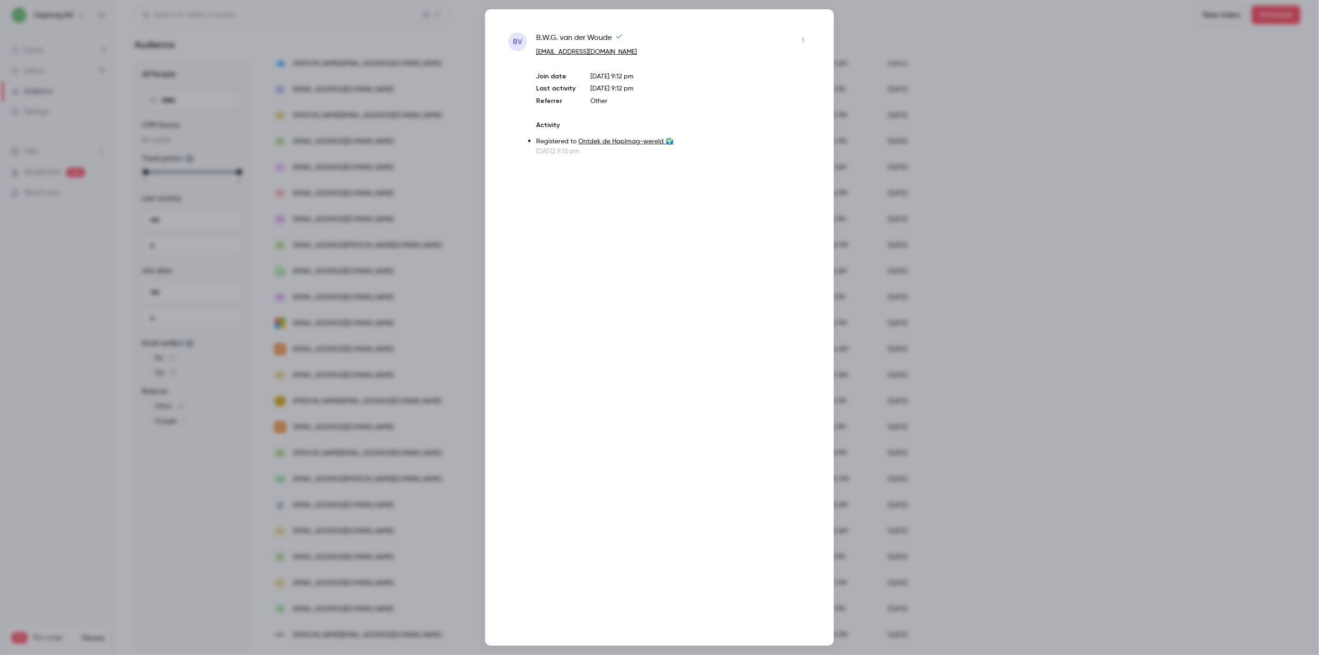
click at [360, 87] on div at bounding box center [659, 327] width 1319 height 655
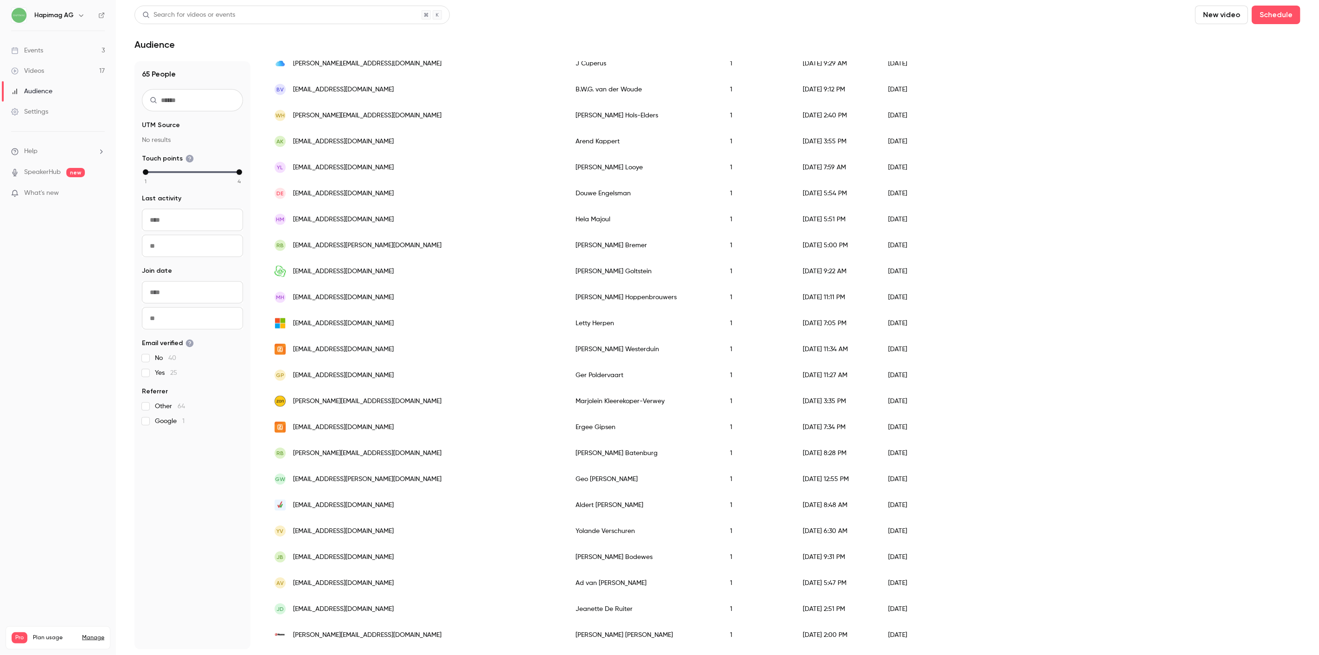
scroll to position [575, 0]
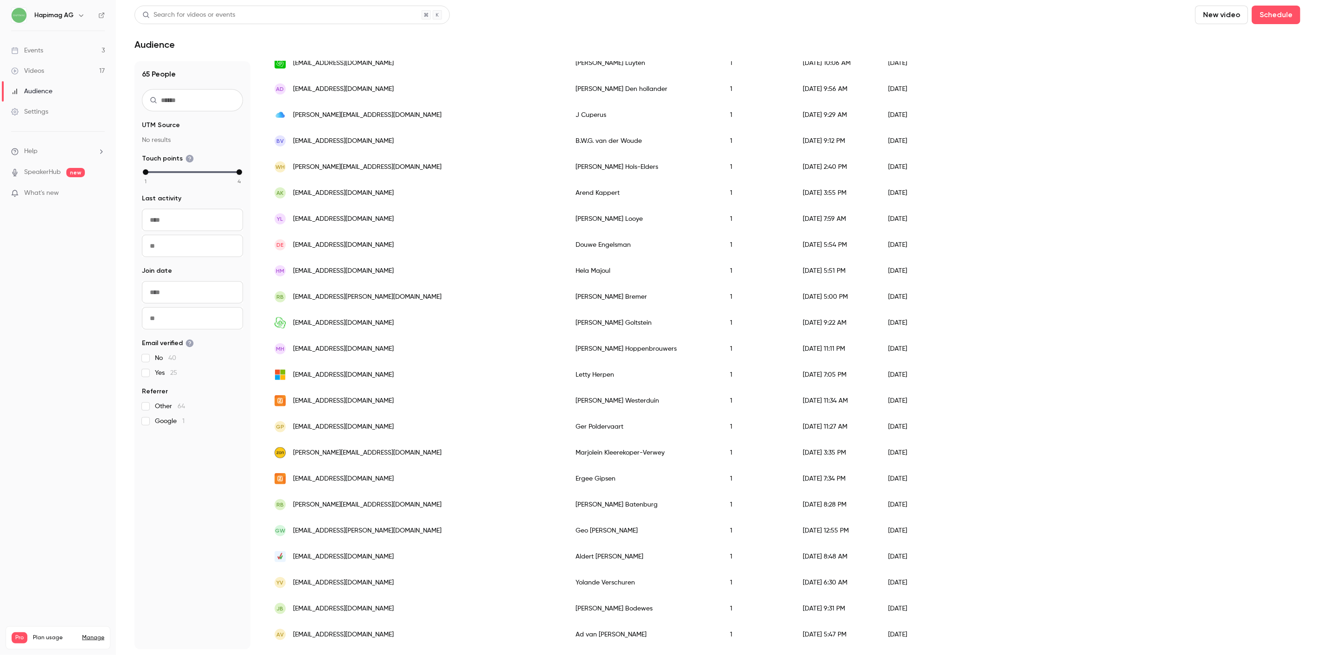
click at [357, 109] on div "[PERSON_NAME][EMAIL_ADDRESS][DOMAIN_NAME]" at bounding box center [415, 115] width 301 height 26
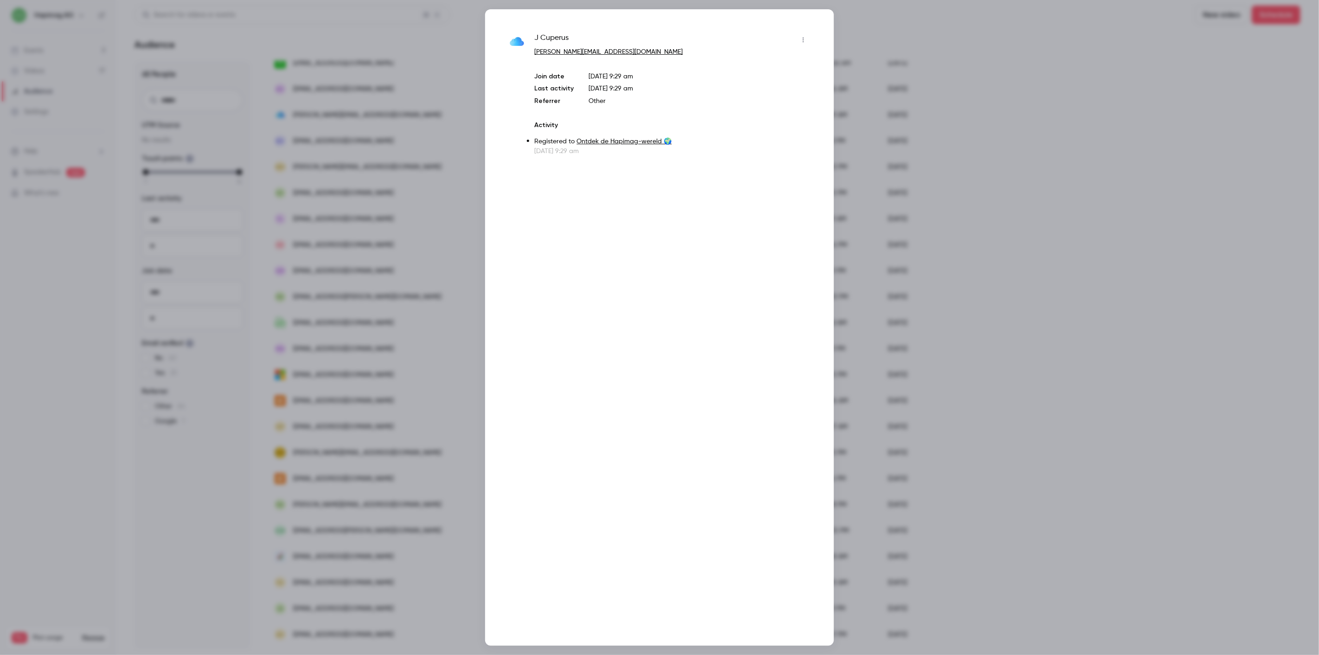
click at [359, 106] on div at bounding box center [659, 327] width 1319 height 655
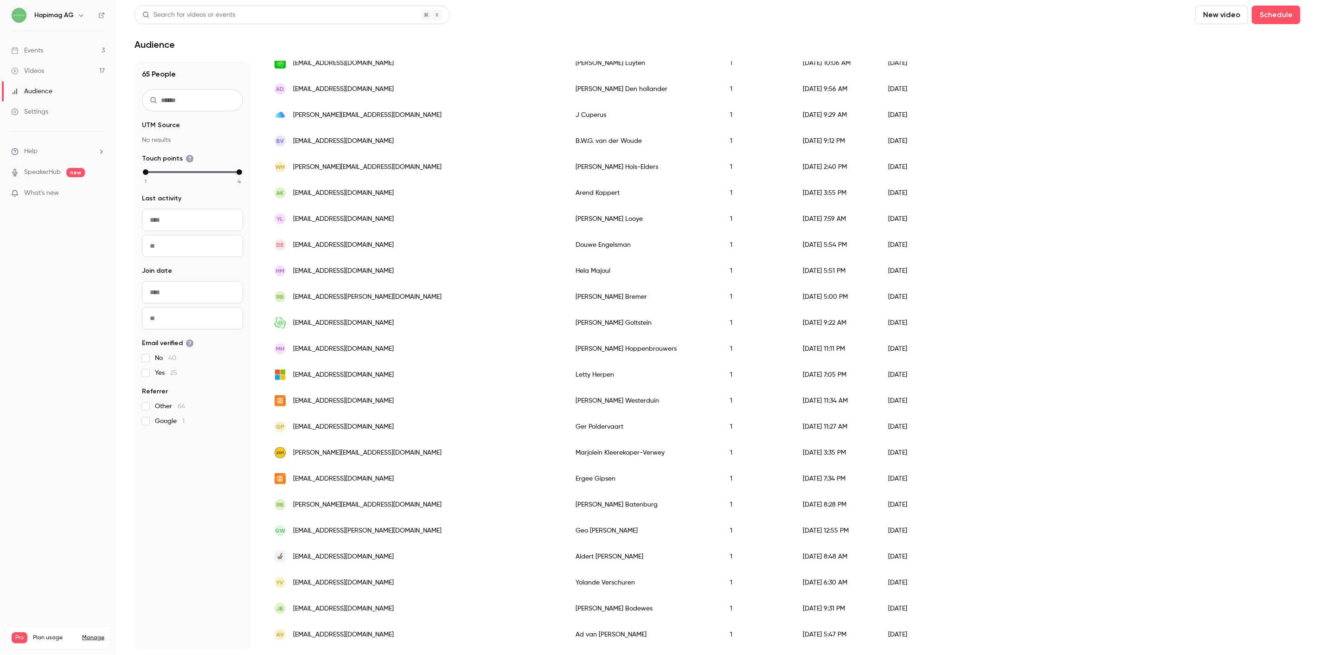
click at [359, 90] on span "[EMAIL_ADDRESS][DOMAIN_NAME]" at bounding box center [343, 89] width 101 height 10
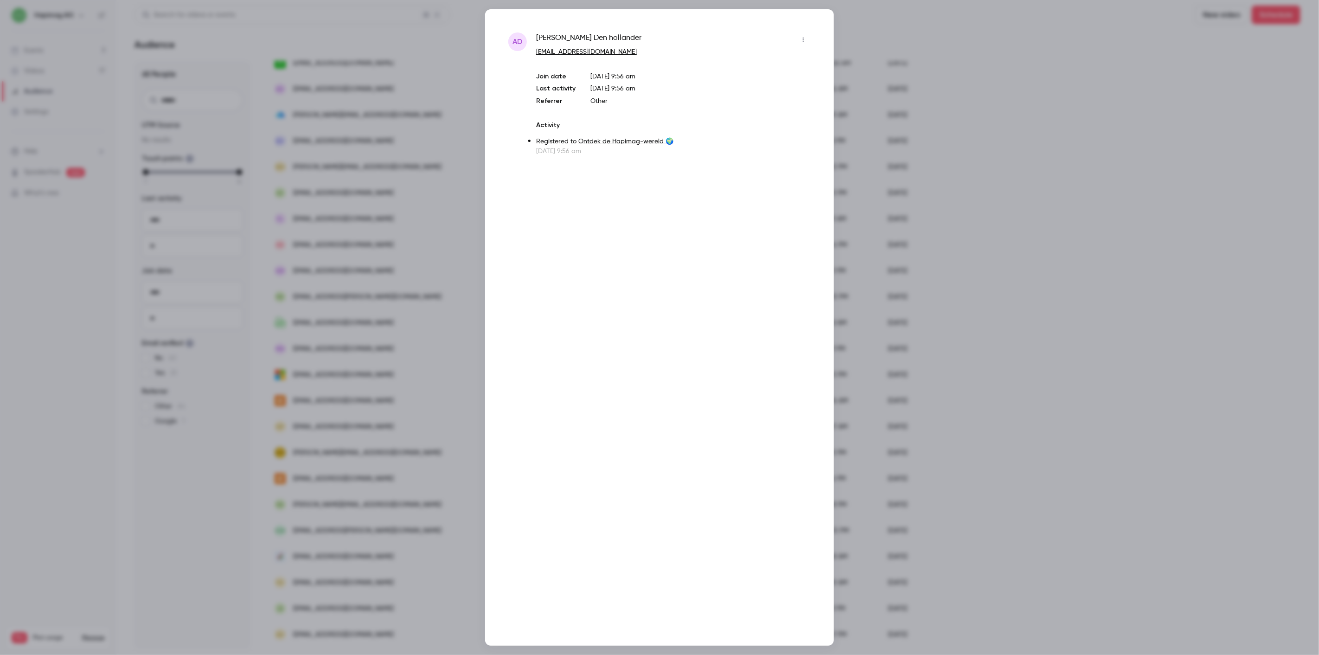
click at [359, 90] on div at bounding box center [659, 327] width 1319 height 655
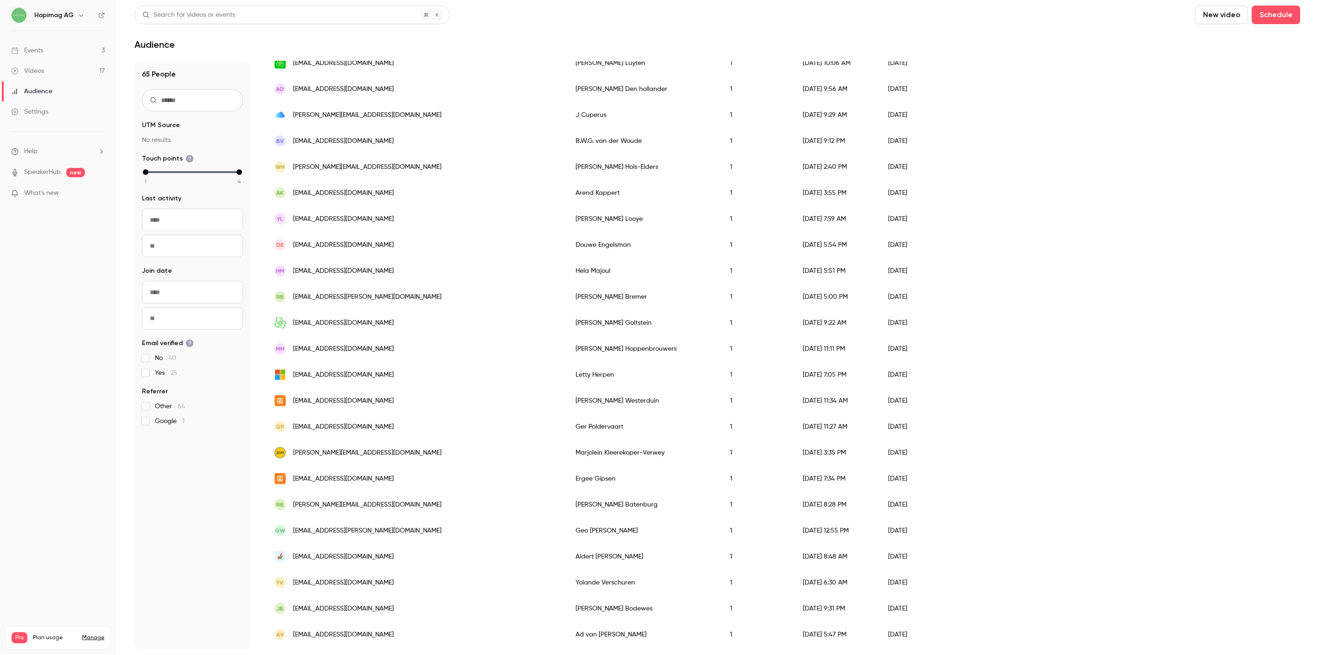
scroll to position [369, 0]
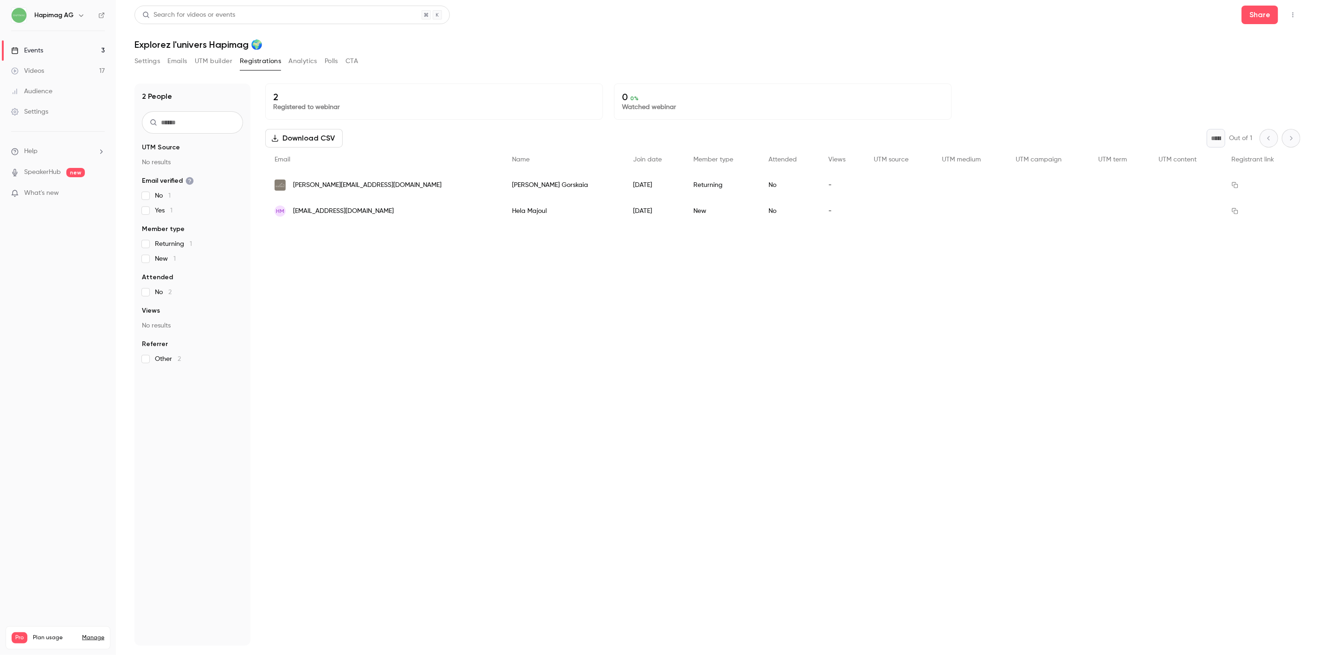
click at [152, 65] on button "Settings" at bounding box center [147, 61] width 26 height 15
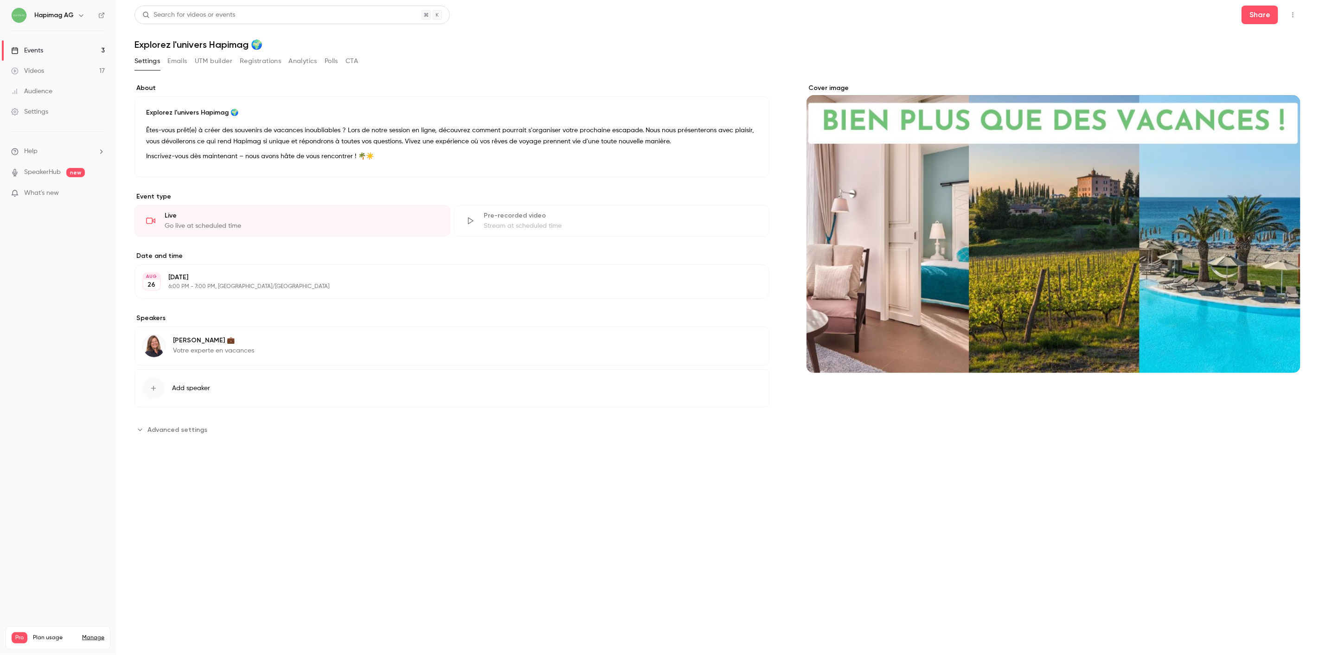
click at [44, 38] on ul "Events 3 Videos 17 Audience Settings" at bounding box center [58, 81] width 116 height 100
click at [53, 48] on link "Events 3" at bounding box center [58, 50] width 116 height 20
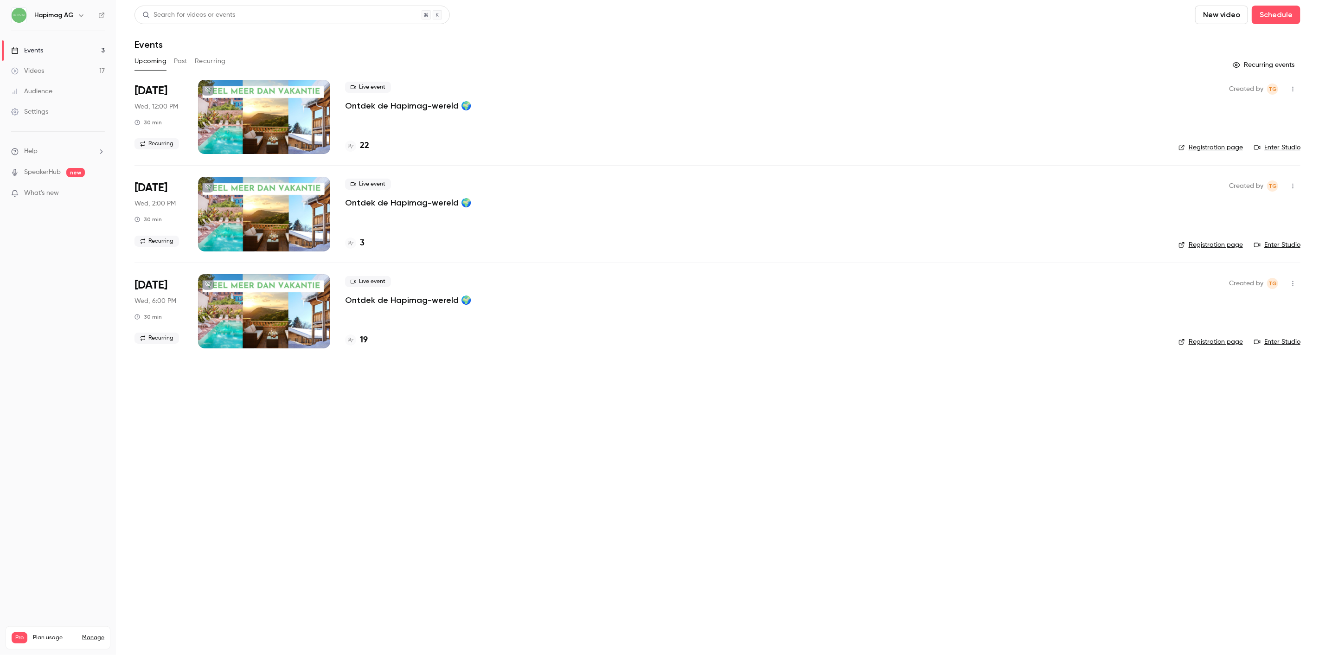
drag, startPoint x: 368, startPoint y: 138, endPoint x: 370, endPoint y: 144, distance: 6.5
click at [368, 141] on div "Live event Ontdek de Hapimag-wereld 🌍 22" at bounding box center [754, 117] width 818 height 74
click at [370, 144] on div "22" at bounding box center [754, 146] width 818 height 13
click at [366, 144] on h4 "22" at bounding box center [364, 146] width 9 height 13
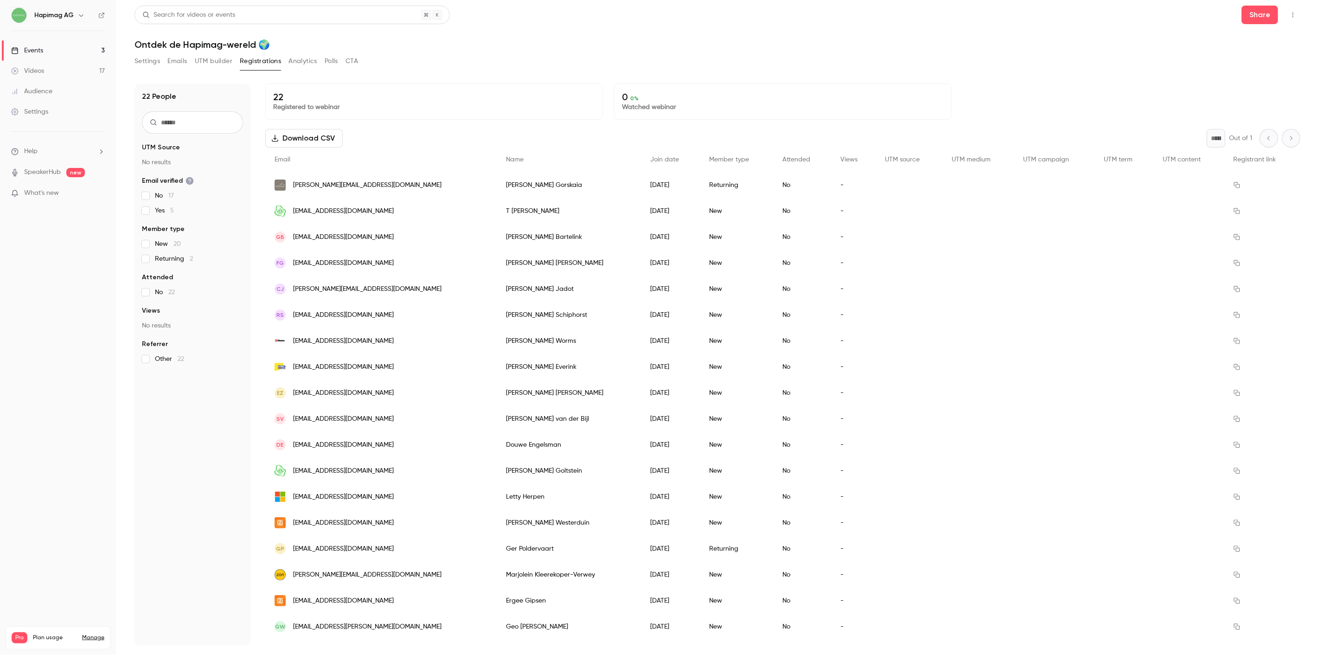
click at [30, 50] on div "Events" at bounding box center [27, 50] width 32 height 9
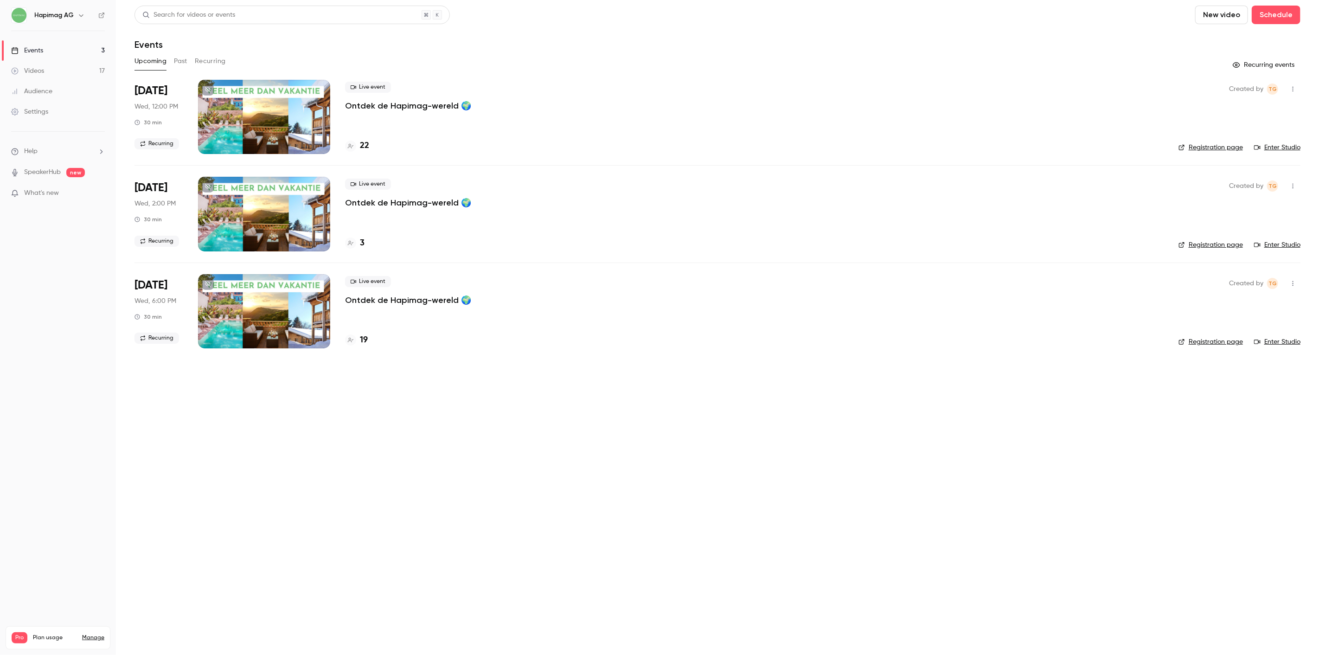
click at [359, 101] on p "Ontdek de Hapimag-wereld 🌍" at bounding box center [408, 105] width 126 height 11
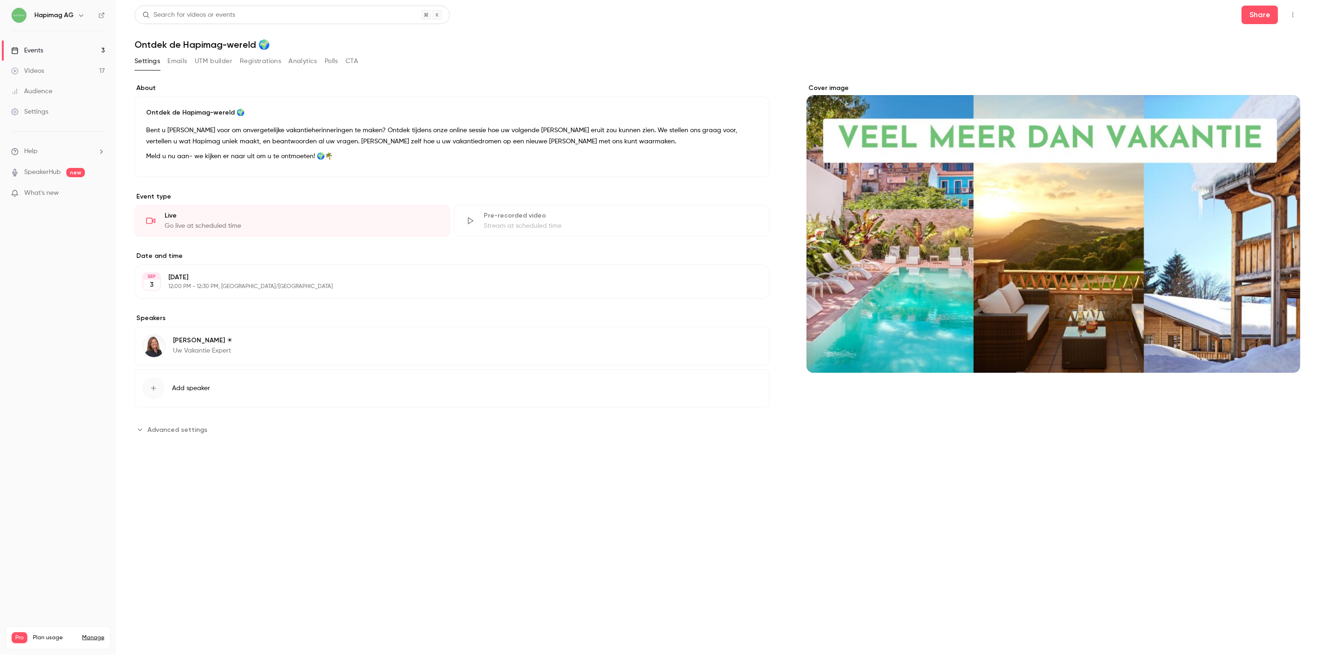
click at [267, 59] on button "Registrations" at bounding box center [260, 61] width 41 height 15
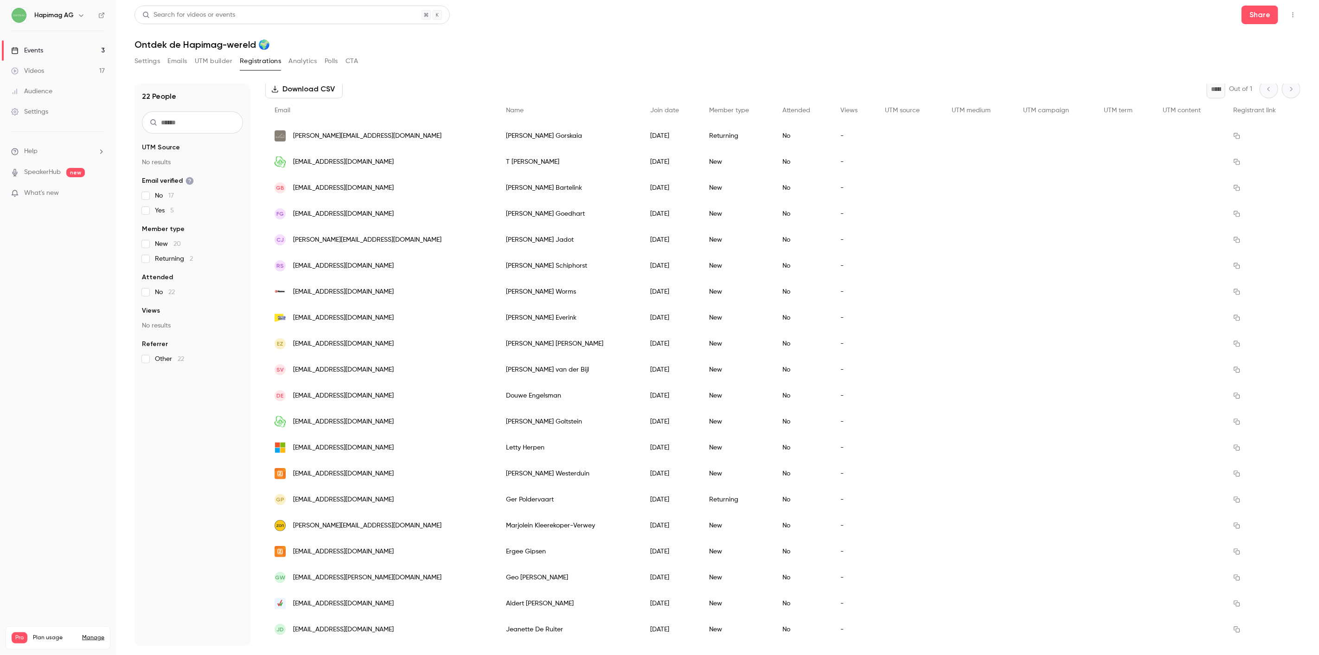
scroll to position [97, 0]
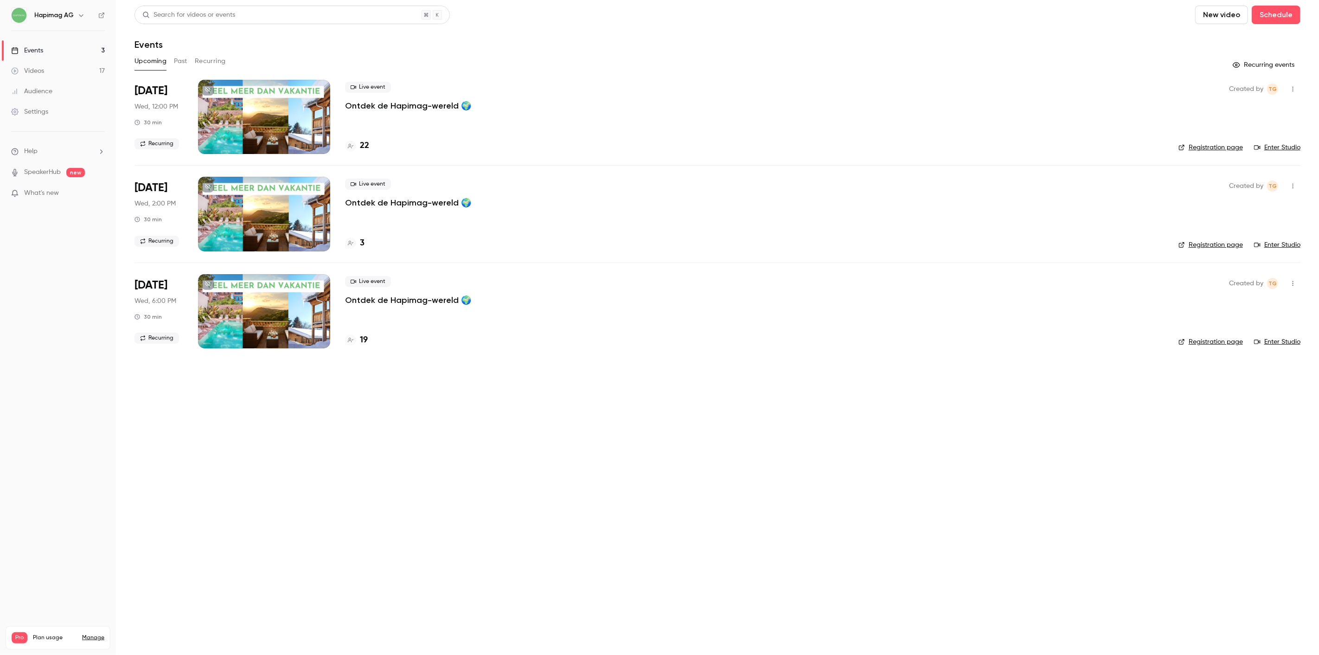
click at [364, 204] on p "Ontdek de Hapimag-wereld 🌍" at bounding box center [408, 202] width 126 height 11
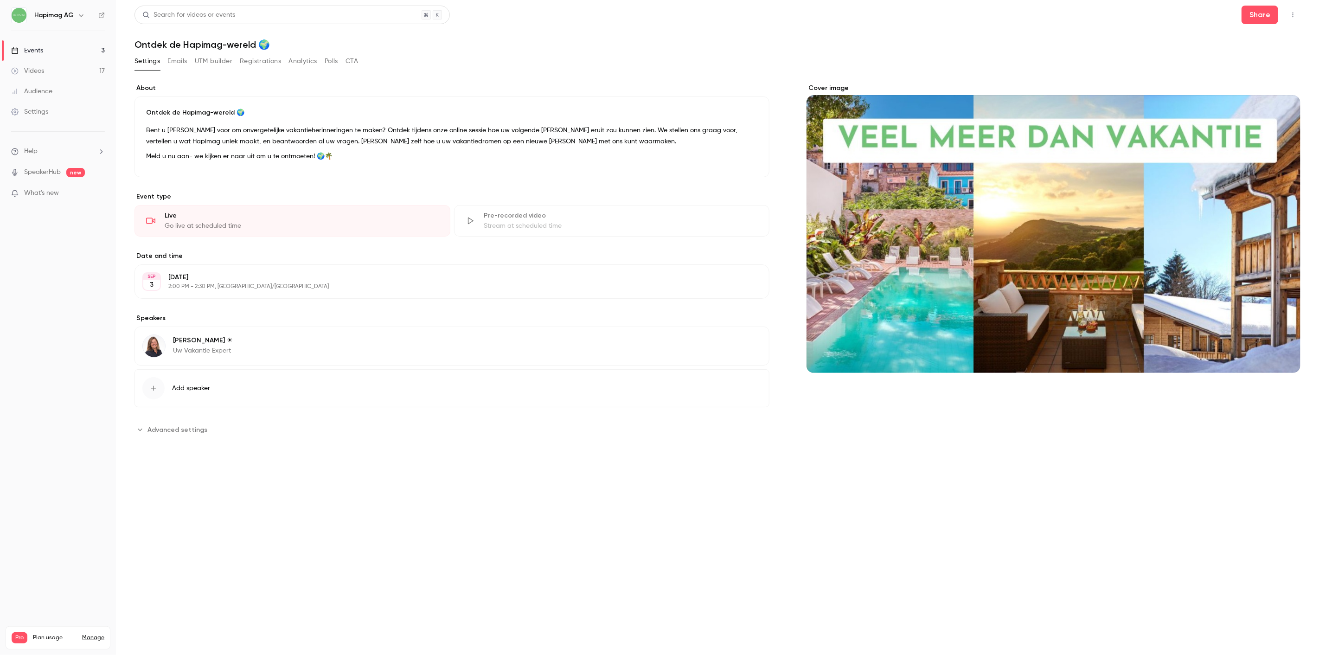
click at [242, 62] on button "Registrations" at bounding box center [260, 61] width 41 height 15
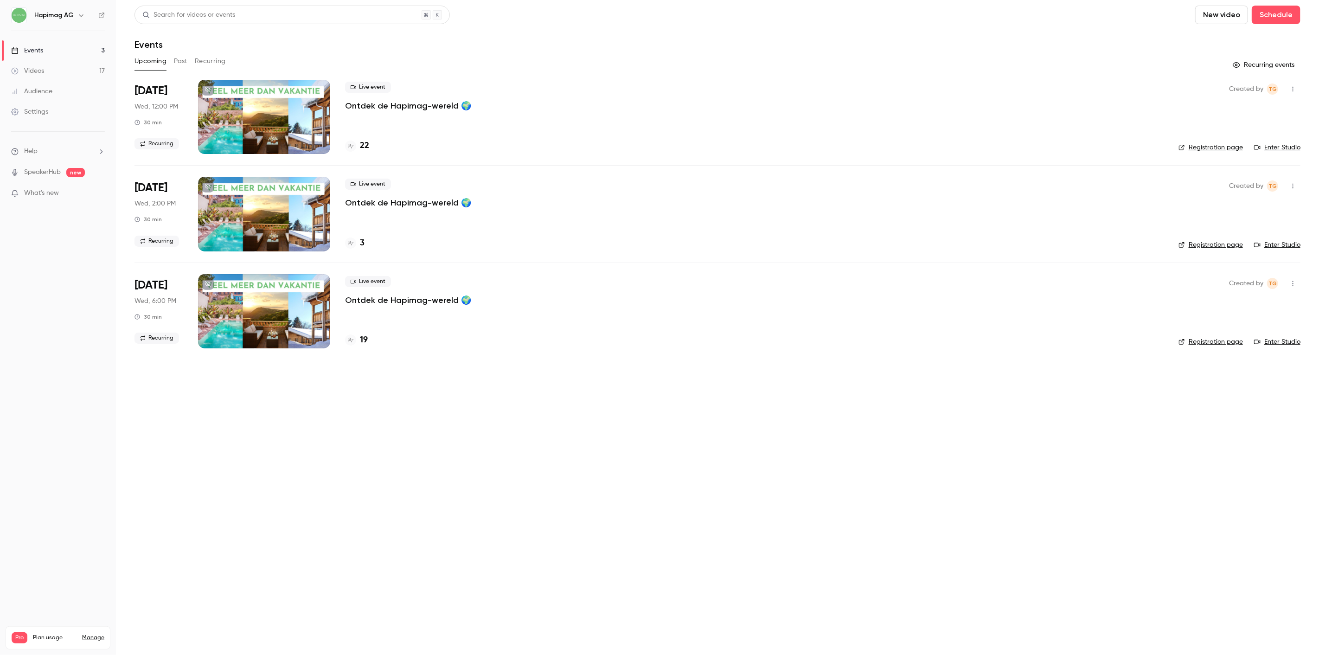
click at [388, 294] on p "Ontdek de Hapimag-wereld 🌍" at bounding box center [408, 299] width 126 height 11
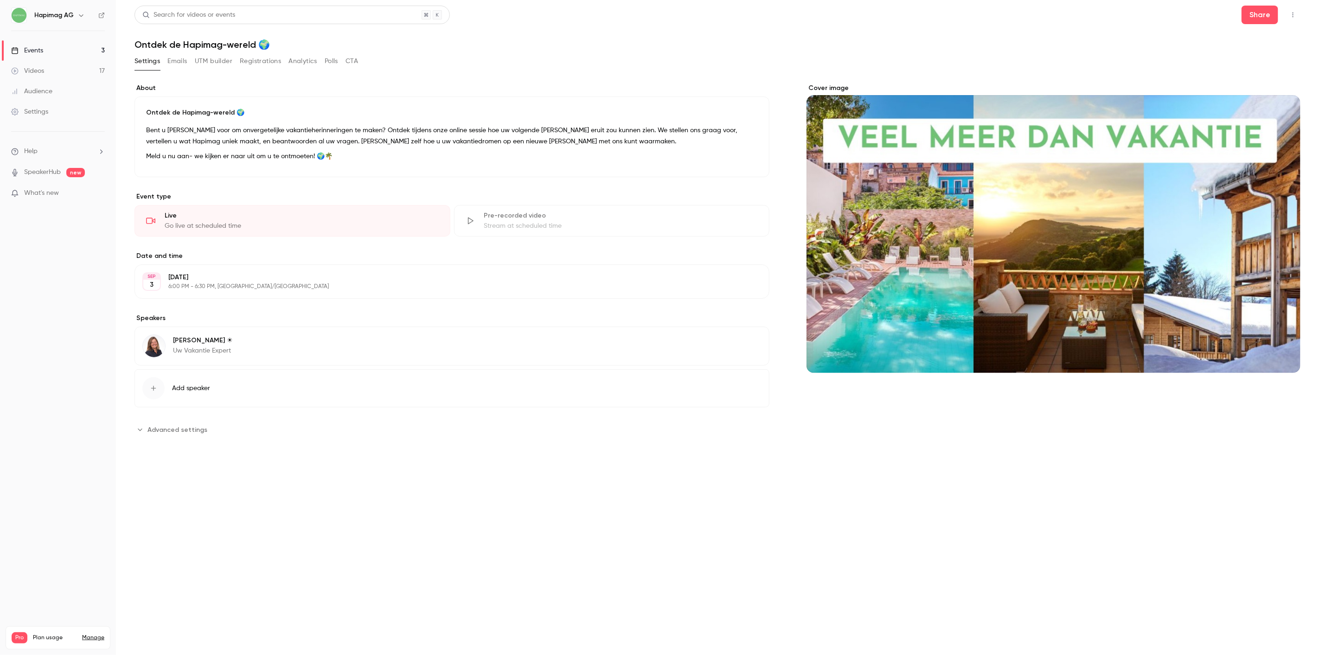
click at [275, 63] on button "Registrations" at bounding box center [260, 61] width 41 height 15
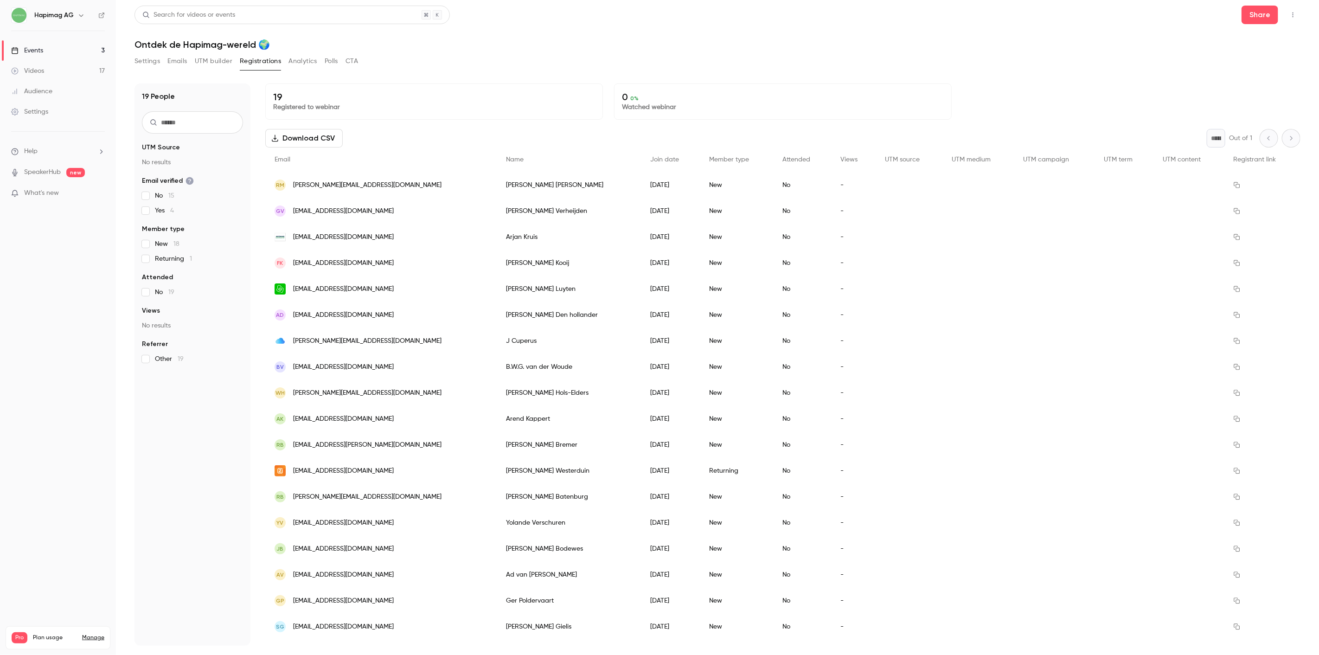
scroll to position [19, 0]
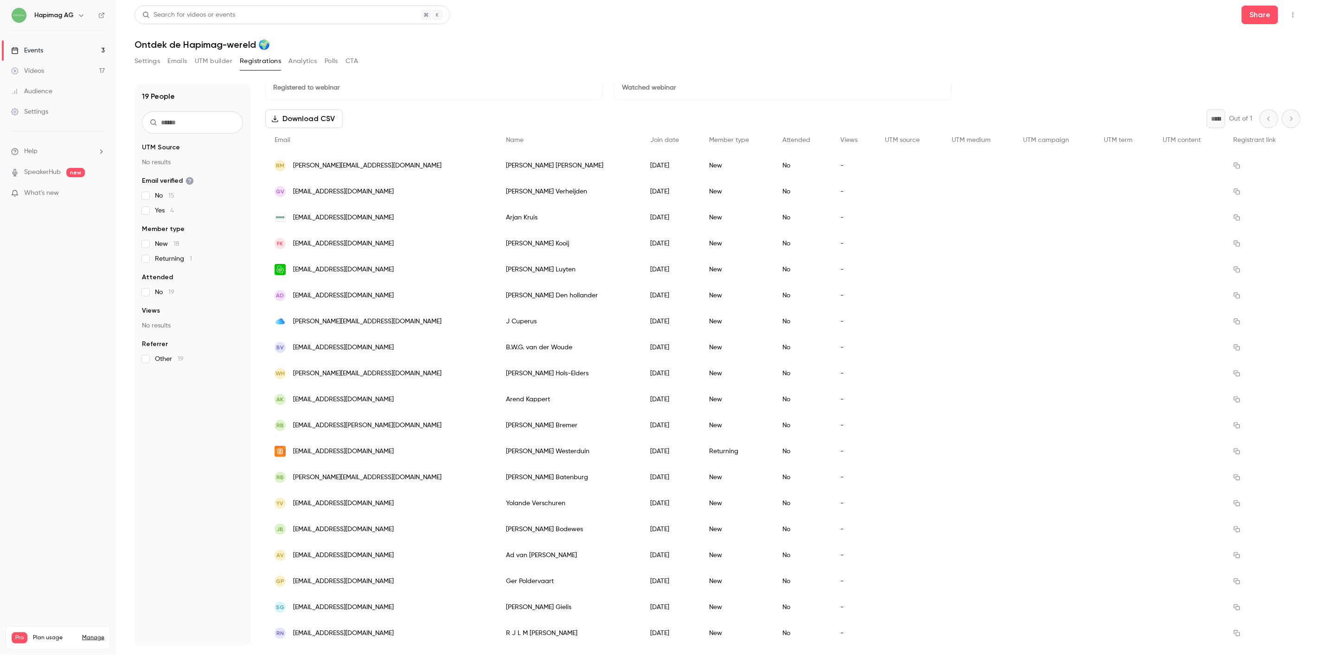
click at [74, 49] on link "Events 3" at bounding box center [58, 50] width 116 height 20
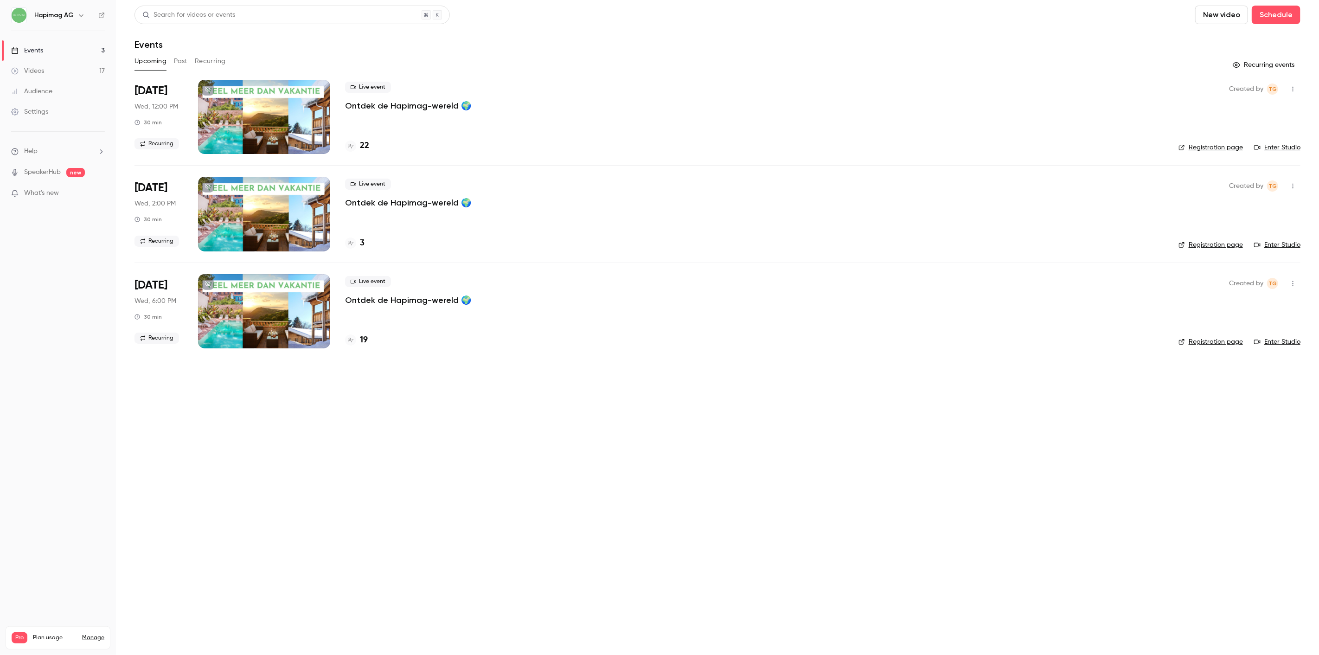
click at [363, 146] on h4 "22" at bounding box center [364, 146] width 9 height 13
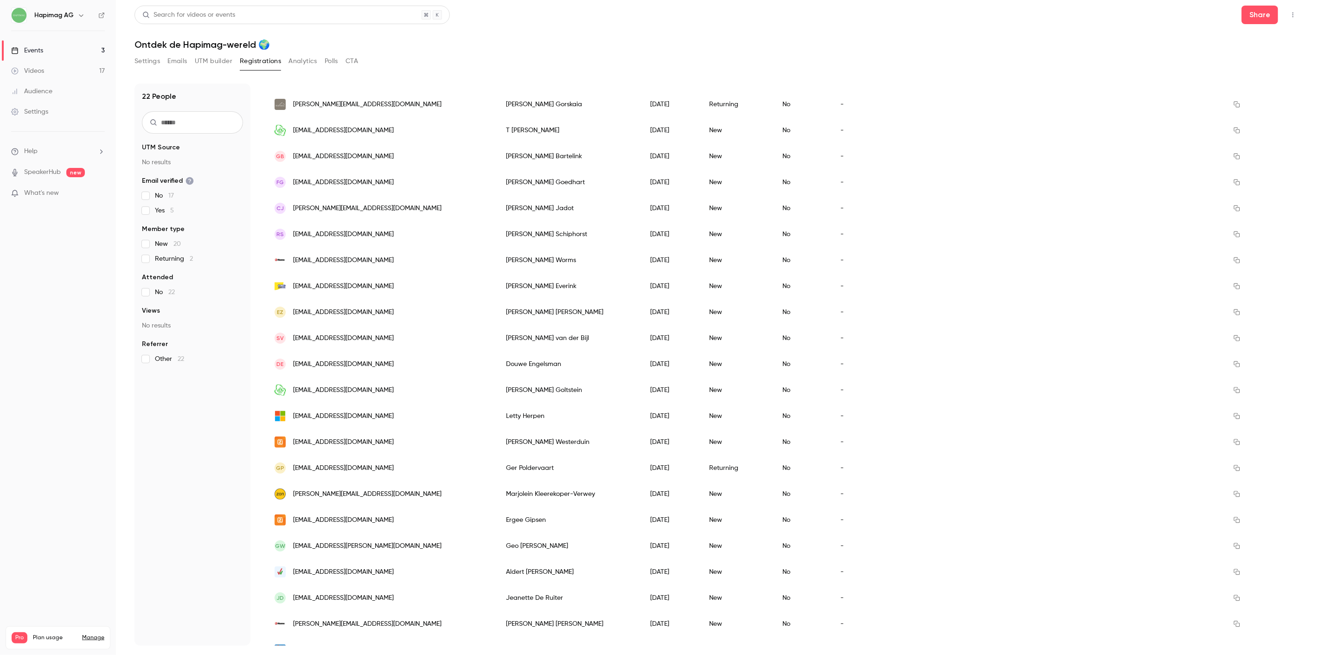
scroll to position [97, 0]
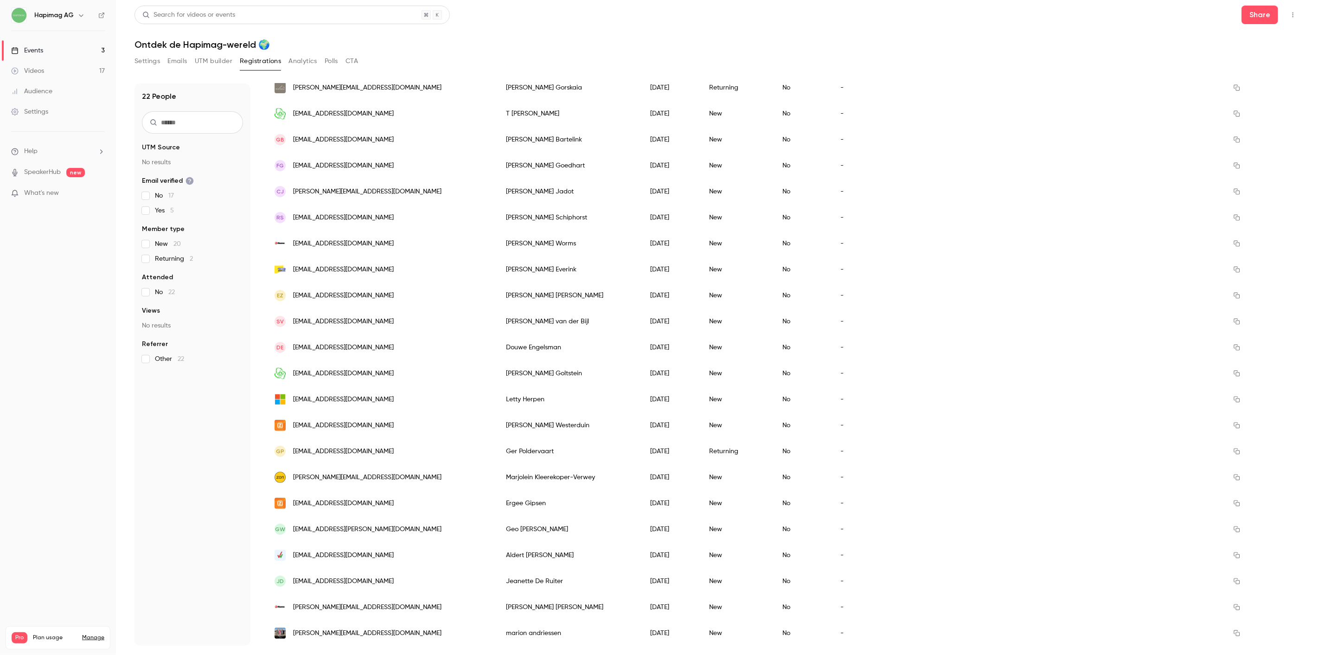
click at [322, 504] on span "[EMAIL_ADDRESS][DOMAIN_NAME]" at bounding box center [343, 503] width 101 height 10
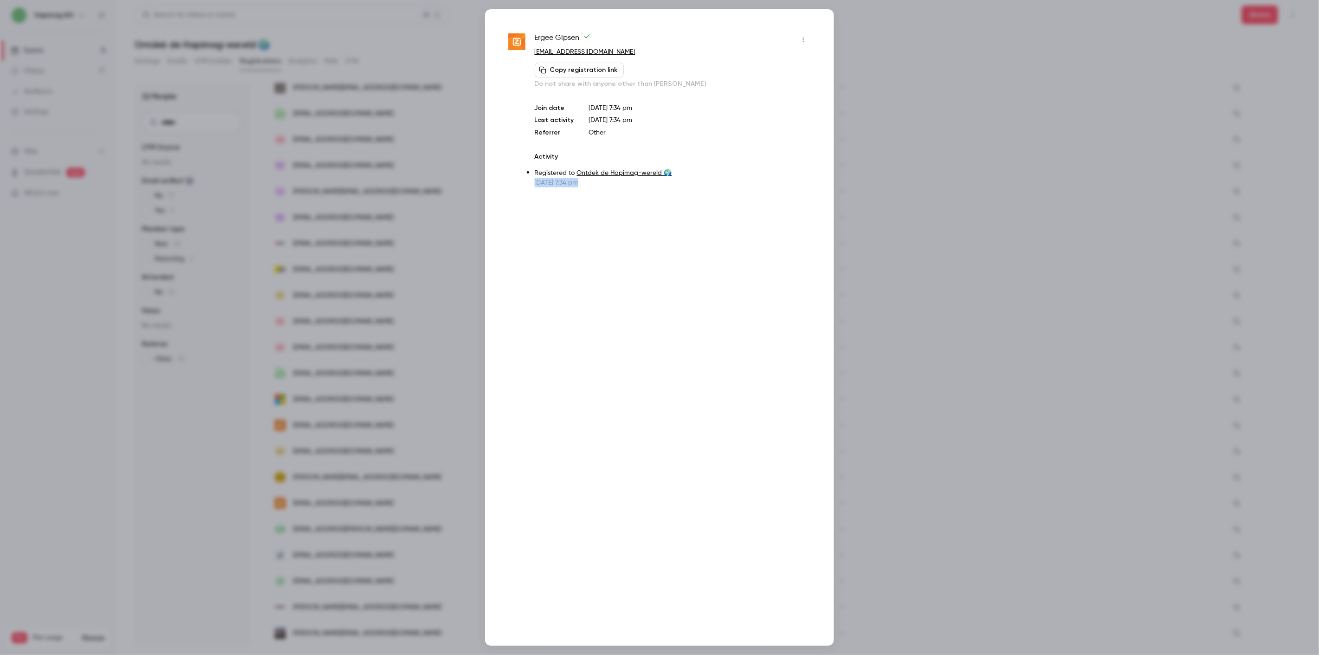
drag, startPoint x: 572, startPoint y: 186, endPoint x: 605, endPoint y: 187, distance: 32.9
click at [605, 187] on div "[PERSON_NAME] [EMAIL_ADDRESS][DOMAIN_NAME] Copy registration link Do not share …" at bounding box center [659, 327] width 349 height 636
click at [435, 89] on div at bounding box center [659, 327] width 1319 height 655
